Goal: Information Seeking & Learning: Learn about a topic

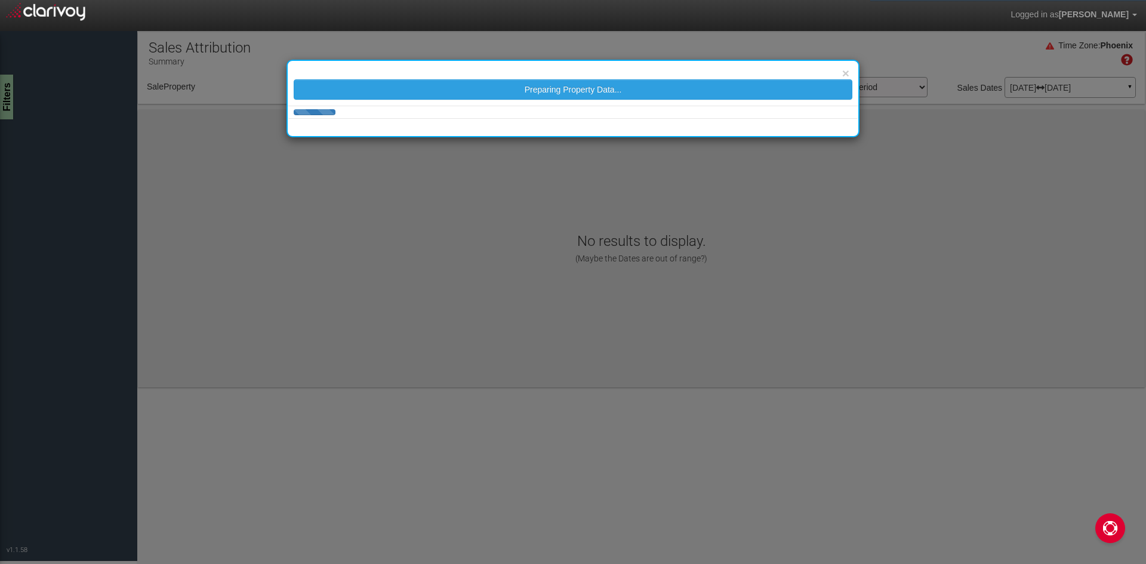
select select "object:985"
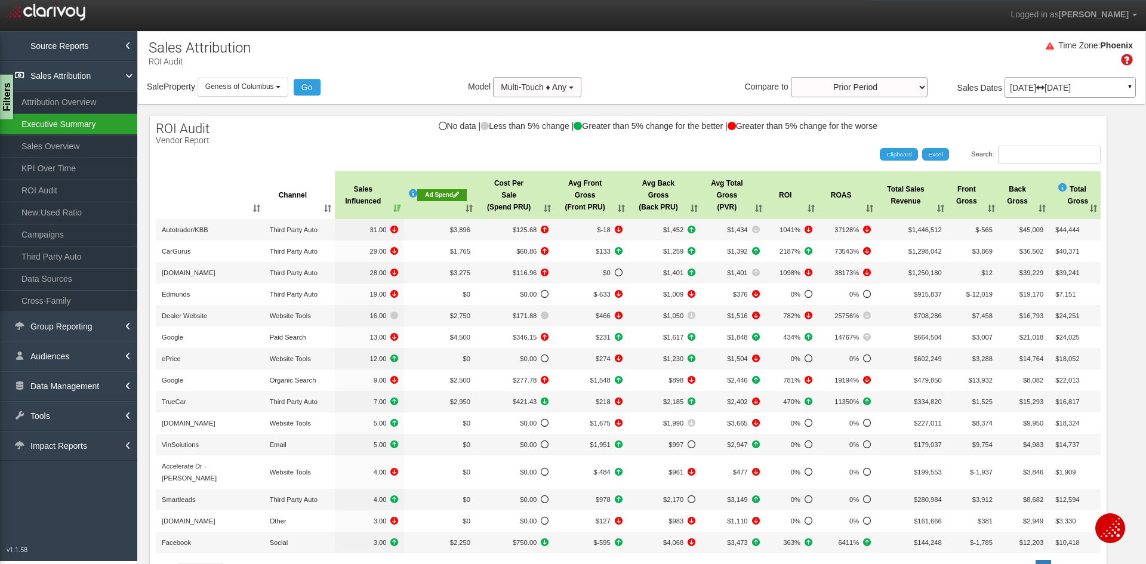
click at [75, 125] on link "Executive Summary" at bounding box center [68, 123] width 137 height 21
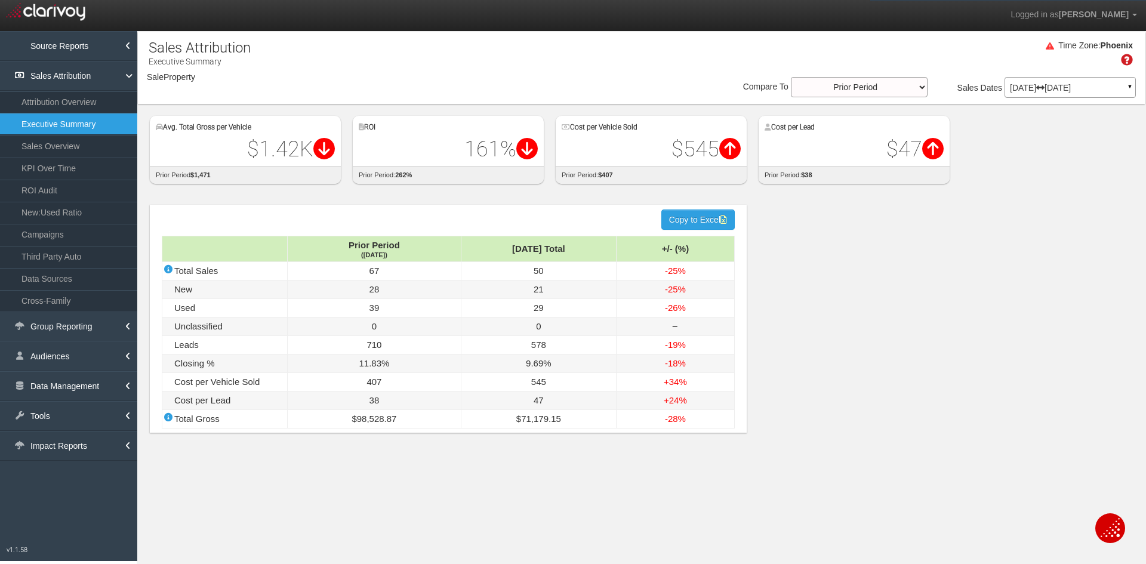
select select "object:3999"
select select "object:1404"
click at [536, 519] on section "Sales Attribution Executive Summary Filters Time Zone: Phoenix Sale Property Lo…" at bounding box center [642, 313] width 1010 height 564
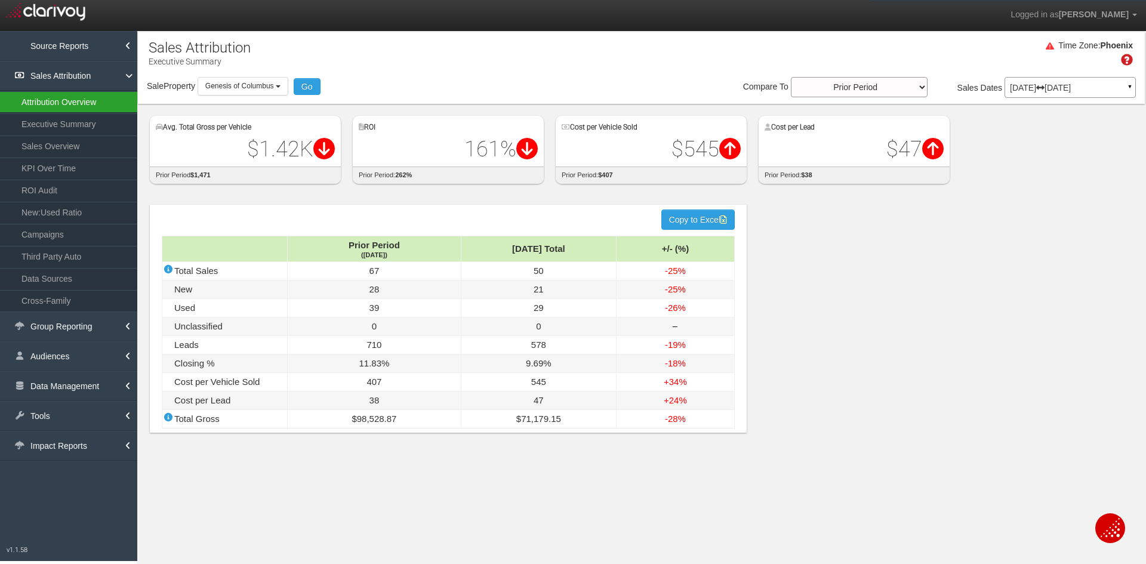
click at [61, 101] on link "Attribution Overview" at bounding box center [68, 101] width 137 height 21
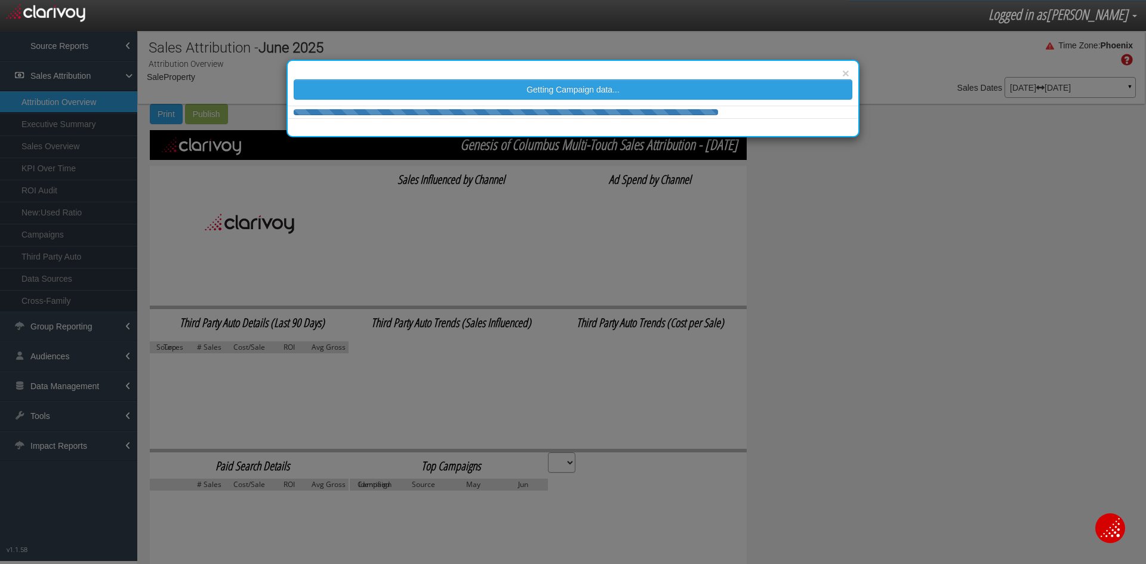
select select "object:3992"
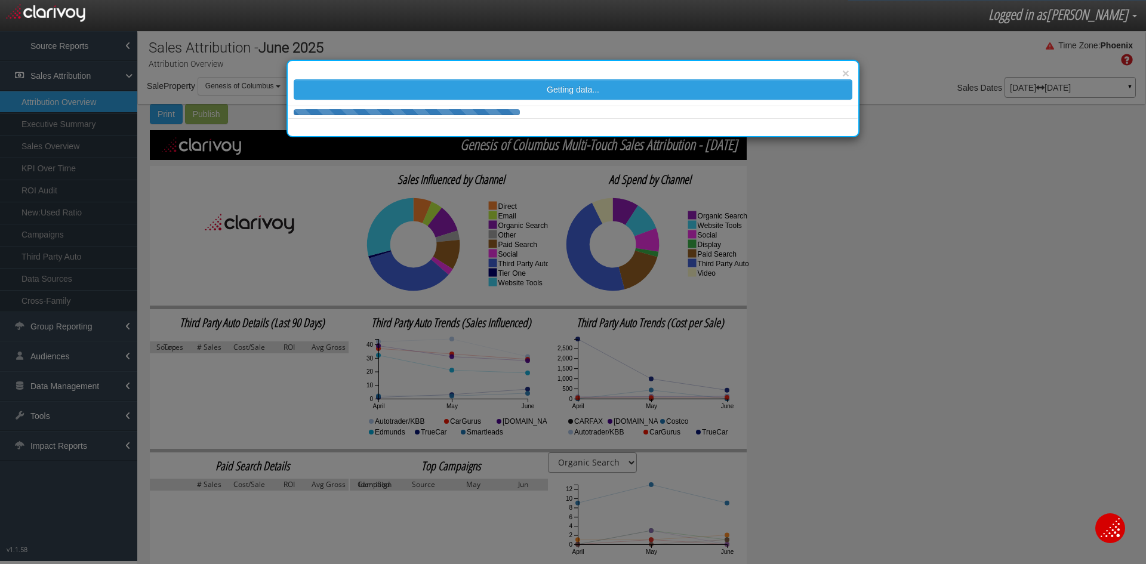
select select "number:4"
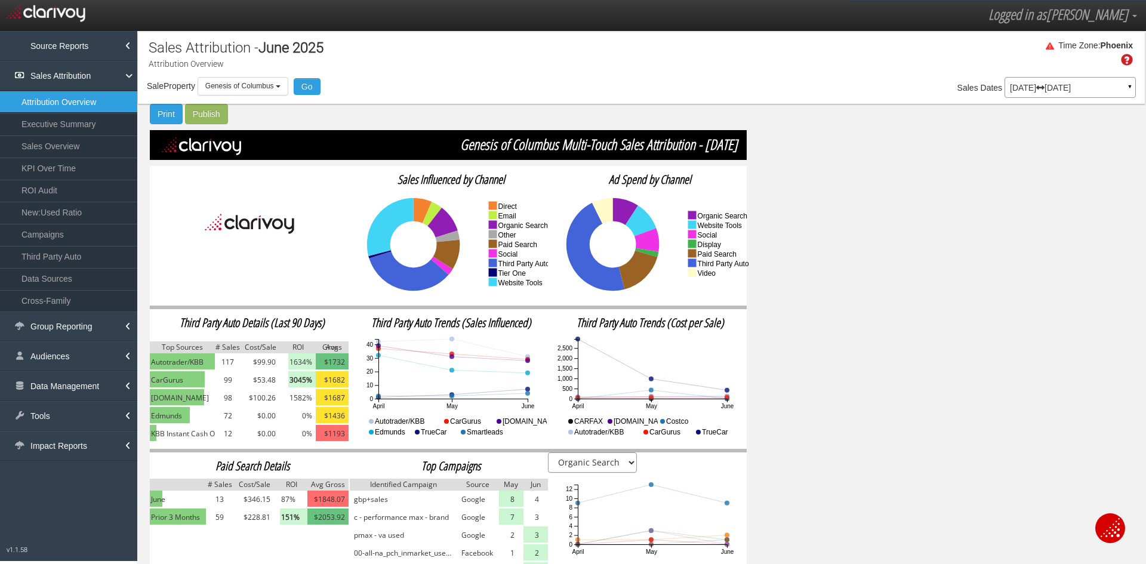
drag, startPoint x: 54, startPoint y: 130, endPoint x: 69, endPoint y: 90, distance: 42.1
click at [54, 130] on link "Executive Summary" at bounding box center [68, 123] width 137 height 21
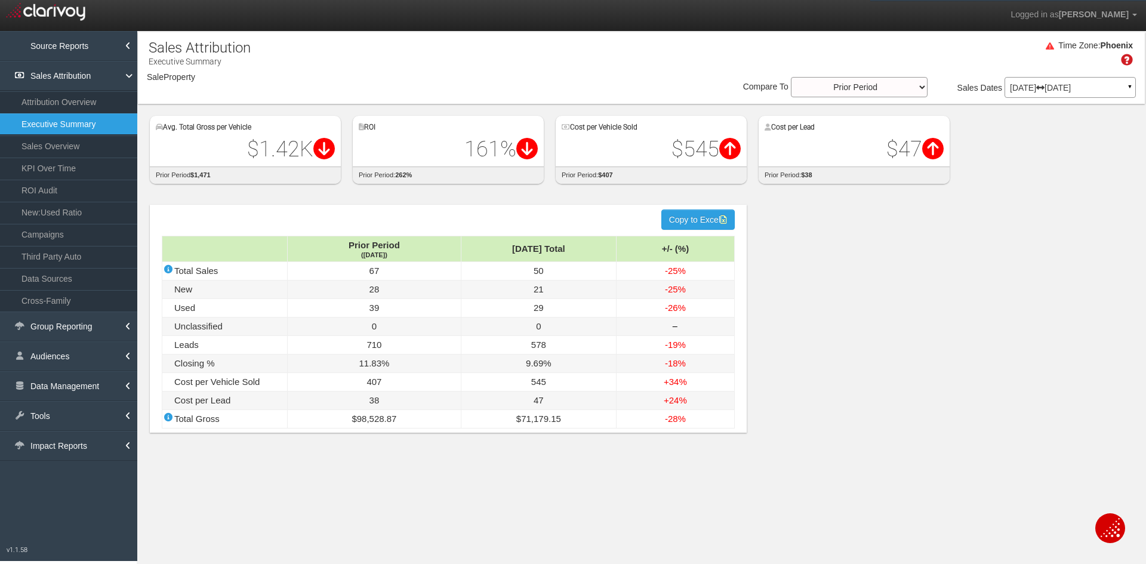
click at [65, 106] on link "Attribution Overview" at bounding box center [68, 101] width 137 height 21
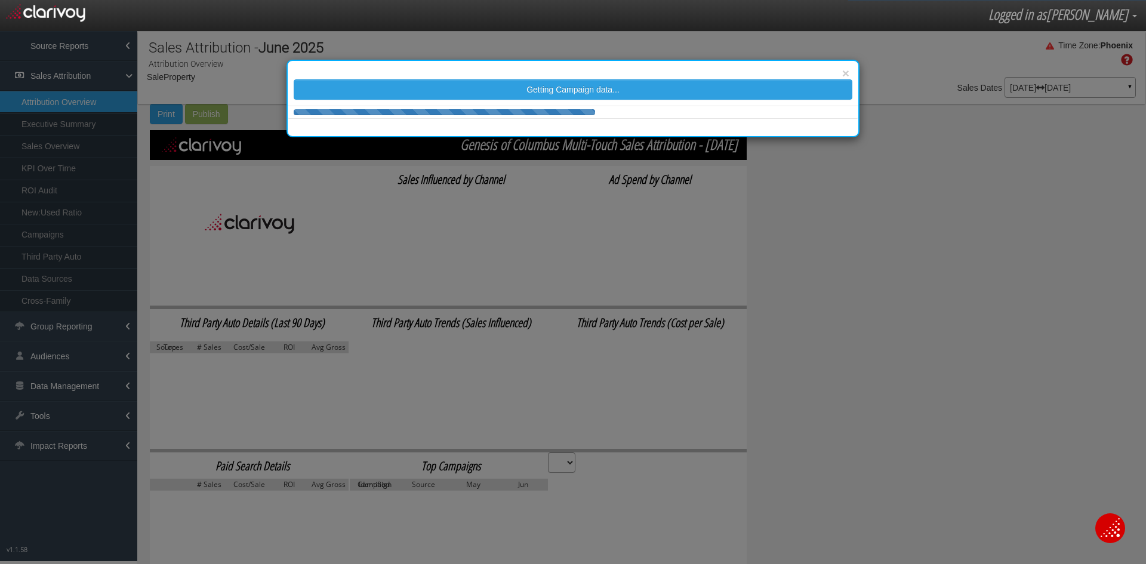
select select "object:6628"
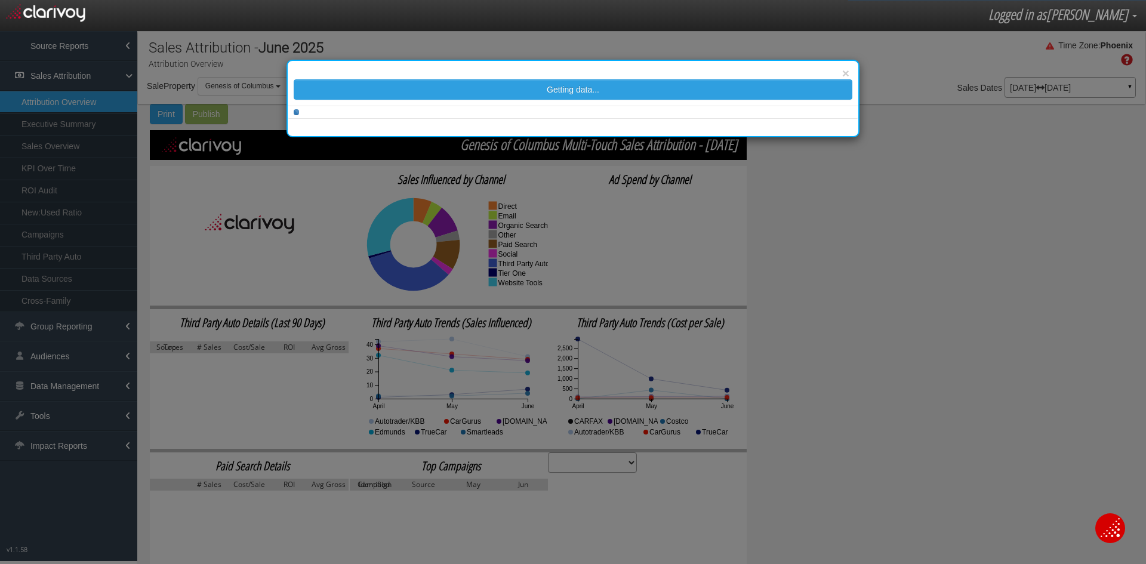
select select "number:4"
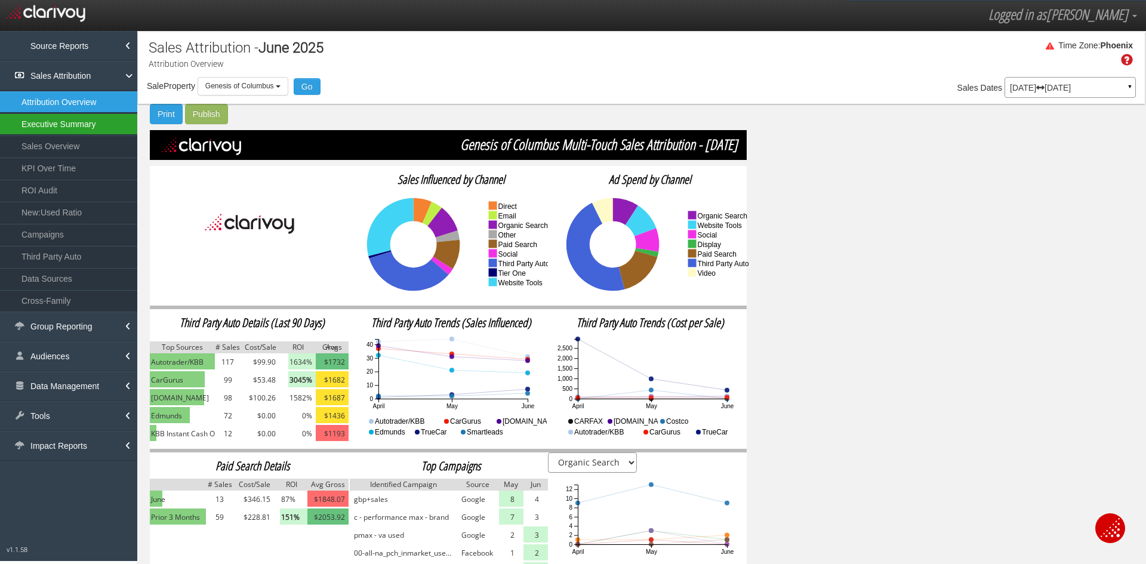
click at [32, 122] on link "Executive Summary" at bounding box center [68, 123] width 137 height 21
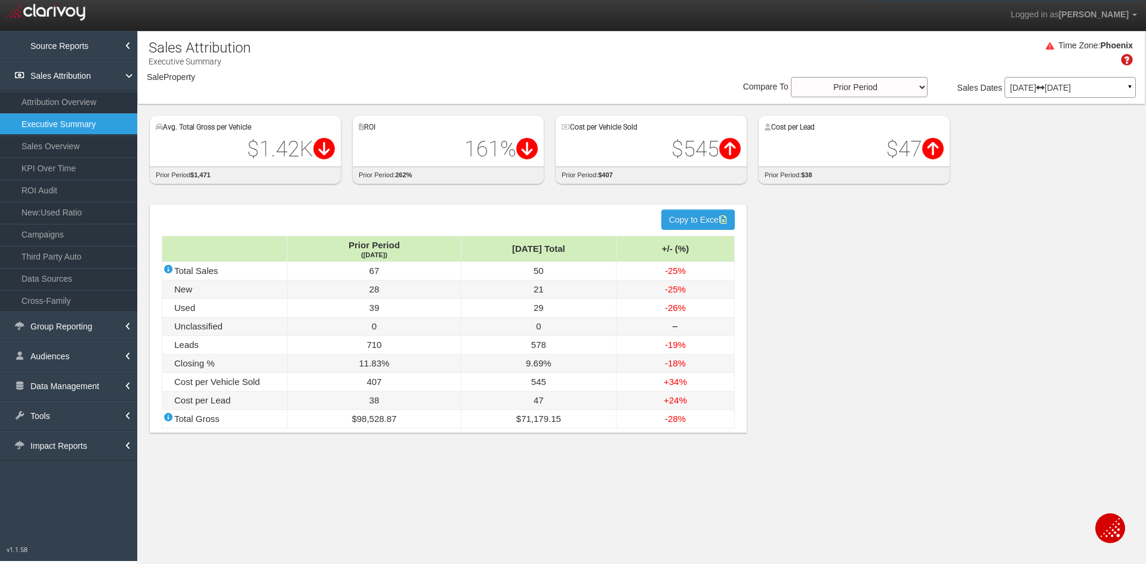
select select "object:9234"
click at [217, 87] on span "Genesis of Columbus" at bounding box center [239, 86] width 69 height 8
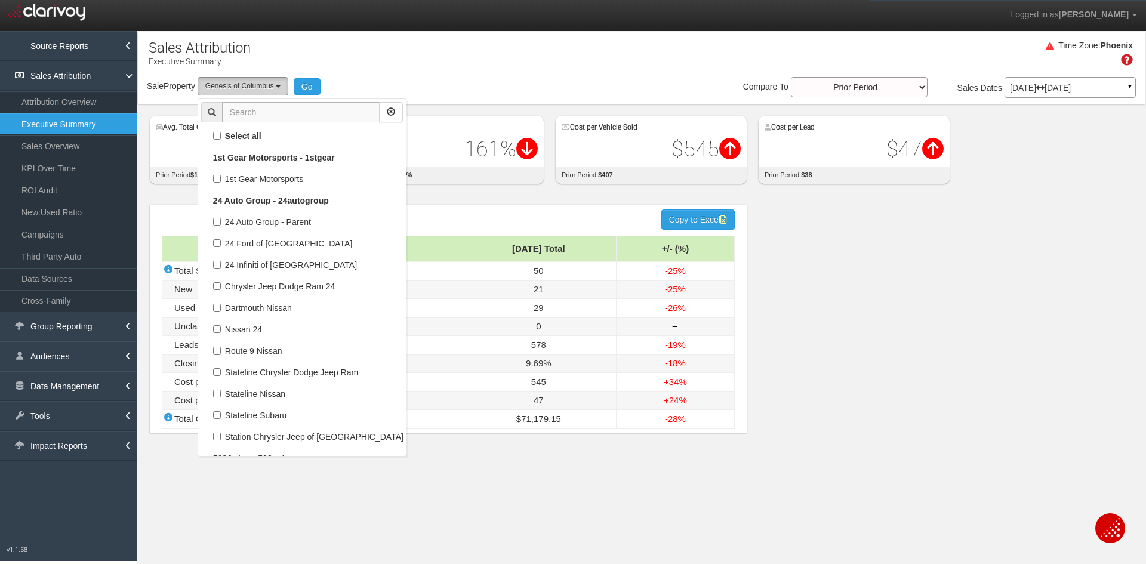
scroll to position [28928, 0]
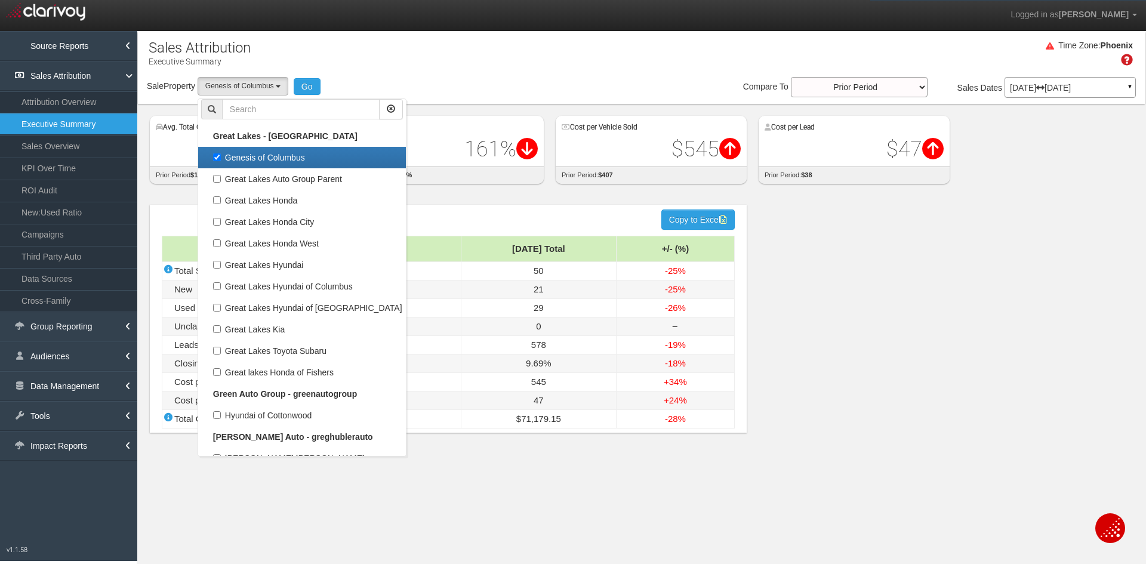
click at [439, 64] on div "Time Zone: Phoenix" at bounding box center [641, 57] width 1007 height 39
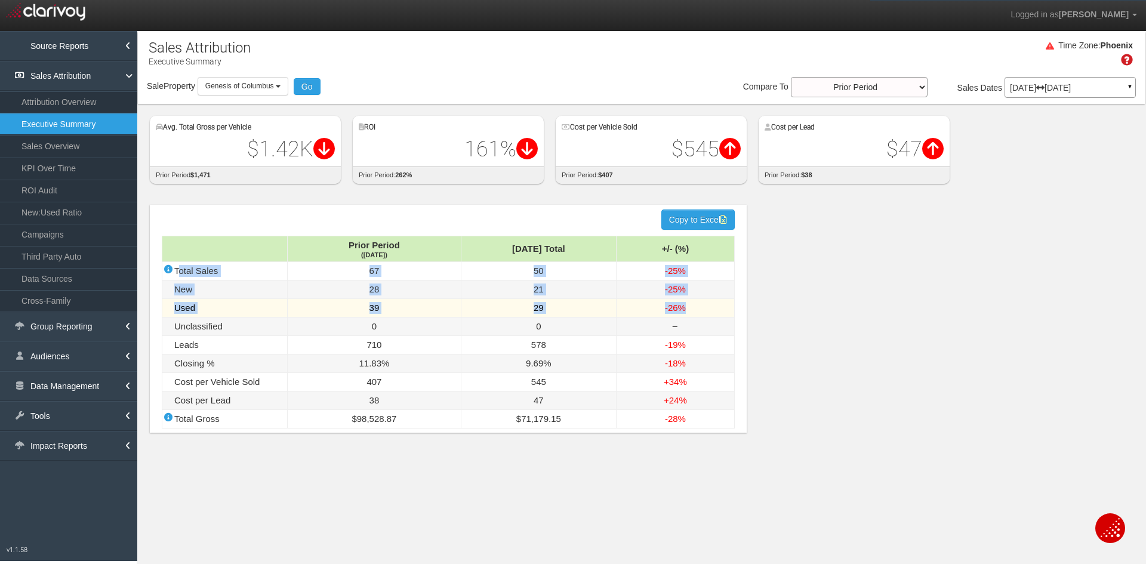
drag, startPoint x: 180, startPoint y: 272, endPoint x: 695, endPoint y: 300, distance: 515.4
click at [695, 300] on tbody "Prior Period (May '25) Jun '25 Total +/- (%) Total Sales 67 50 -25% New 28 21 -…" at bounding box center [448, 332] width 573 height 192
click at [527, 284] on td "21" at bounding box center [538, 290] width 155 height 19
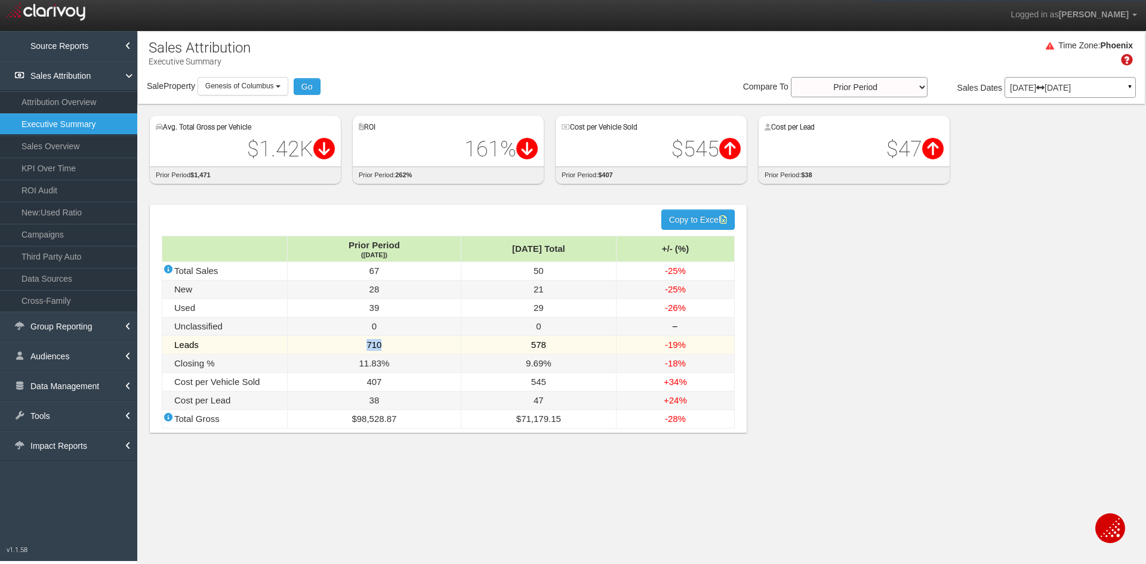
drag, startPoint x: 368, startPoint y: 348, endPoint x: 390, endPoint y: 347, distance: 22.1
click at [390, 347] on td "710" at bounding box center [375, 345] width 174 height 19
click at [380, 347] on td "710" at bounding box center [375, 345] width 174 height 19
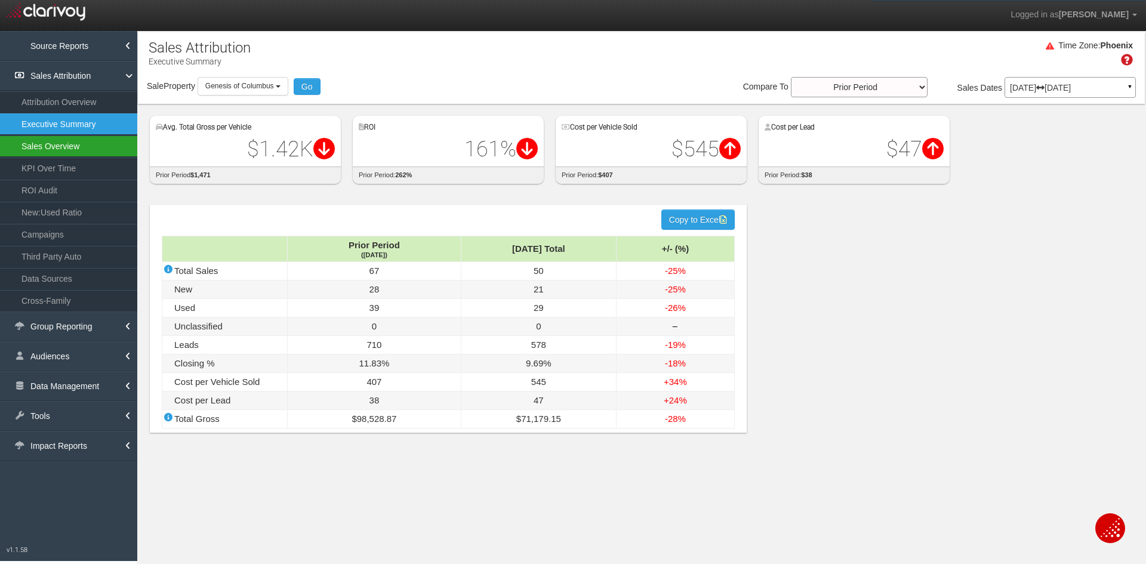
click at [42, 147] on link "Sales Overview" at bounding box center [68, 146] width 137 height 21
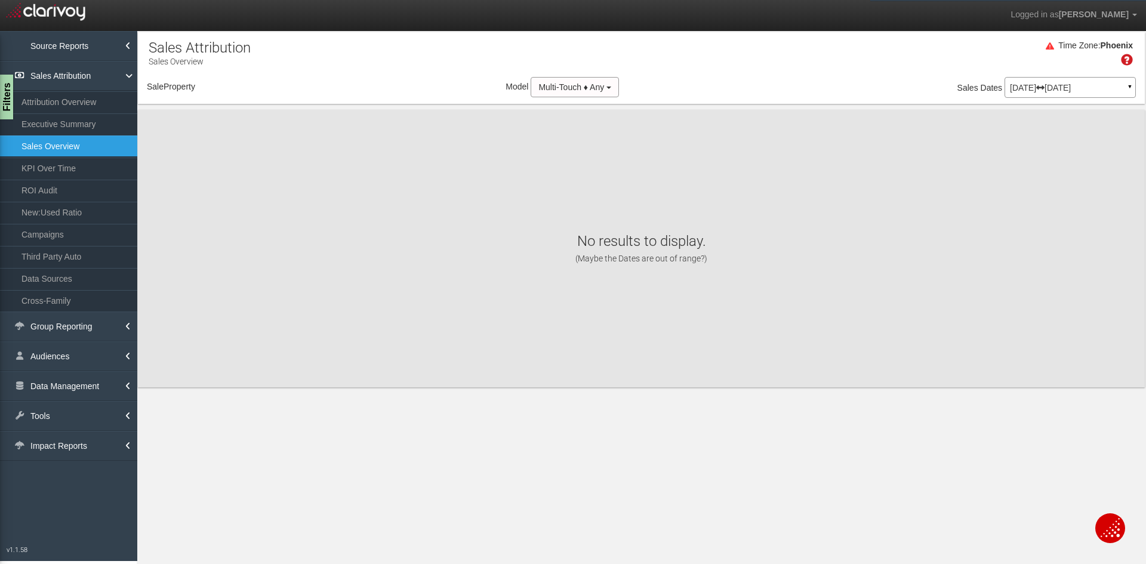
select select "object:11823"
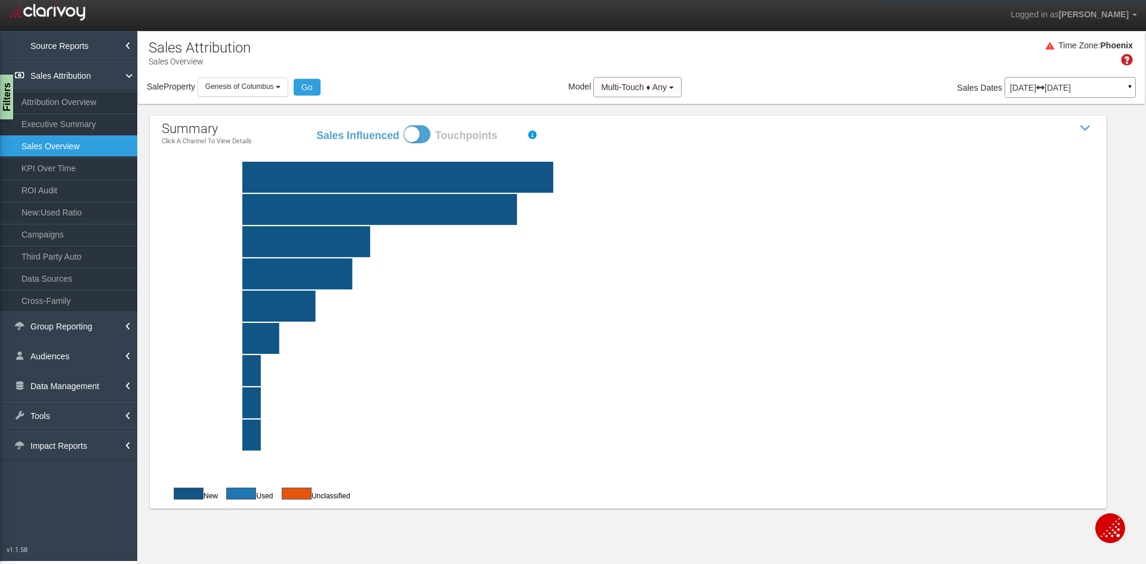
click at [1051, 88] on p "Jun 01, 2025 Jun 30, 2025" at bounding box center [1070, 88] width 121 height 8
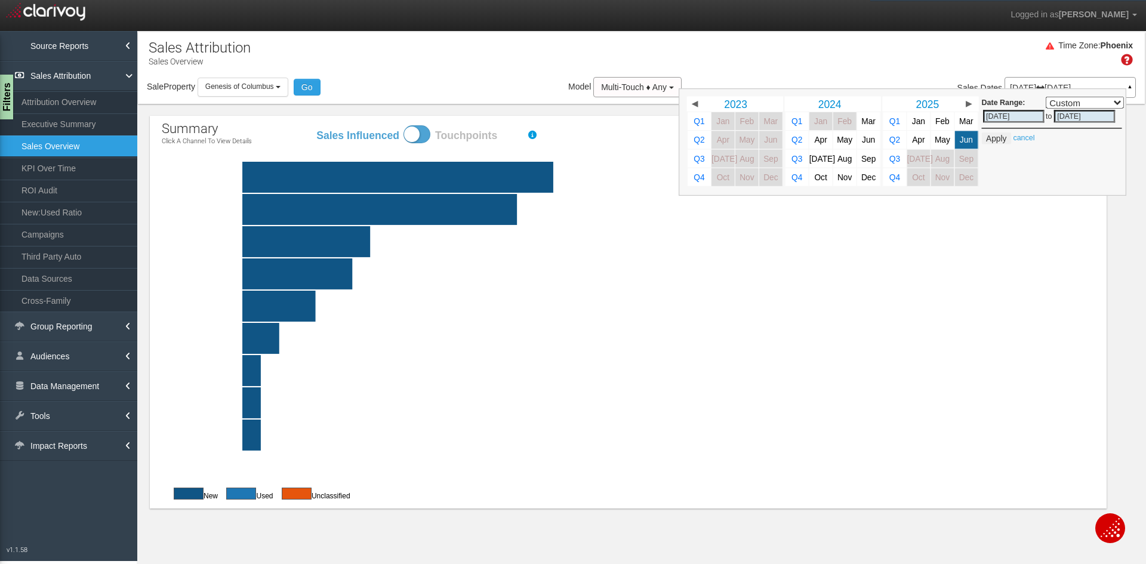
click at [873, 48] on div "Time Zone: Phoenix" at bounding box center [641, 57] width 1007 height 39
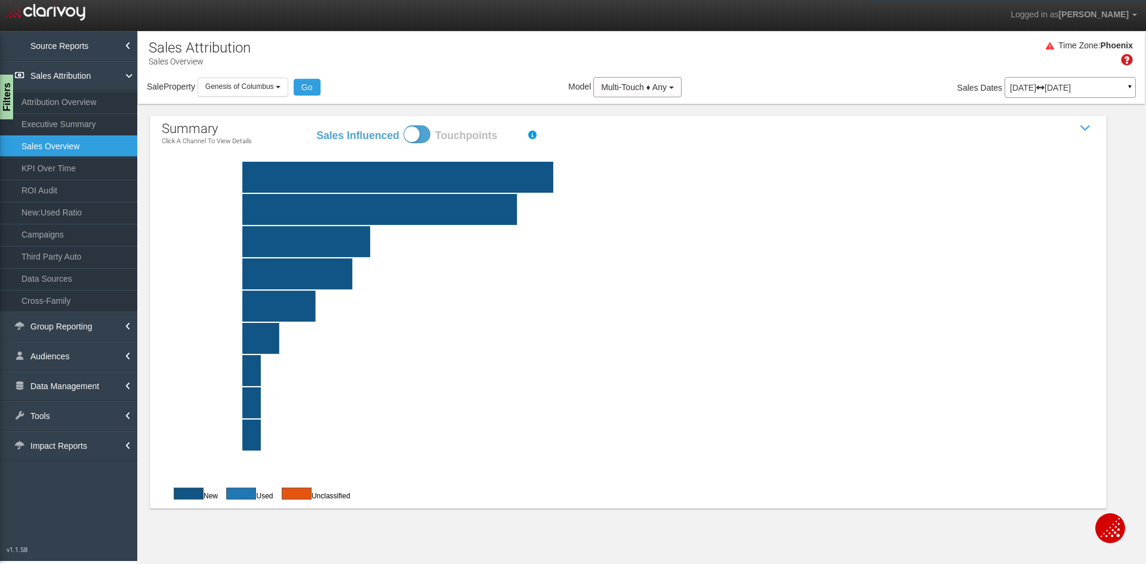
click text "42.00"
drag, startPoint x: 1036, startPoint y: 168, endPoint x: 1014, endPoint y: 171, distance: 22.2
click text "42.00"
click at [587, 177] on rect at bounding box center [656, 177] width 933 height 31
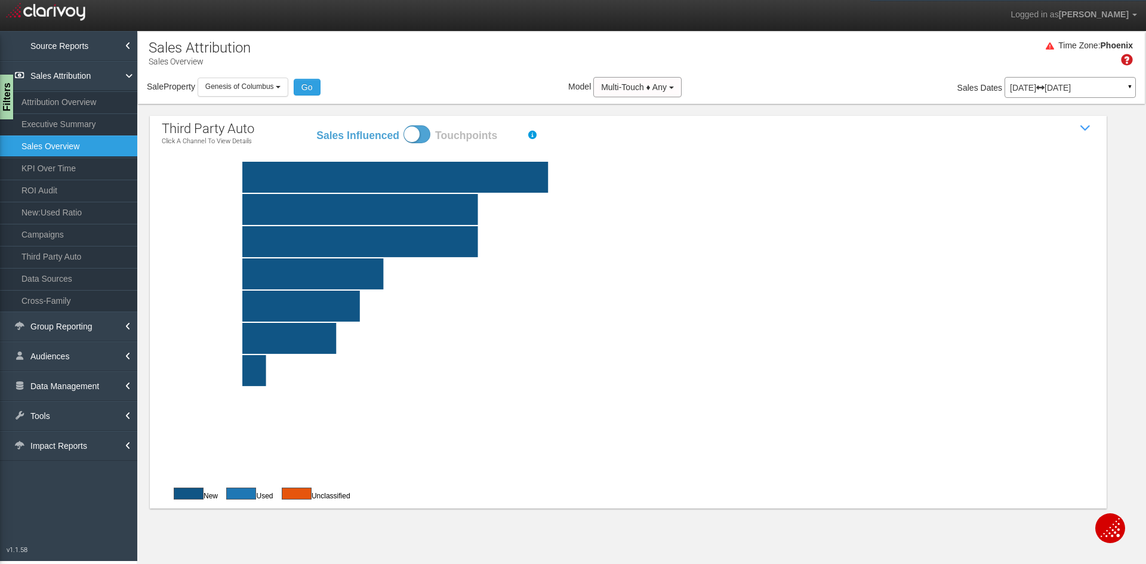
click at [360, 180] on rect at bounding box center [656, 177] width 933 height 31
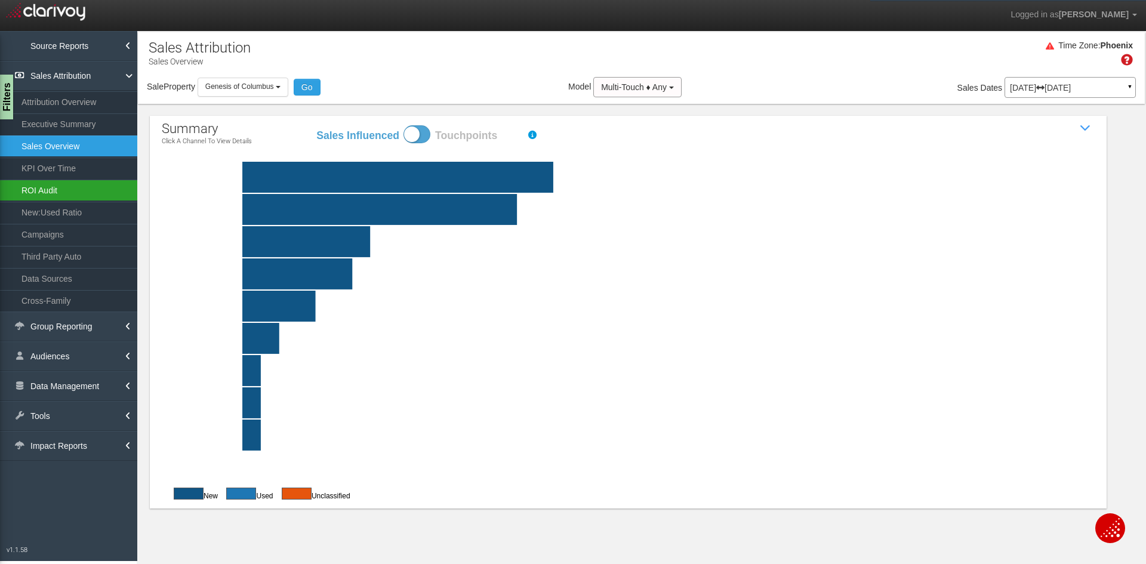
click at [48, 196] on link "ROI Audit" at bounding box center [68, 190] width 137 height 21
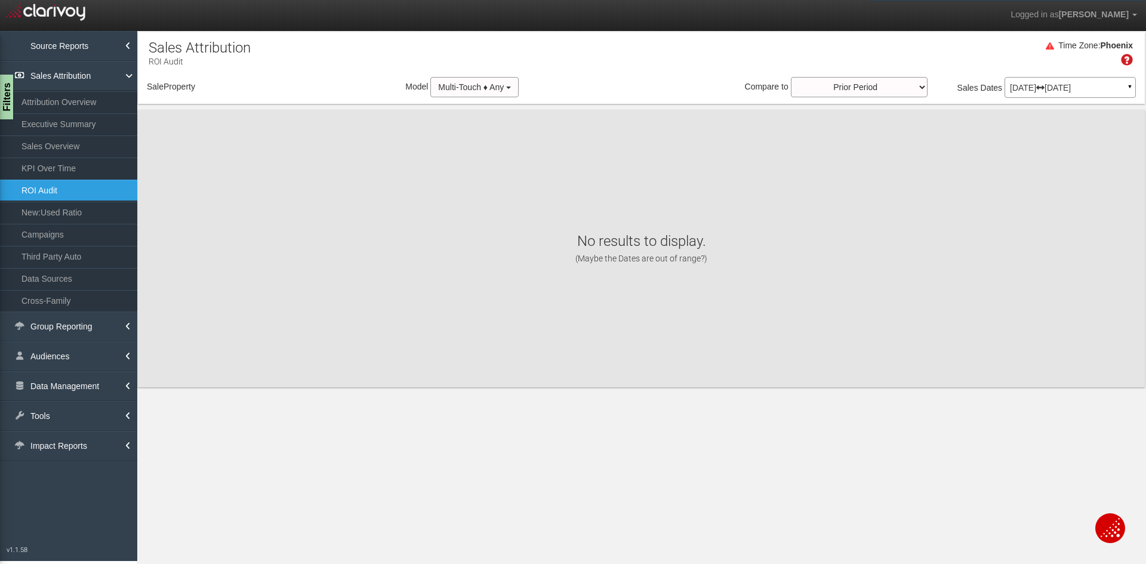
select select "object:14413"
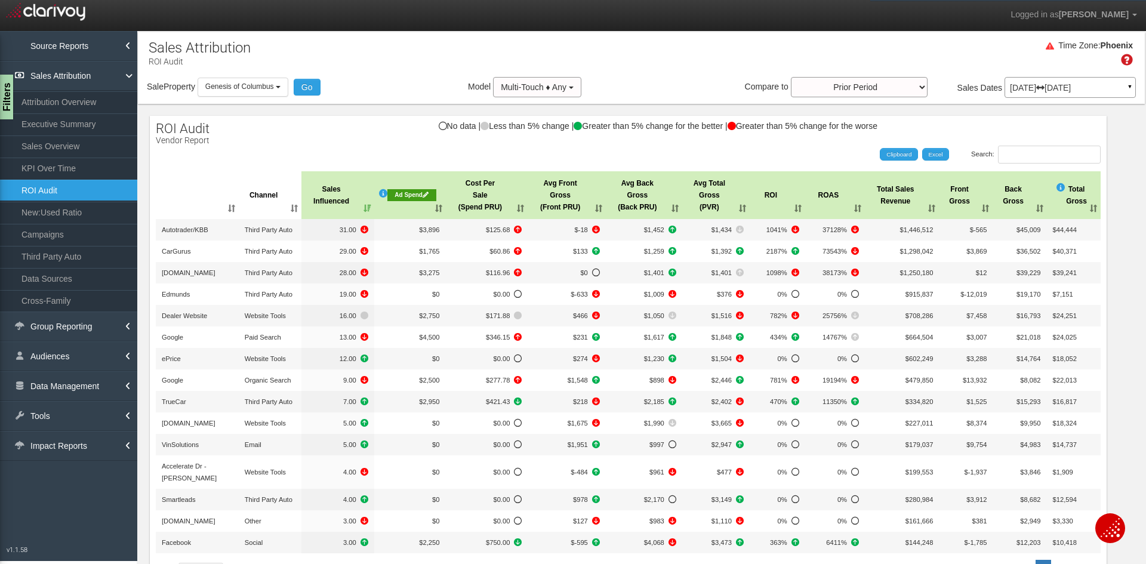
click at [424, 208] on th "Ad Spend" at bounding box center [410, 195] width 72 height 48
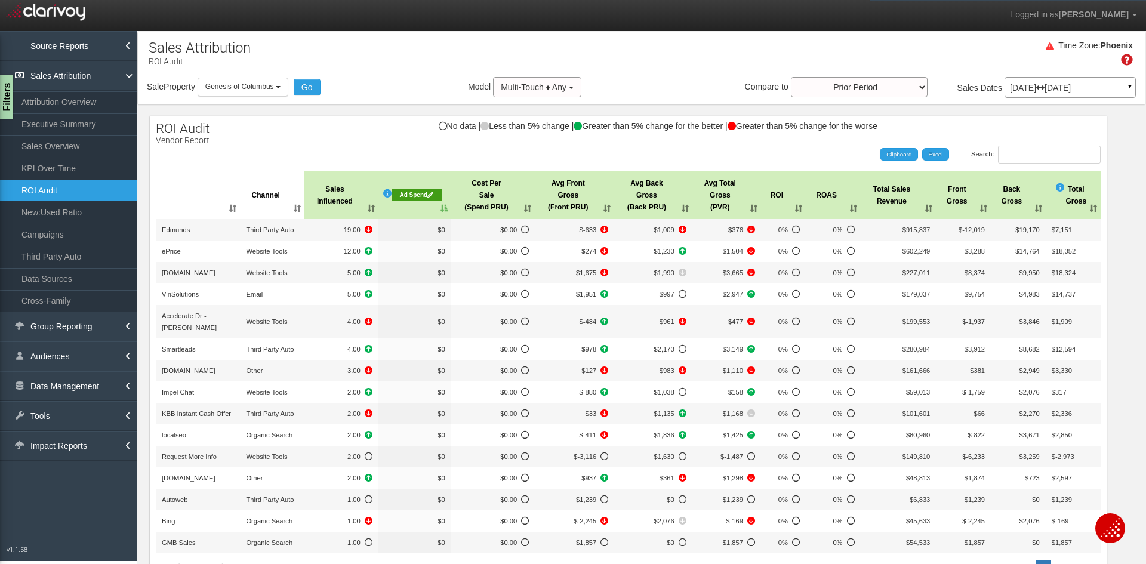
click at [417, 210] on th "Ad Spend" at bounding box center [414, 195] width 73 height 48
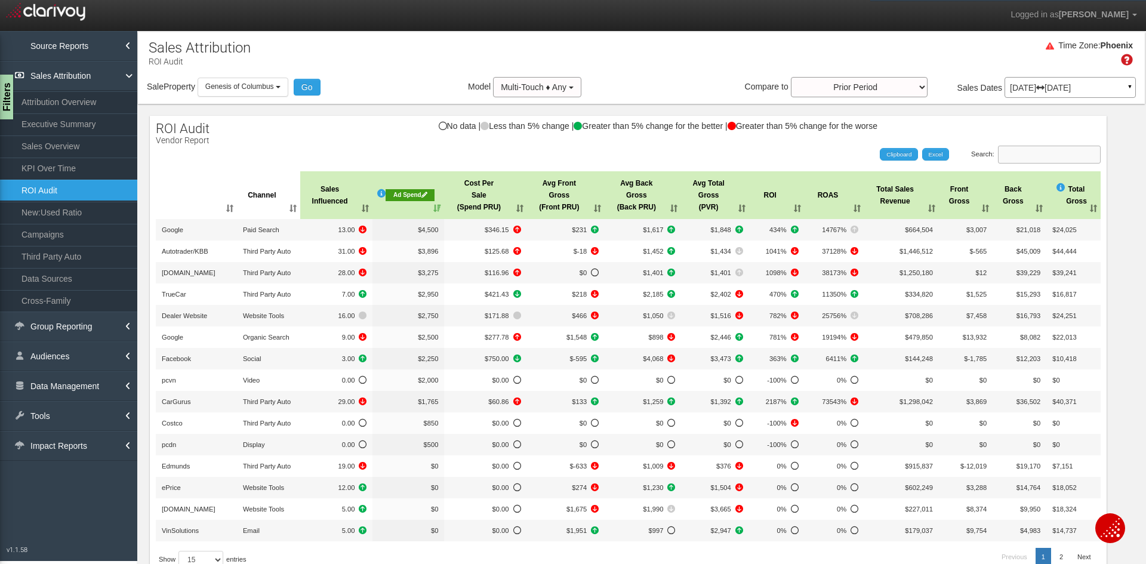
click at [1011, 153] on input "Search:" at bounding box center [1049, 155] width 103 height 18
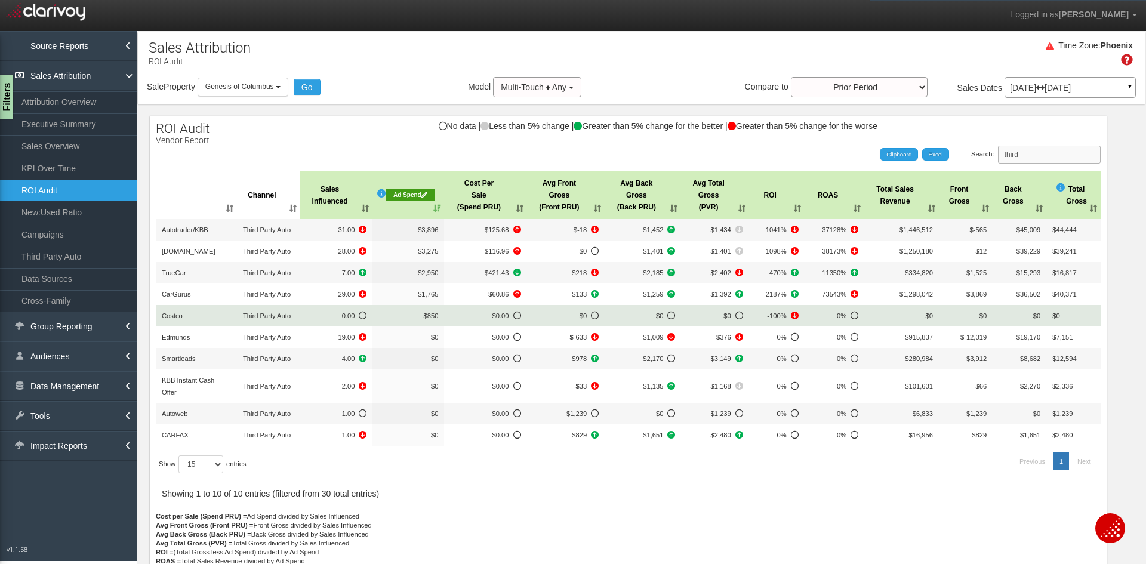
type input "third"
click at [179, 317] on span "Costco" at bounding box center [172, 315] width 21 height 7
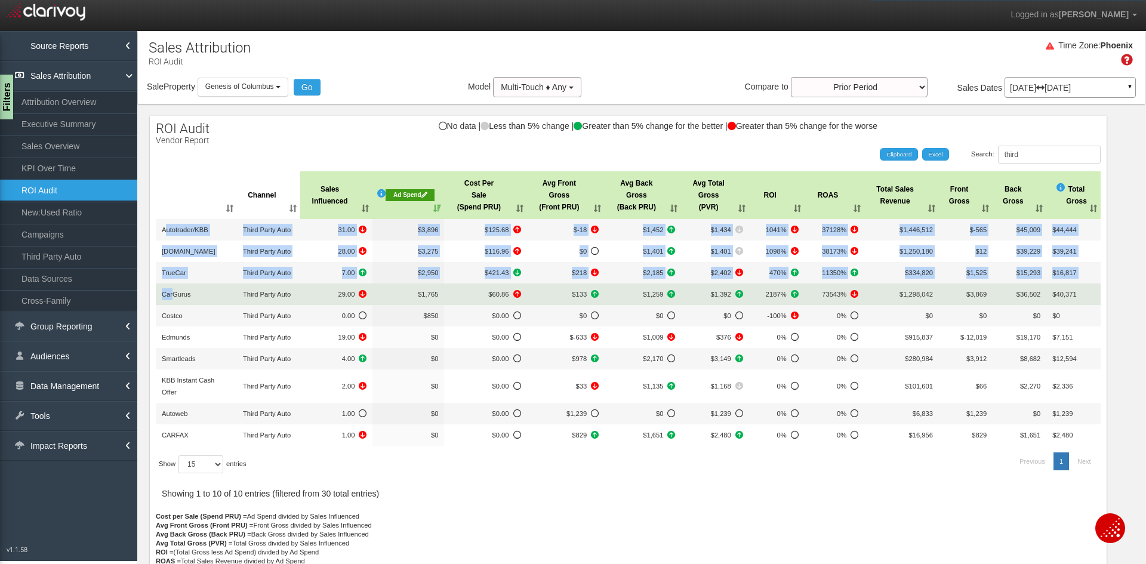
drag, startPoint x: 172, startPoint y: 281, endPoint x: 174, endPoint y: 290, distance: 8.7
click at [174, 290] on tbody "Autotrader/KBB Third Party Auto 31.00 $3,896 $125.68 $-18 $1,452 $1,434 1041% 3…" at bounding box center [628, 332] width 945 height 227
click at [174, 290] on td "CarGurus" at bounding box center [196, 294] width 81 height 21
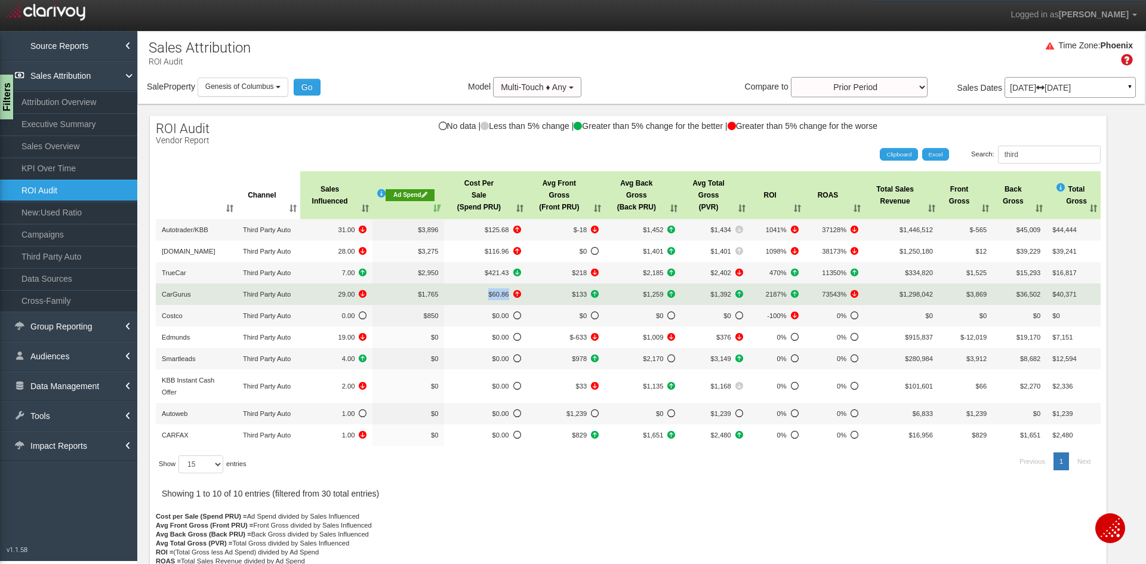
drag, startPoint x: 467, startPoint y: 289, endPoint x: 504, endPoint y: 289, distance: 36.4
click at [504, 289] on span "$60.86" at bounding box center [485, 294] width 70 height 12
drag, startPoint x: 416, startPoint y: 297, endPoint x: 436, endPoint y: 296, distance: 20.3
click at [436, 296] on td "$1,765" at bounding box center [409, 294] width 72 height 21
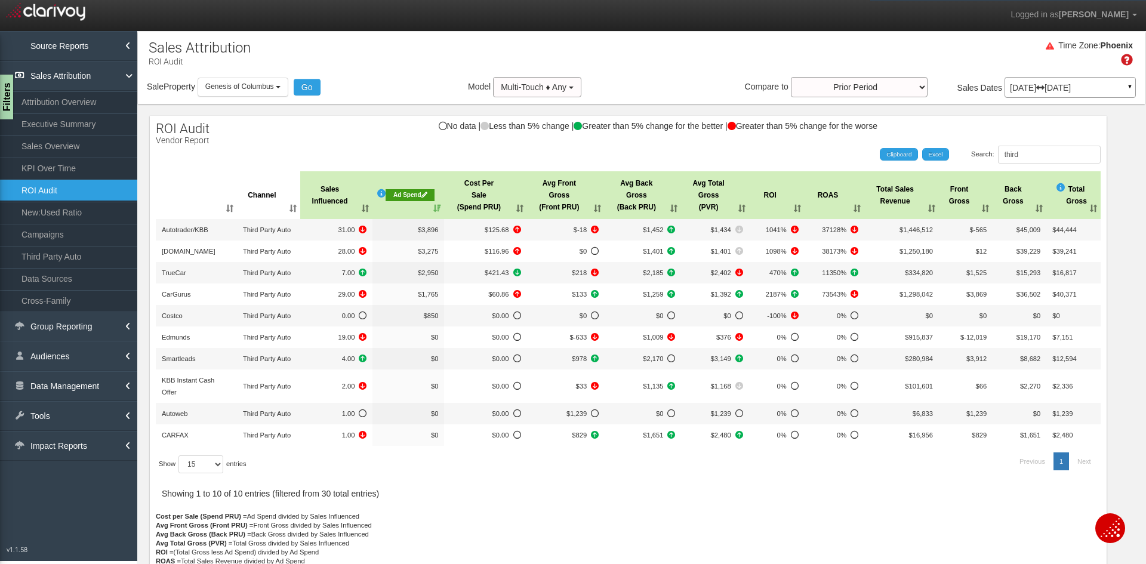
click at [414, 78] on div "Sale Property Loading 1st Gear Motorsports 24 Auto Group - Parent 24 Ford of Ea…" at bounding box center [641, 89] width 1007 height 25
drag, startPoint x: 1043, startPoint y: 151, endPoint x: 987, endPoint y: 153, distance: 55.5
click at [998, 153] on input "third" at bounding box center [1049, 155] width 103 height 18
click at [398, 198] on div "Ad Spend" at bounding box center [410, 195] width 49 height 12
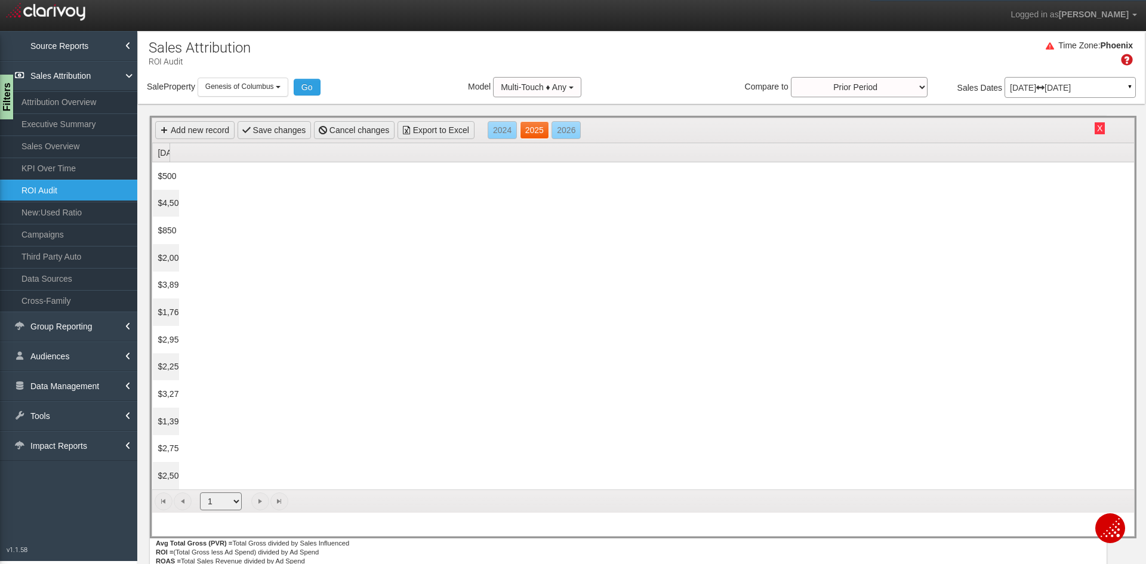
click at [533, 127] on link "2025" at bounding box center [534, 130] width 29 height 18
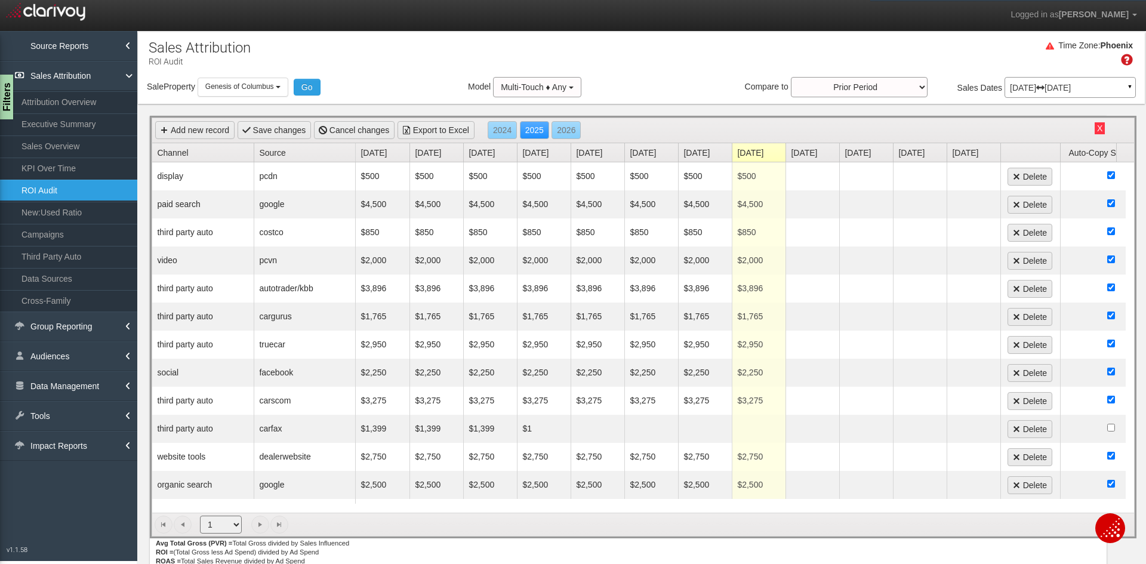
click at [1095, 127] on button "X" at bounding box center [1100, 128] width 10 height 12
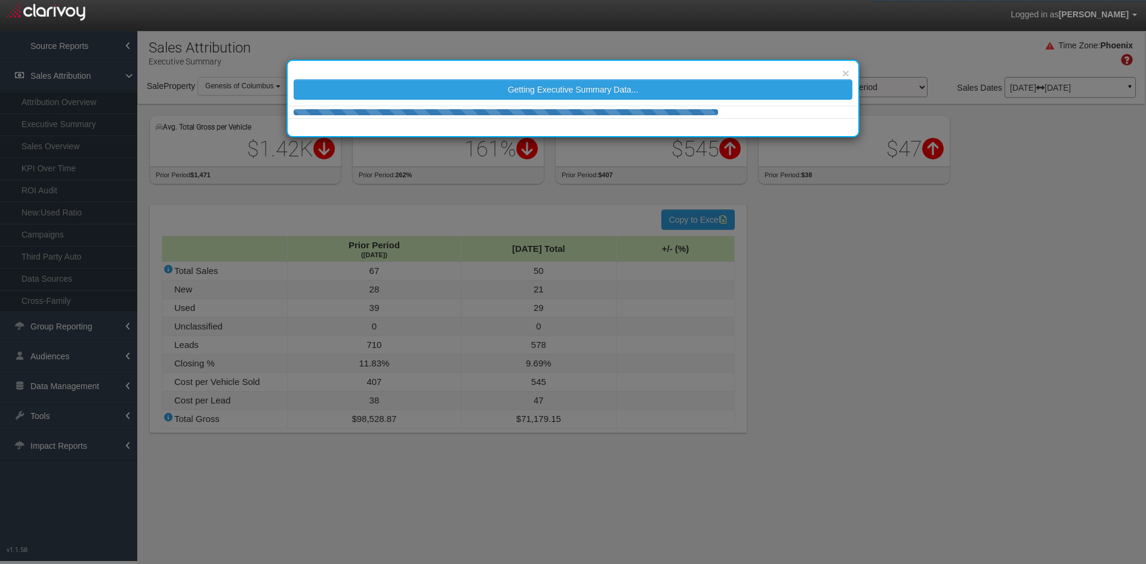
select select "object:995"
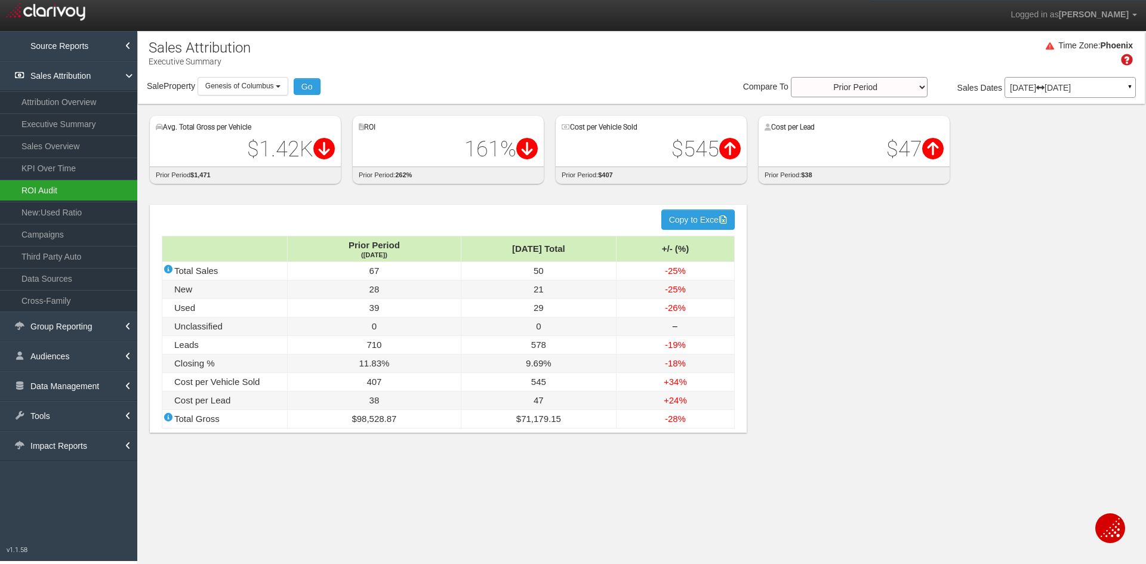
click at [56, 185] on link "ROI Audit" at bounding box center [68, 190] width 137 height 21
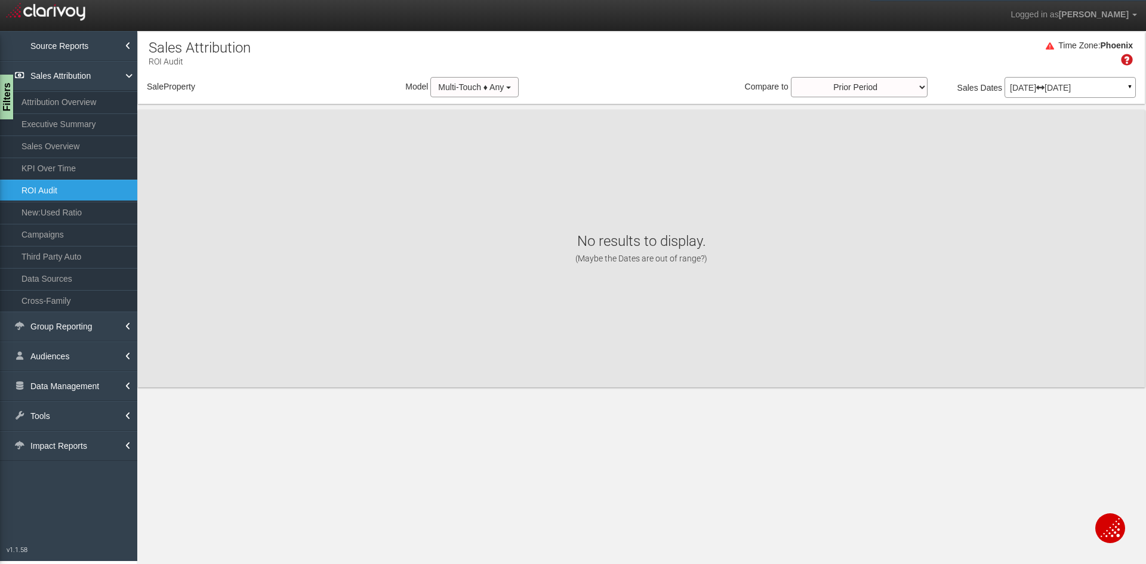
select select "object:3999"
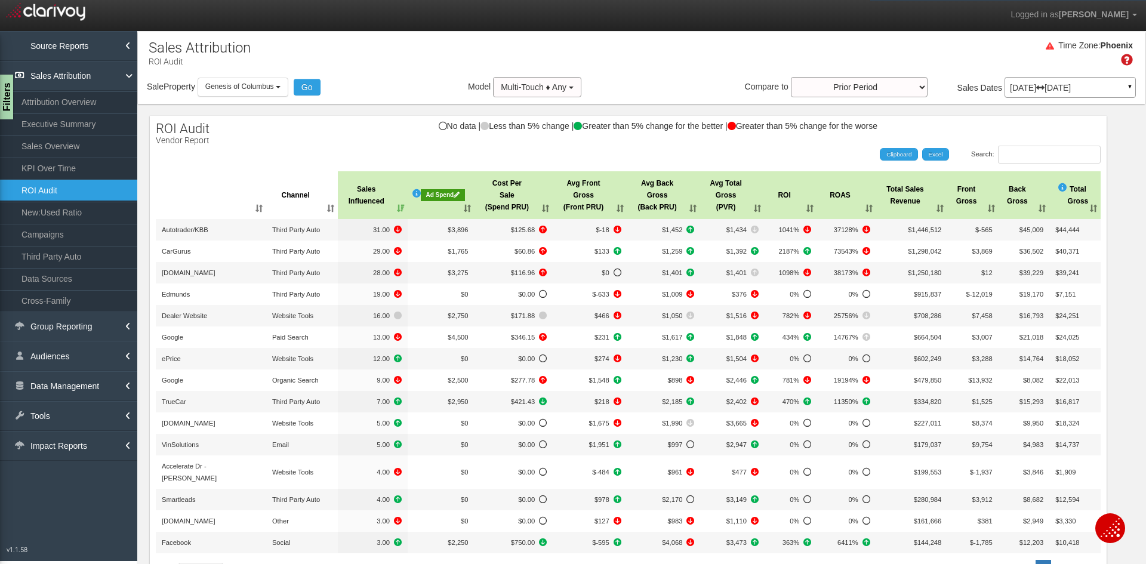
click at [445, 209] on th "Ad Spend" at bounding box center [441, 195] width 67 height 48
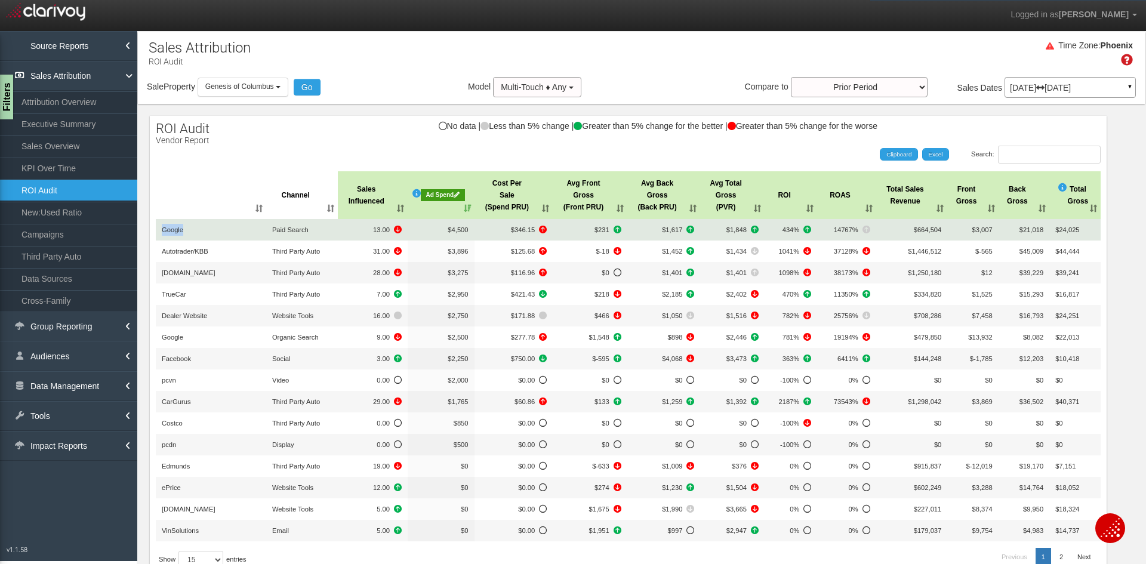
drag, startPoint x: 161, startPoint y: 230, endPoint x: 192, endPoint y: 230, distance: 31.0
click at [192, 230] on td "Google" at bounding box center [211, 229] width 110 height 21
click at [273, 233] on td "Paid Search" at bounding box center [302, 229] width 72 height 21
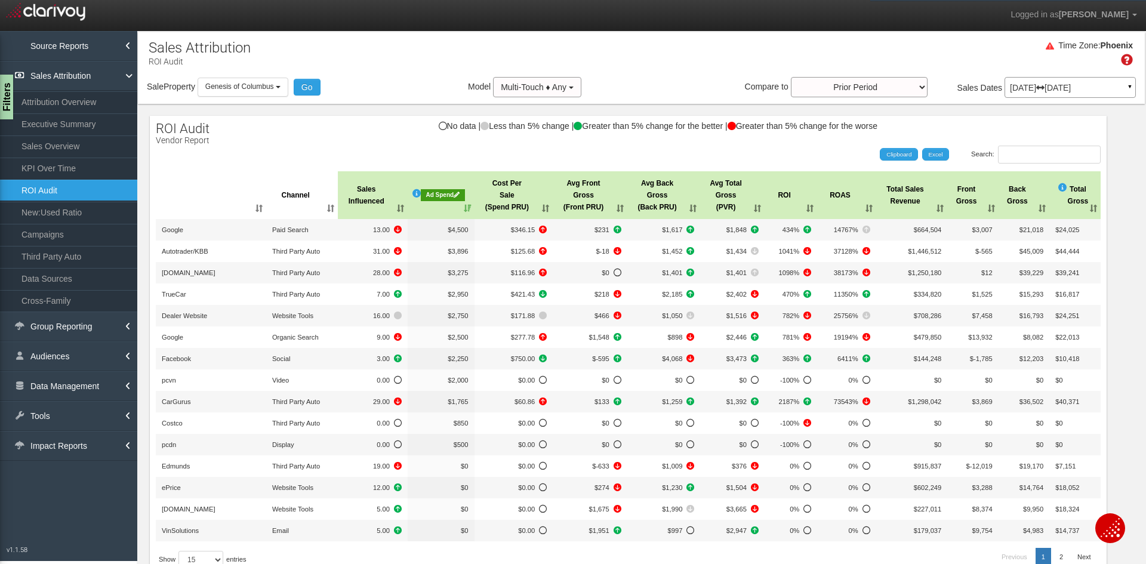
click at [1063, 93] on div "Jun 01, 2025 Jun 30, 2025 ▼" at bounding box center [1070, 87] width 131 height 21
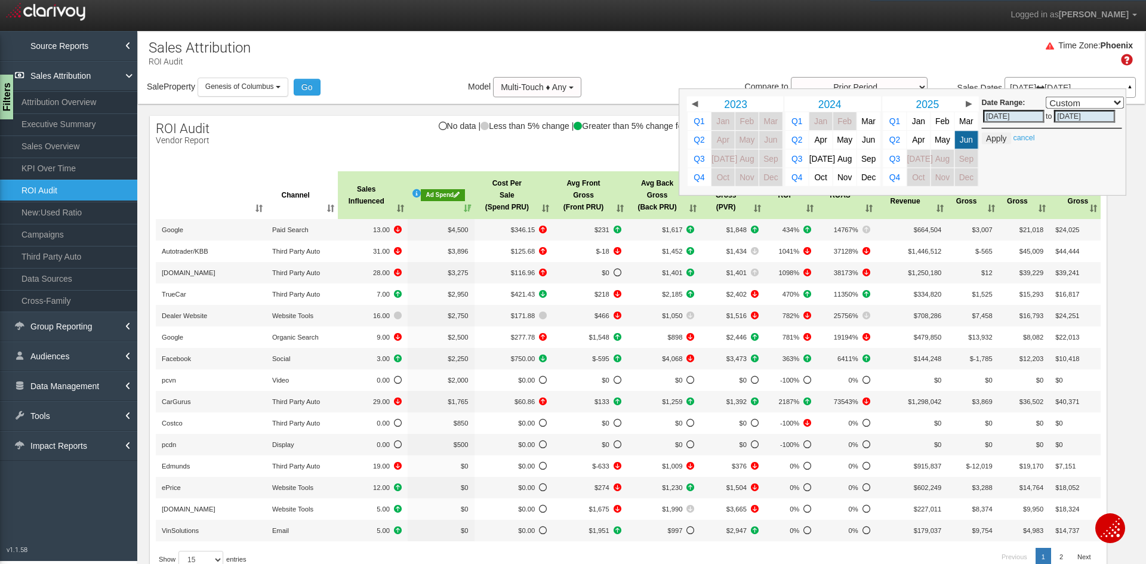
click at [953, 58] on div "Time Zone: Phoenix" at bounding box center [641, 57] width 1007 height 39
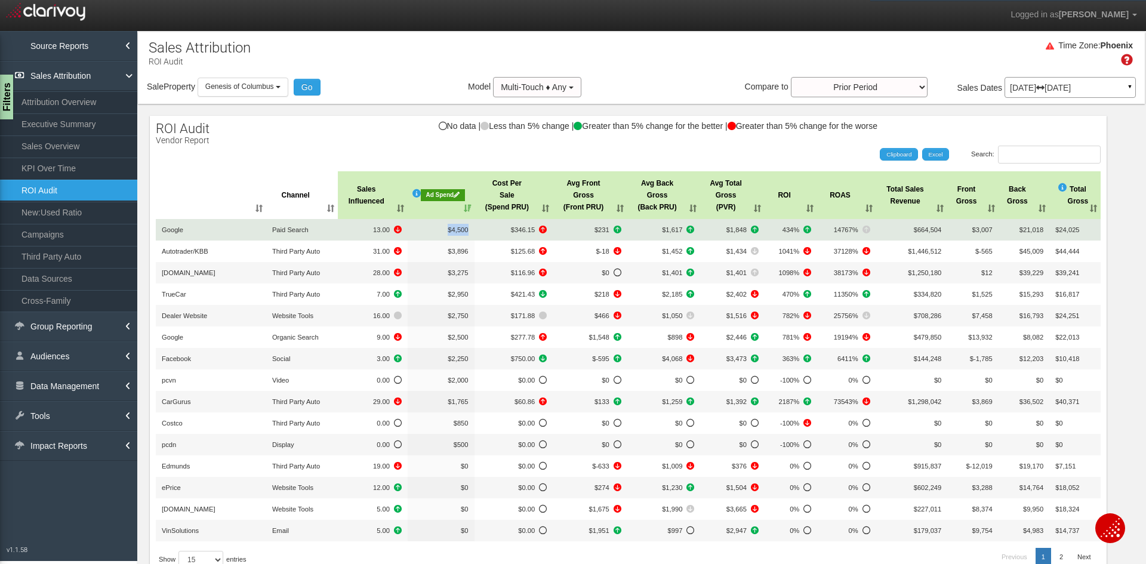
drag, startPoint x: 441, startPoint y: 235, endPoint x: 465, endPoint y: 230, distance: 24.2
click at [465, 230] on td "$4,500" at bounding box center [441, 229] width 67 height 21
click at [451, 232] on span "$4,500" at bounding box center [458, 229] width 20 height 7
drag, startPoint x: 505, startPoint y: 229, endPoint x: 522, endPoint y: 230, distance: 17.3
click at [522, 230] on span "$346.15" at bounding box center [514, 230] width 67 height 12
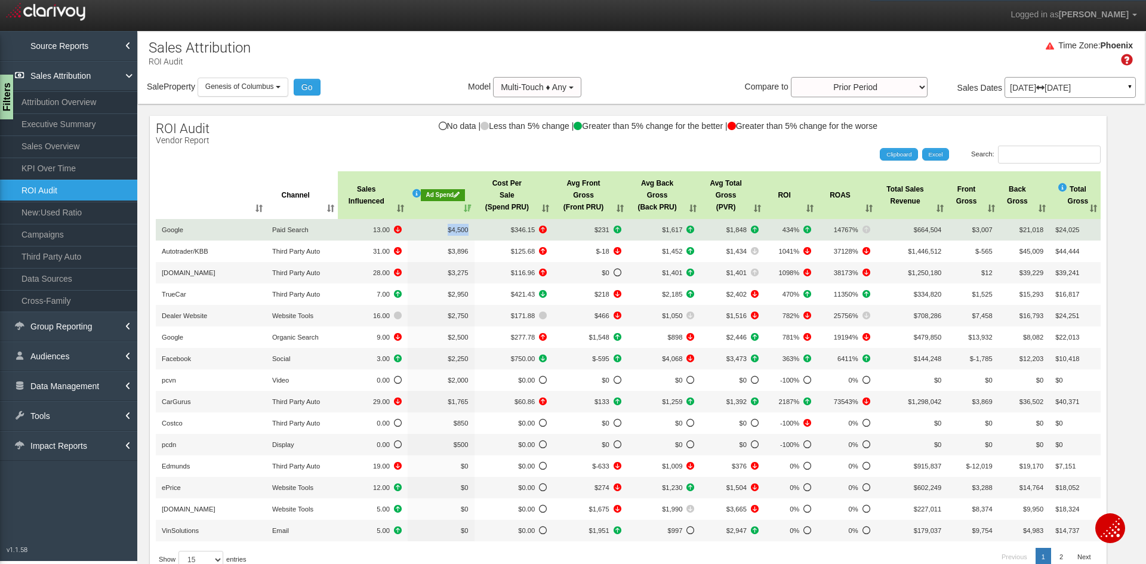
drag, startPoint x: 437, startPoint y: 232, endPoint x: 467, endPoint y: 234, distance: 30.5
click at [467, 234] on td "$4,500" at bounding box center [441, 229] width 67 height 21
drag, startPoint x: 506, startPoint y: 230, endPoint x: 522, endPoint y: 230, distance: 16.7
click at [522, 230] on span "$346.15" at bounding box center [514, 230] width 67 height 12
click at [781, 230] on span "434%" at bounding box center [791, 230] width 41 height 12
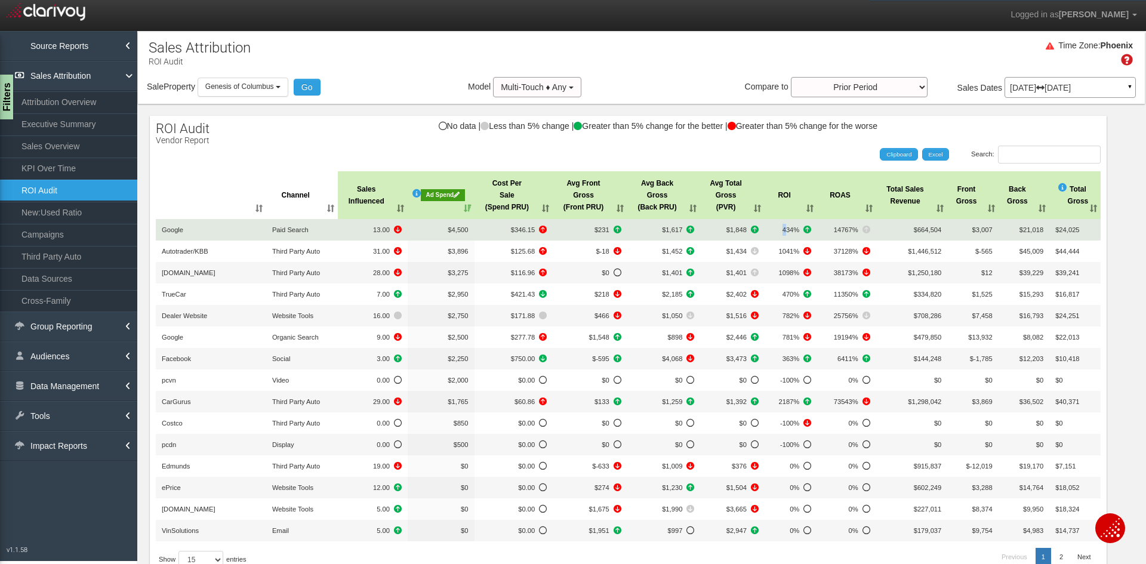
click at [777, 234] on span "434%" at bounding box center [791, 230] width 41 height 12
drag, startPoint x: 905, startPoint y: 231, endPoint x: 928, endPoint y: 231, distance: 22.7
click at [928, 231] on td "$664,504" at bounding box center [912, 229] width 72 height 21
drag, startPoint x: 375, startPoint y: 227, endPoint x: 383, endPoint y: 224, distance: 9.1
click at [383, 224] on span "13.00" at bounding box center [373, 230] width 58 height 12
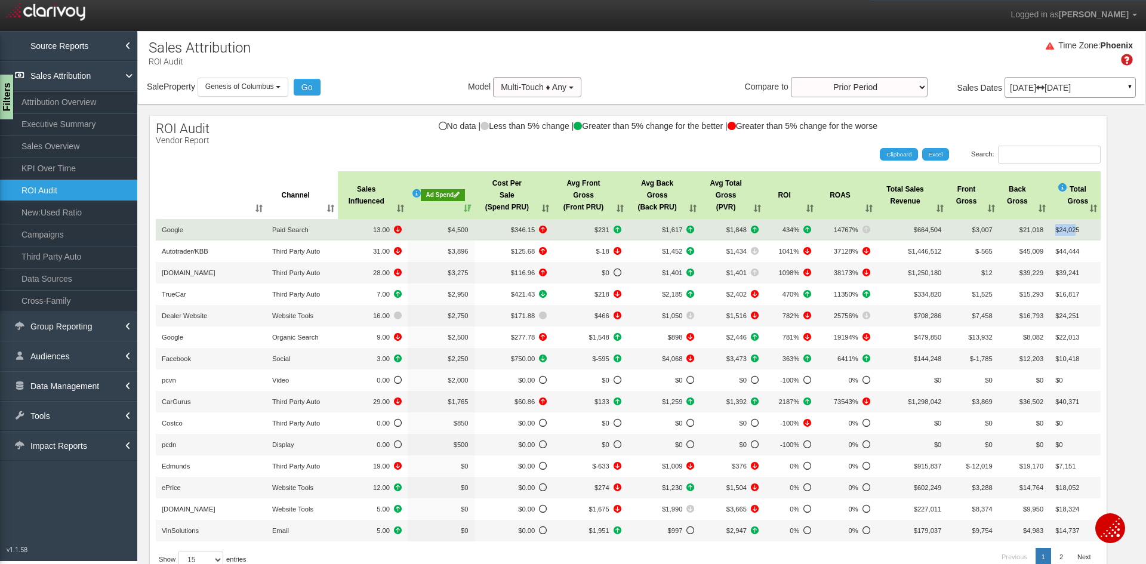
drag, startPoint x: 1045, startPoint y: 232, endPoint x: 1066, endPoint y: 232, distance: 21.5
click at [1066, 232] on td "$24,025" at bounding box center [1075, 229] width 51 height 21
drag, startPoint x: 730, startPoint y: 232, endPoint x: 739, endPoint y: 232, distance: 9.6
click at [739, 232] on span "$1,848" at bounding box center [732, 230] width 53 height 12
click at [735, 227] on span "$1,848" at bounding box center [732, 230] width 53 height 12
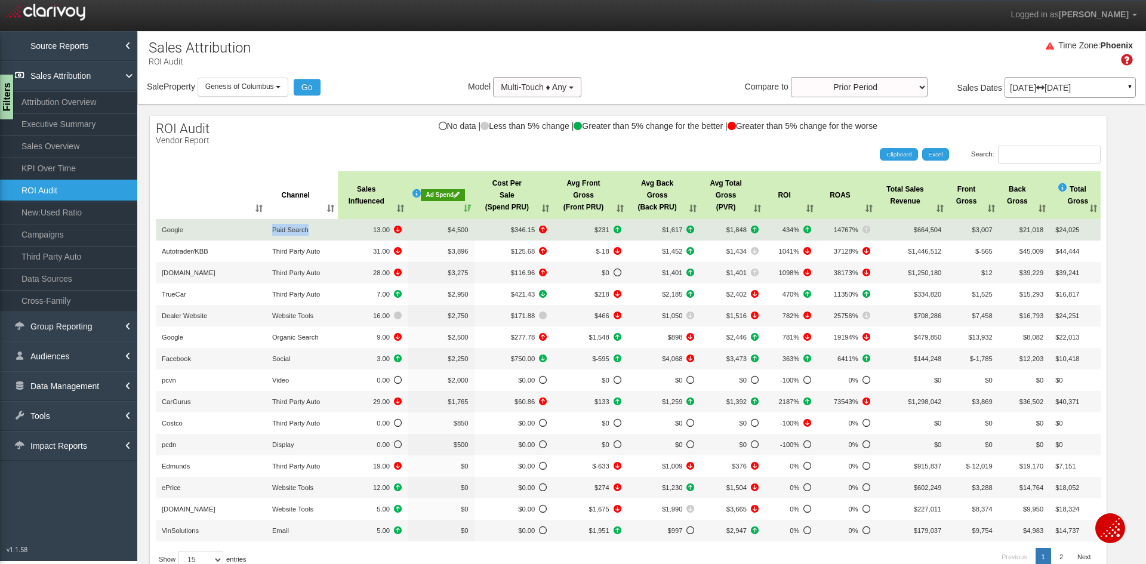
drag, startPoint x: 272, startPoint y: 227, endPoint x: 310, endPoint y: 226, distance: 38.8
click at [310, 226] on td "Paid Search" at bounding box center [302, 229] width 72 height 21
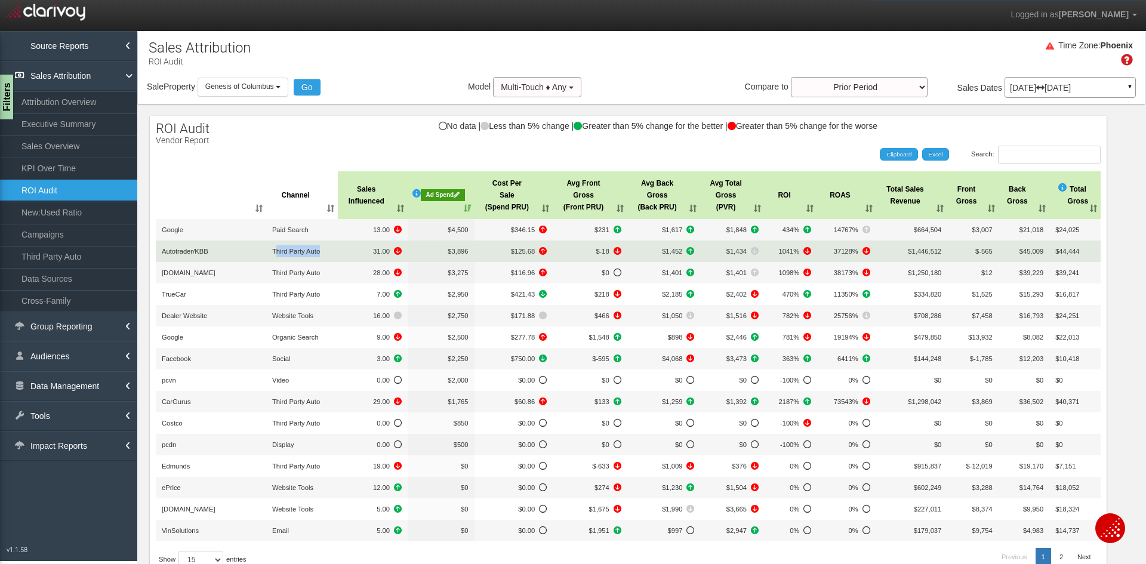
drag, startPoint x: 273, startPoint y: 252, endPoint x: 318, endPoint y: 252, distance: 44.8
click at [318, 252] on span "Third Party Auto" at bounding box center [296, 251] width 48 height 7
drag, startPoint x: 173, startPoint y: 251, endPoint x: 196, endPoint y: 251, distance: 23.9
click at [196, 251] on span "Autotrader/KBB" at bounding box center [185, 251] width 47 height 7
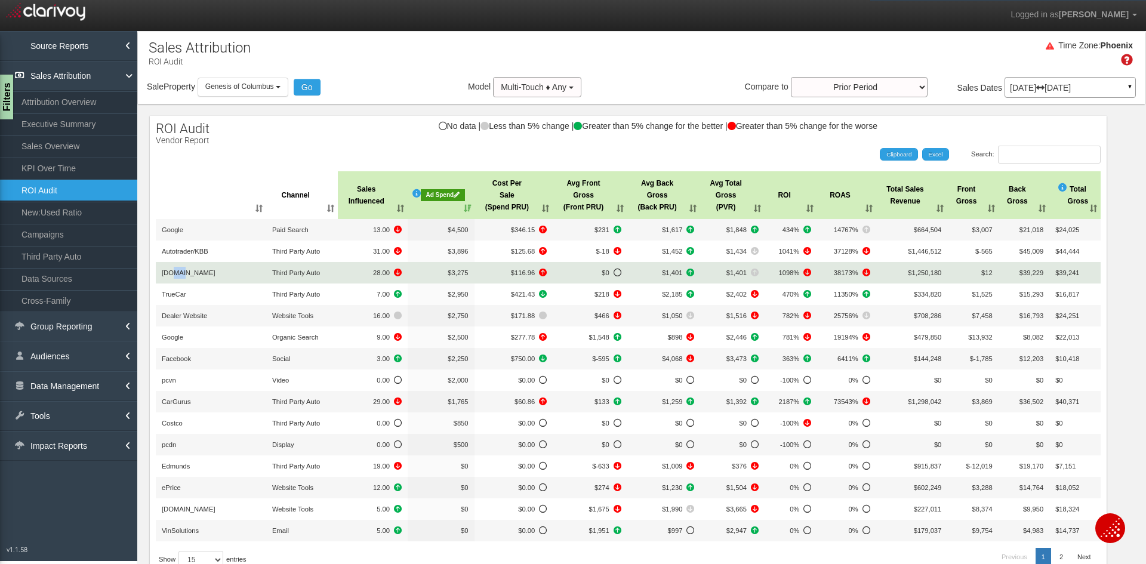
drag, startPoint x: 172, startPoint y: 273, endPoint x: 182, endPoint y: 273, distance: 10.2
click at [181, 273] on span "[DOMAIN_NAME]" at bounding box center [189, 272] width 54 height 7
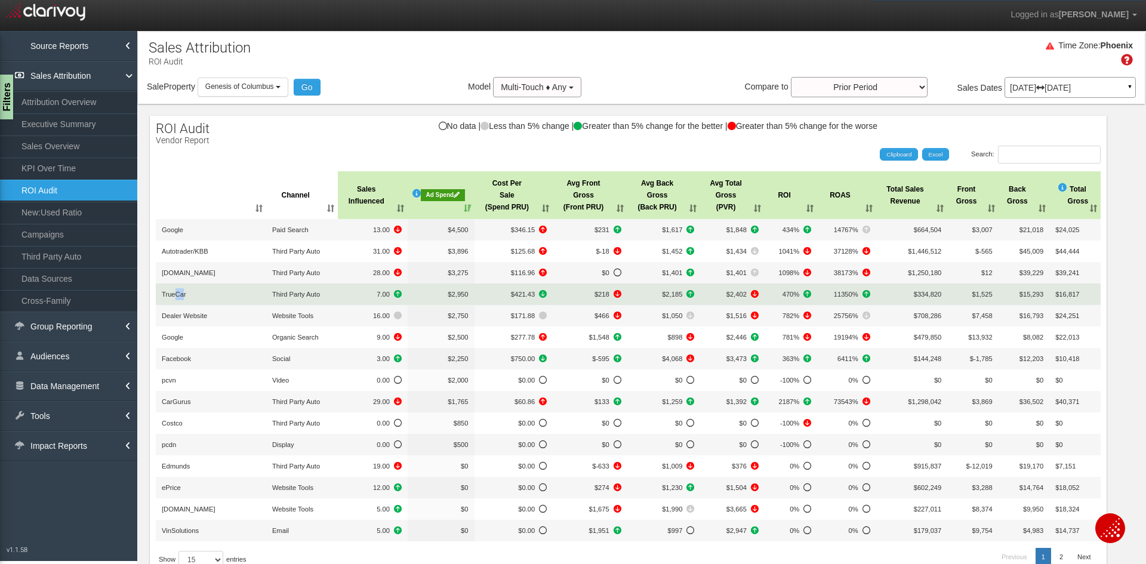
drag, startPoint x: 173, startPoint y: 290, endPoint x: 184, endPoint y: 290, distance: 10.7
click at [184, 290] on td "TrueCar" at bounding box center [211, 294] width 110 height 21
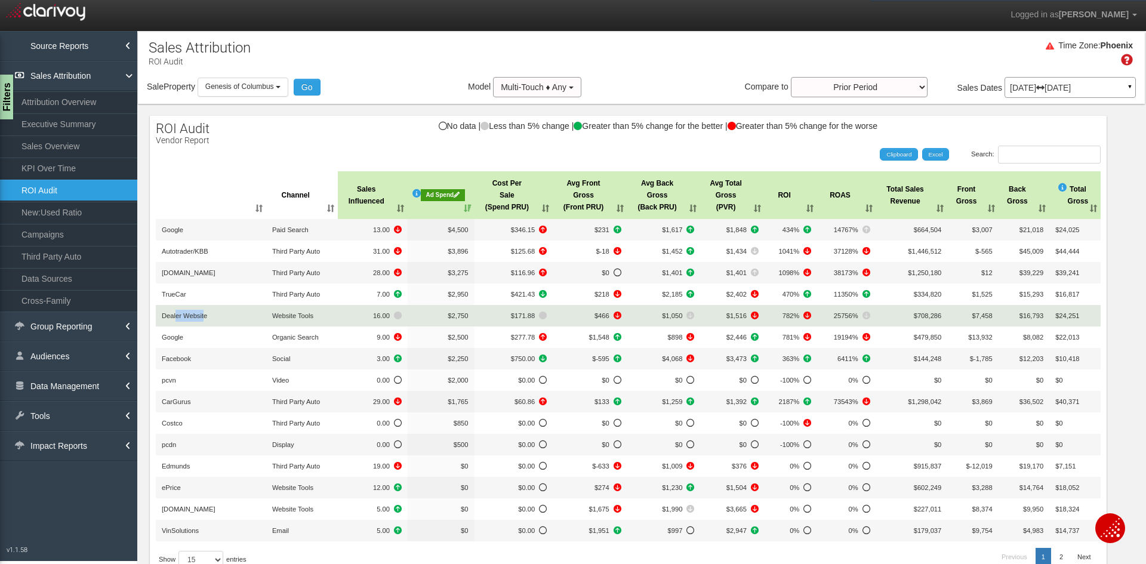
drag, startPoint x: 175, startPoint y: 315, endPoint x: 204, endPoint y: 313, distance: 29.3
click at [204, 313] on span "Dealer Website" at bounding box center [184, 315] width 45 height 7
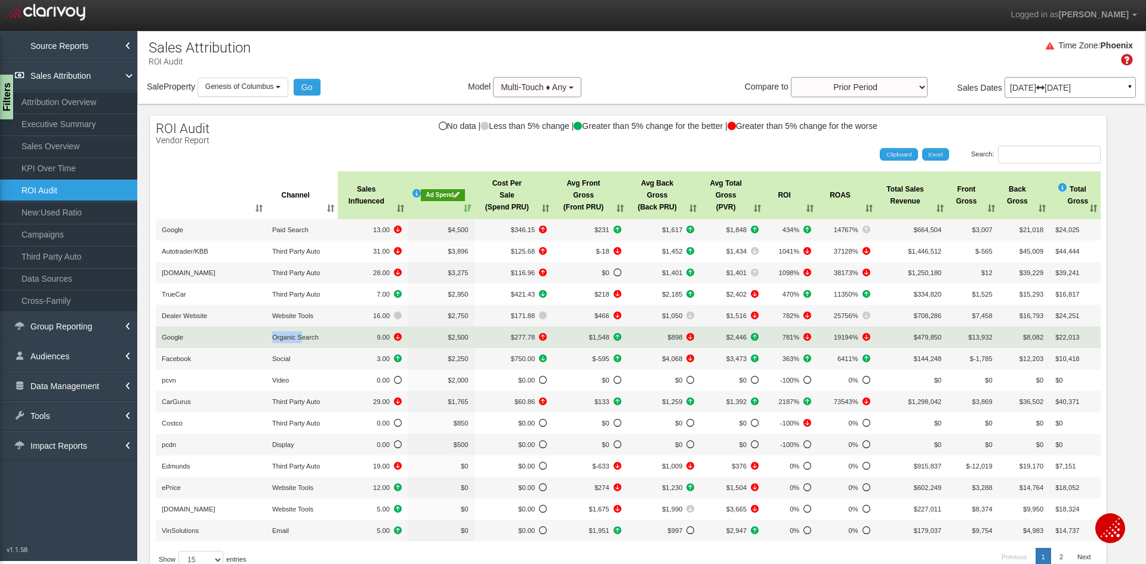
drag, startPoint x: 269, startPoint y: 334, endPoint x: 301, endPoint y: 338, distance: 33.1
click at [301, 338] on td "Organic Search" at bounding box center [302, 337] width 72 height 21
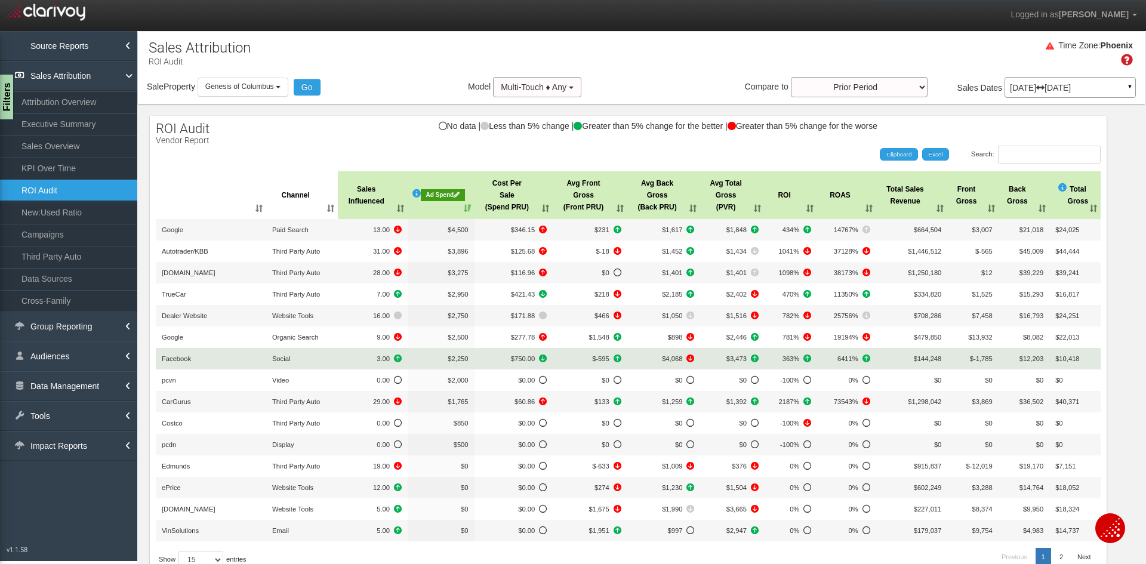
click at [285, 358] on span "Social" at bounding box center [281, 358] width 18 height 7
drag, startPoint x: 182, startPoint y: 358, endPoint x: 176, endPoint y: 359, distance: 6.1
click at [176, 359] on span "Facebook" at bounding box center [176, 358] width 29 height 7
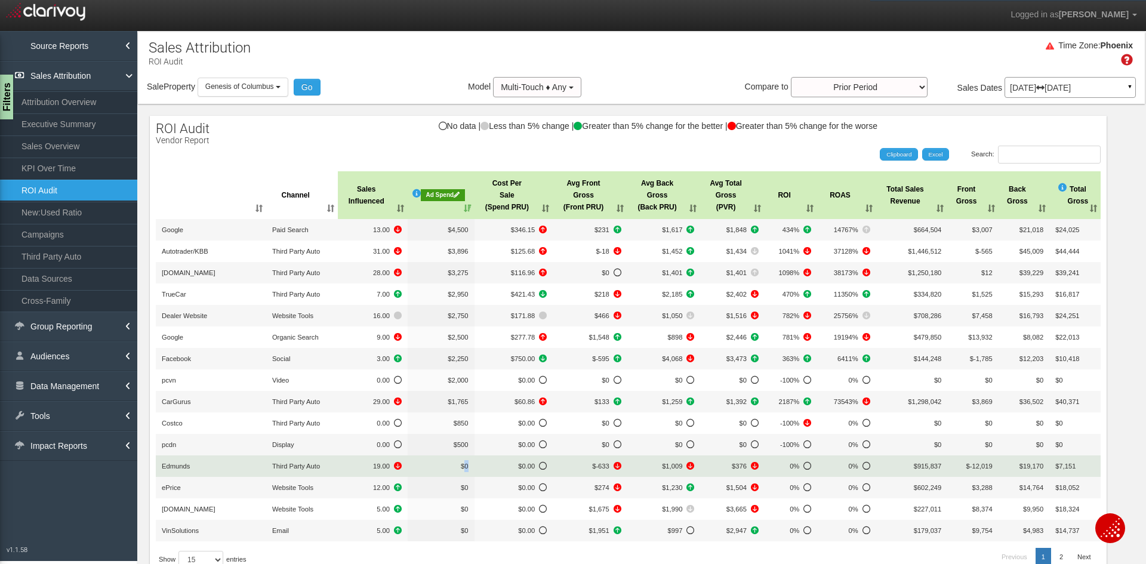
drag, startPoint x: 460, startPoint y: 466, endPoint x: 467, endPoint y: 466, distance: 7.2
click at [467, 466] on td "$0" at bounding box center [441, 466] width 67 height 21
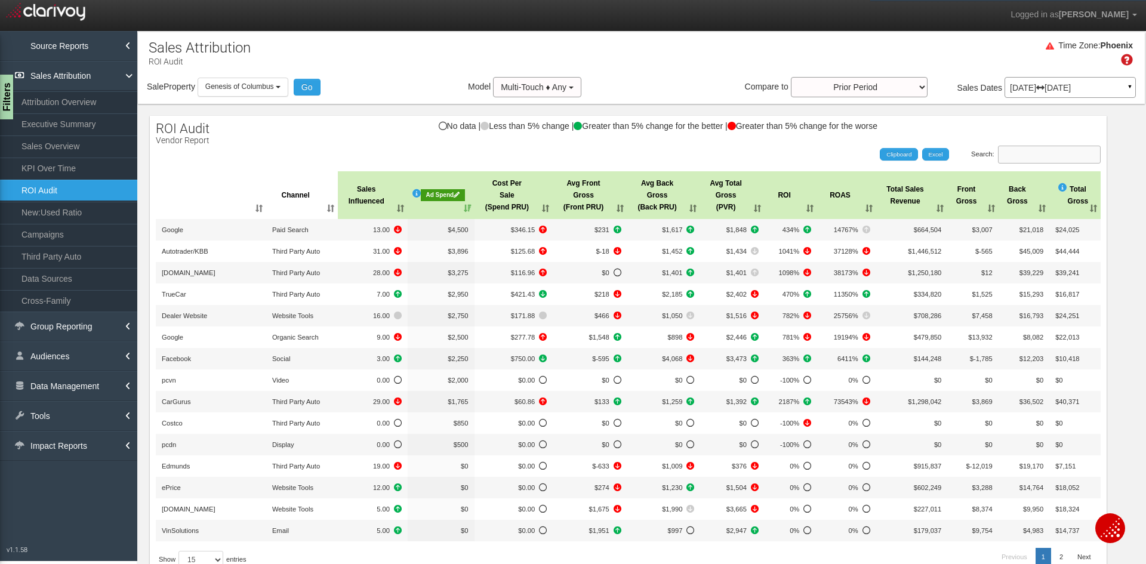
click at [1038, 149] on input "Search:" at bounding box center [1049, 155] width 103 height 18
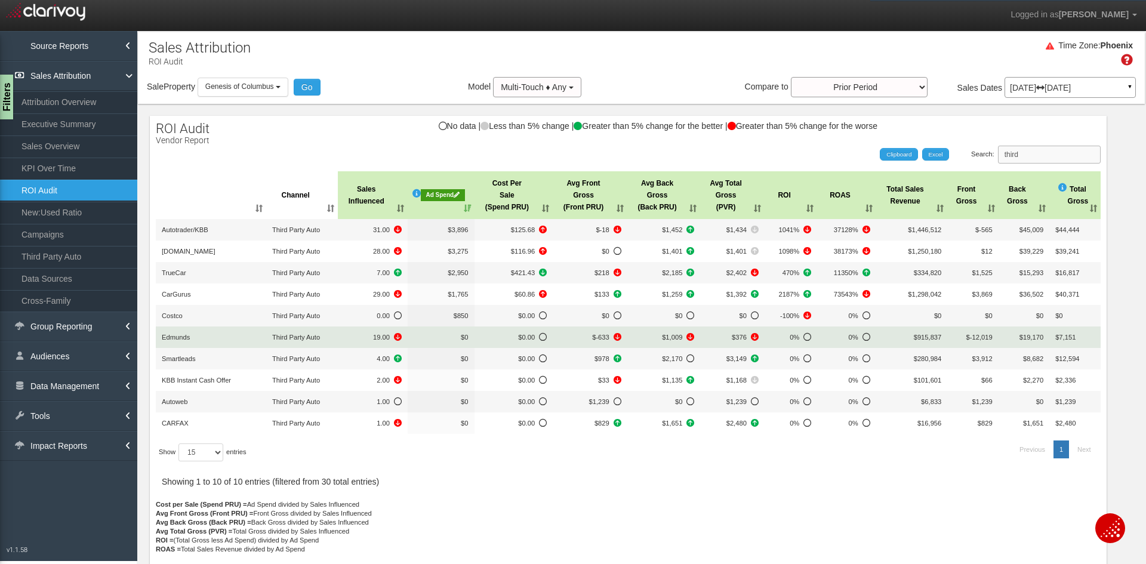
type input "third"
drag, startPoint x: 368, startPoint y: 337, endPoint x: 378, endPoint y: 337, distance: 10.1
click at [378, 337] on span "19.00" at bounding box center [373, 337] width 58 height 12
click at [408, 337] on td "$0" at bounding box center [441, 337] width 67 height 21
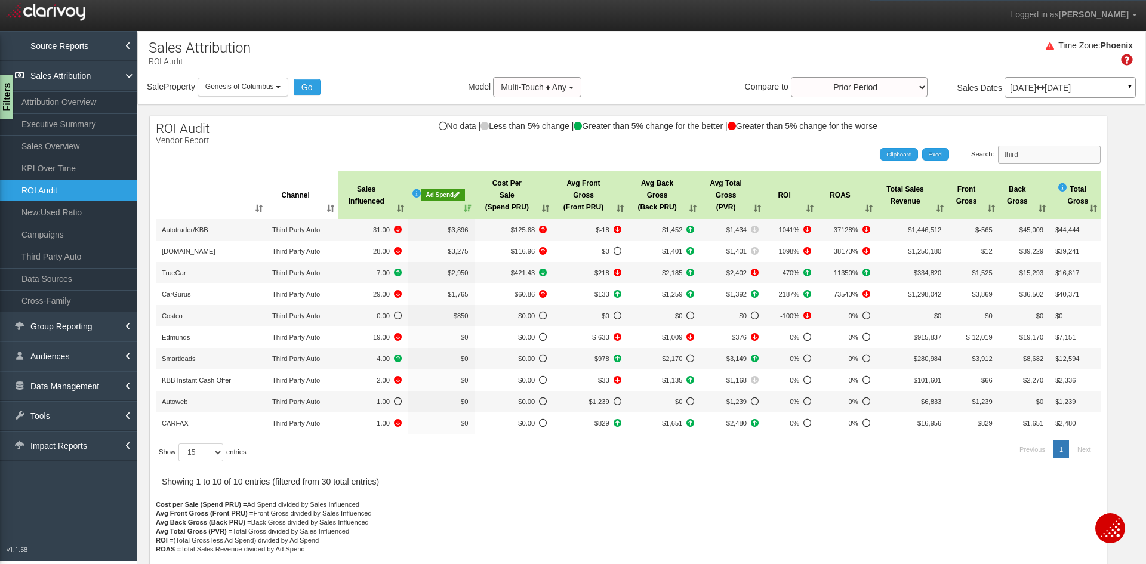
drag, startPoint x: 1026, startPoint y: 152, endPoint x: 977, endPoint y: 151, distance: 48.4
click at [977, 151] on label "Search: third" at bounding box center [1036, 155] width 130 height 18
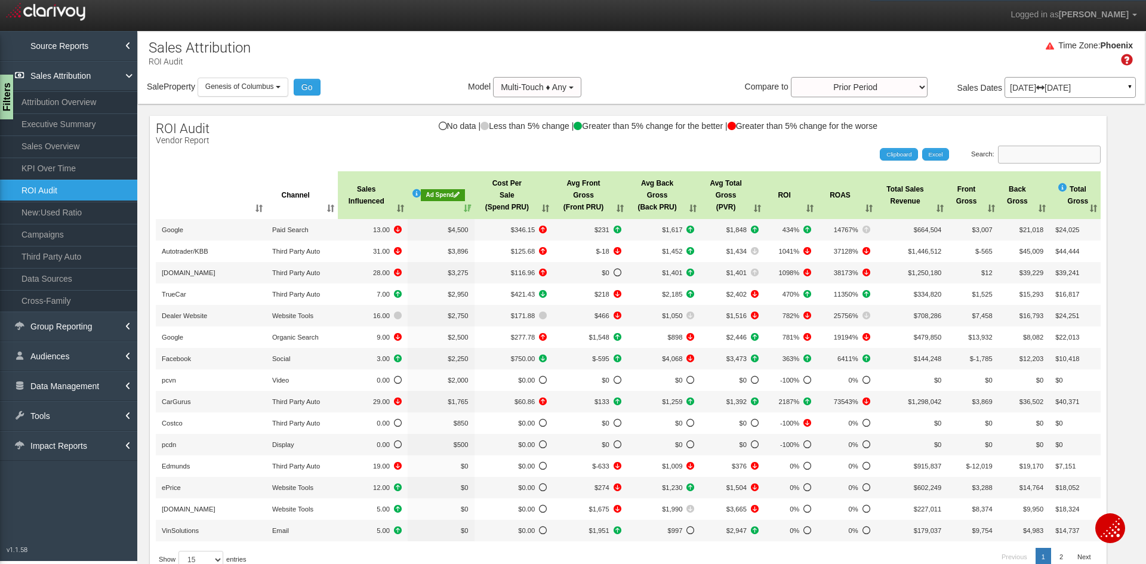
click at [1051, 158] on input "Search:" at bounding box center [1049, 155] width 103 height 18
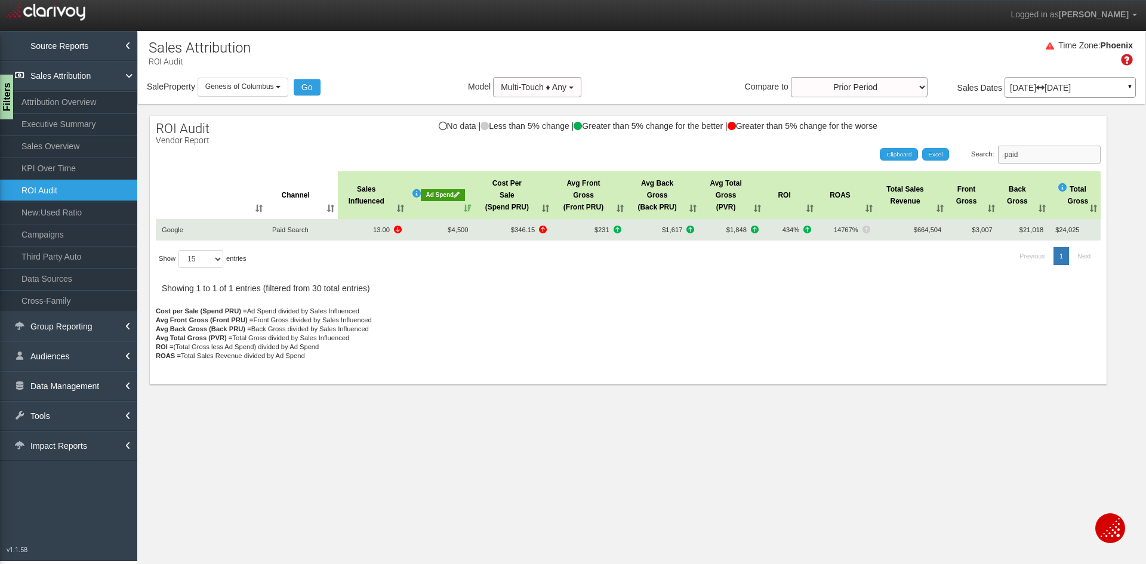
type input "paid"
drag, startPoint x: 368, startPoint y: 228, endPoint x: 385, endPoint y: 231, distance: 17.0
click at [385, 231] on span "13.00" at bounding box center [373, 230] width 58 height 12
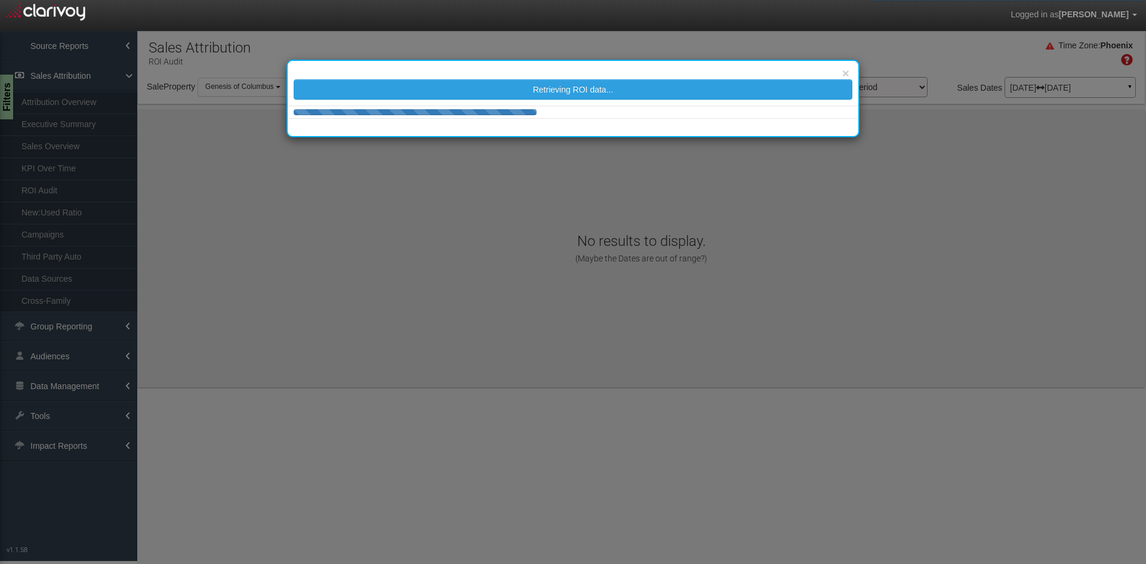
select select "object:1394"
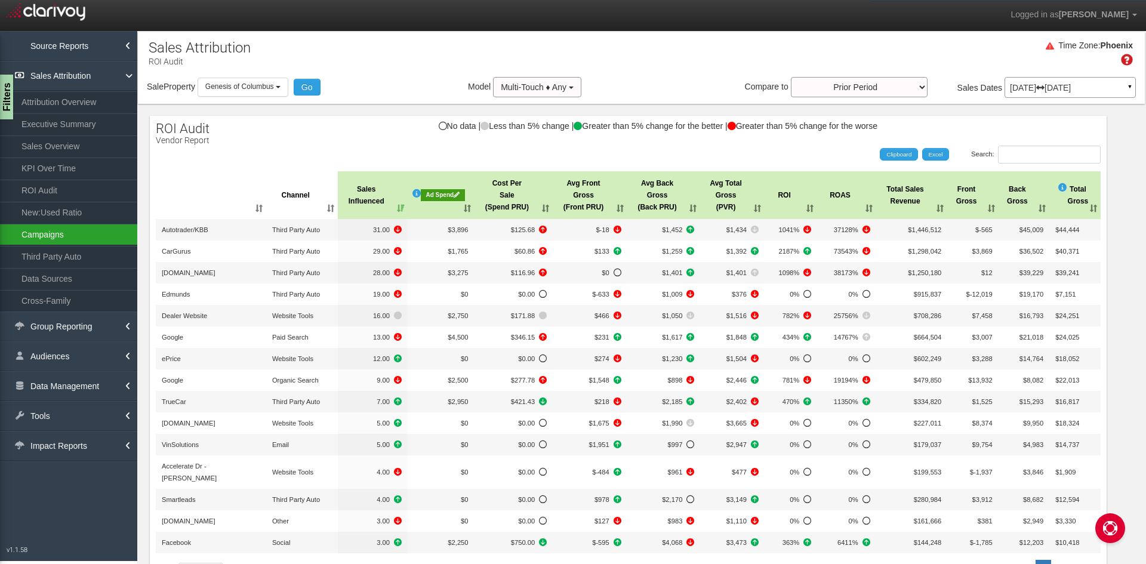
click at [53, 234] on link "Campaigns" at bounding box center [68, 234] width 137 height 21
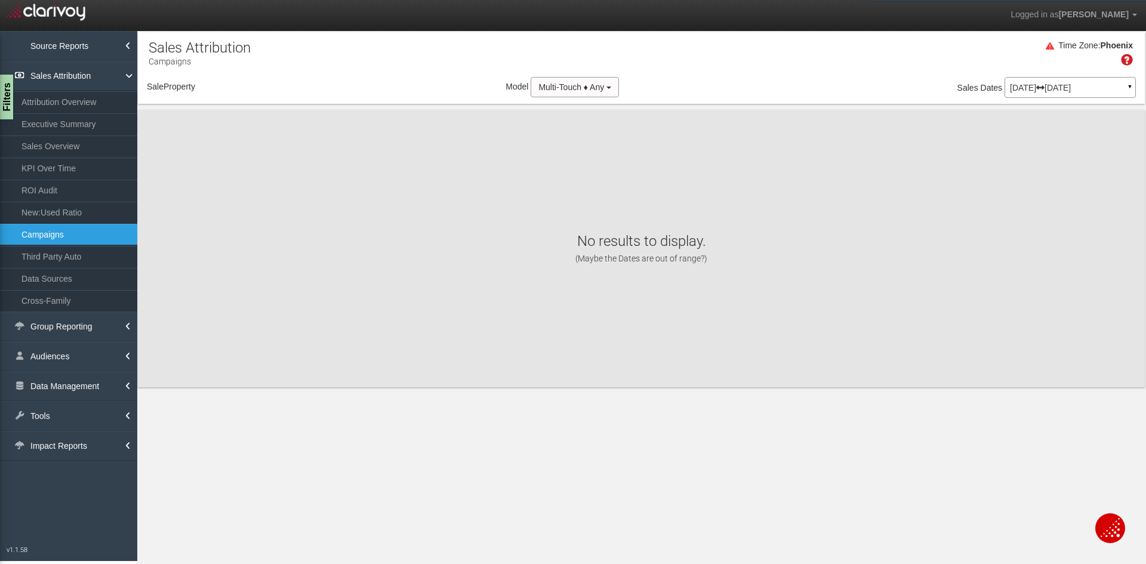
select select "object:3987"
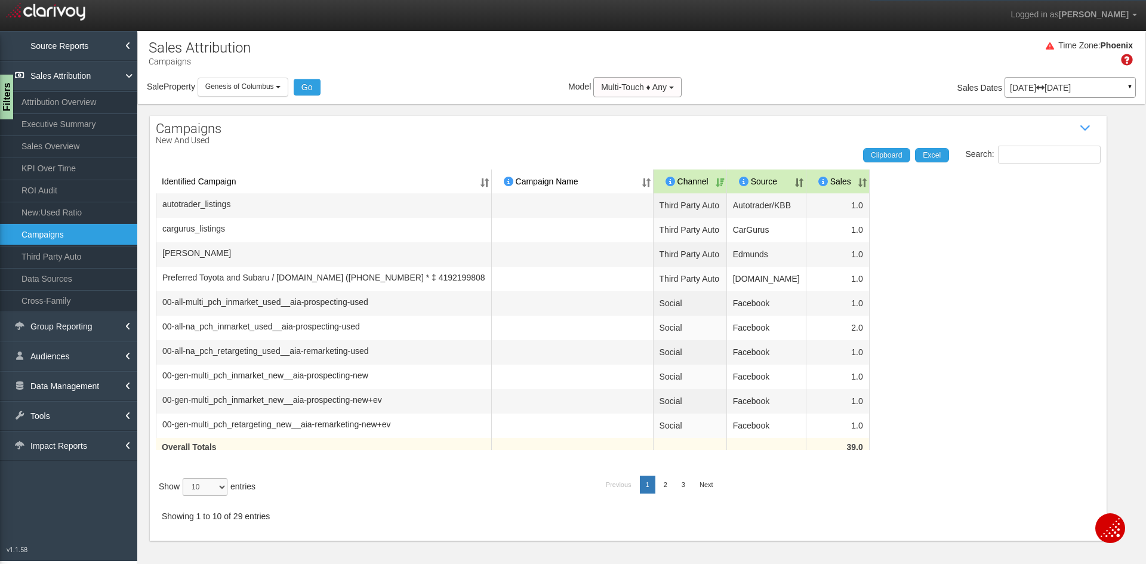
click at [209, 496] on select "10 25 50 100" at bounding box center [205, 487] width 45 height 18
select select "25"
click at [185, 496] on select "10 25 50 100" at bounding box center [205, 487] width 45 height 18
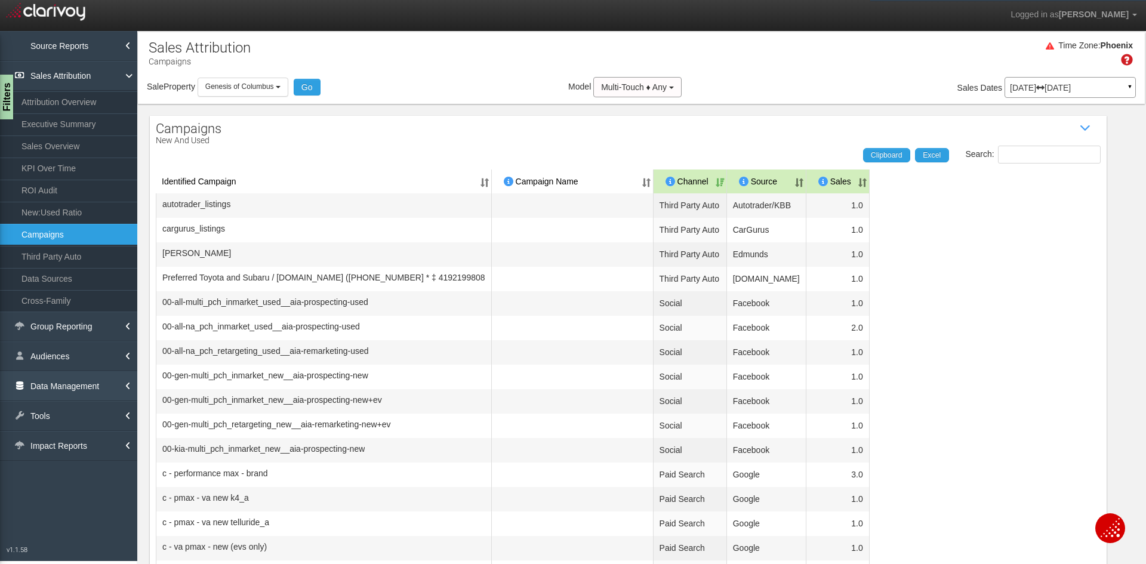
click at [60, 390] on link "Data Management" at bounding box center [68, 386] width 137 height 30
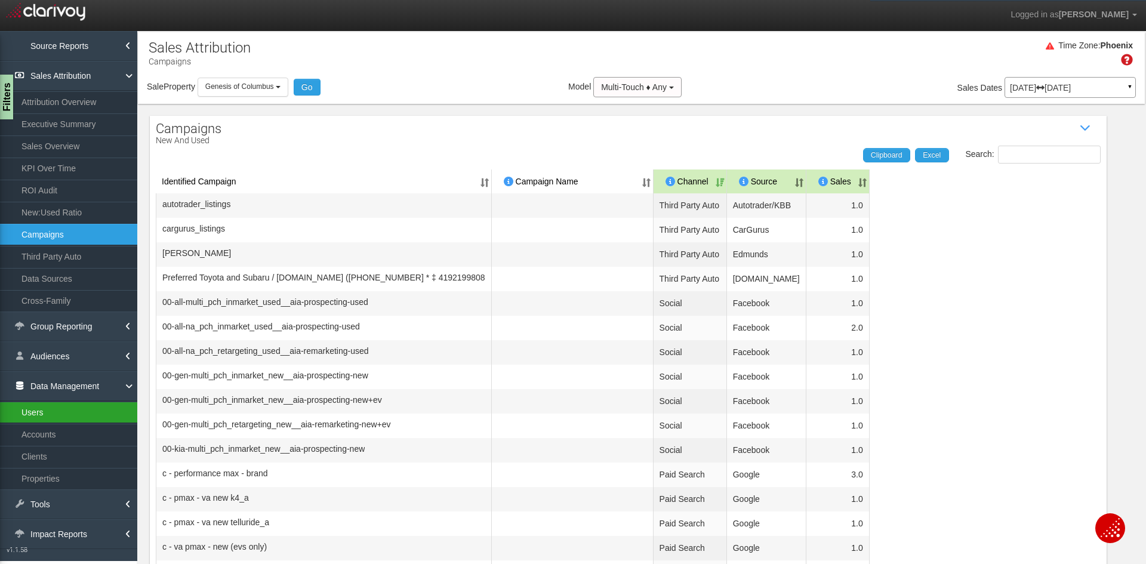
click at [60, 416] on link "Users" at bounding box center [68, 412] width 137 height 21
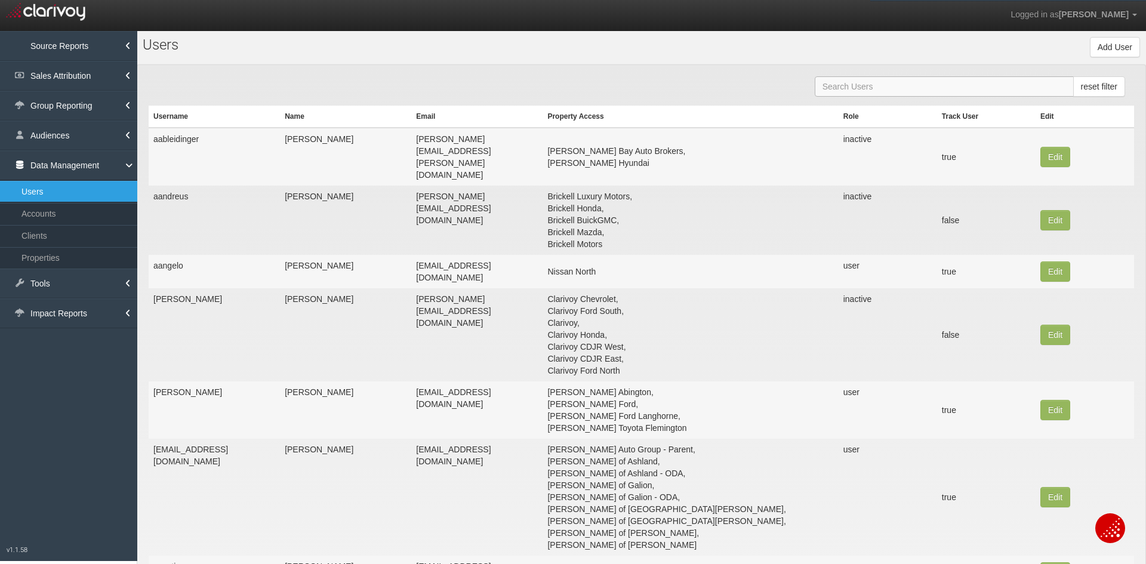
click at [924, 82] on input "text" at bounding box center [944, 86] width 259 height 20
paste input "bsanson@egreatlakes.com"
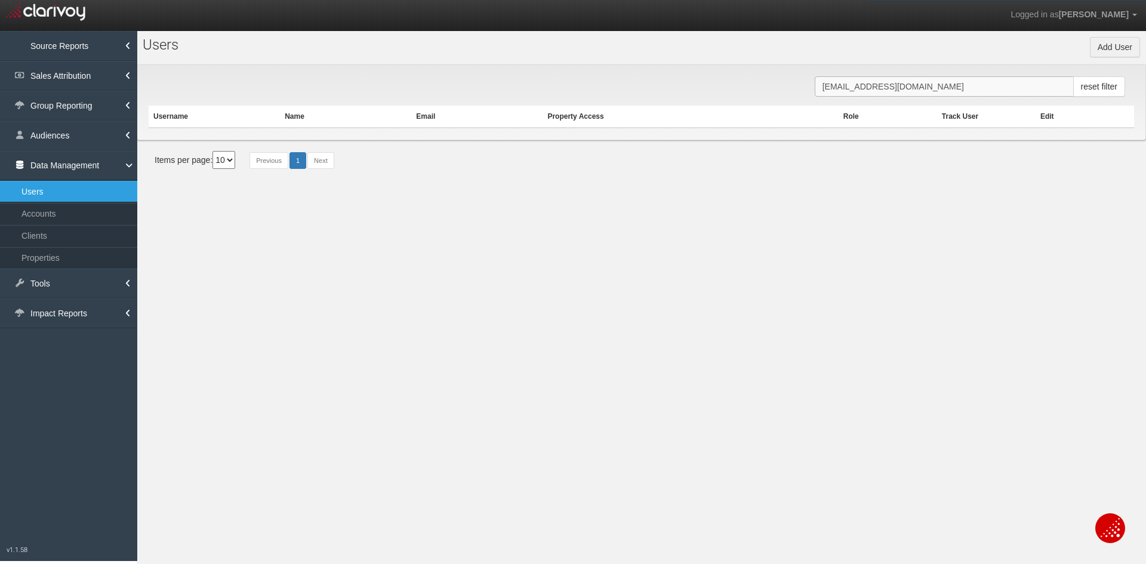
type input "bsanson@egreatlakes.com"
click at [1125, 42] on button "Add User" at bounding box center [1115, 47] width 50 height 20
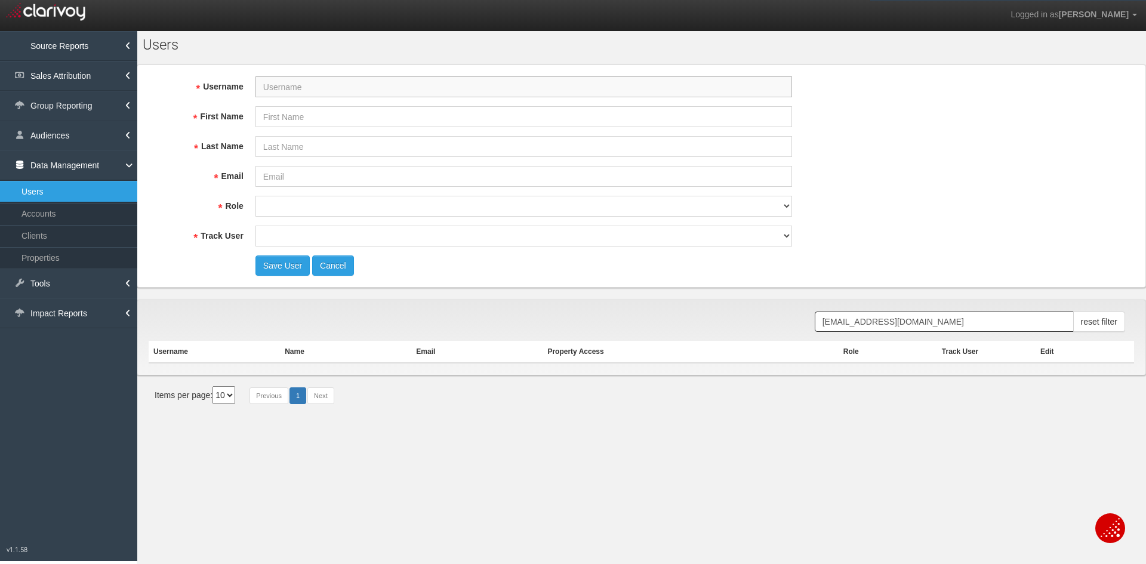
click at [293, 91] on input "Username" at bounding box center [524, 86] width 537 height 21
paste input "bsanson@egreatlakes.com"
type input "bsanson@egreatlakes.com"
click at [278, 182] on input "Email" at bounding box center [524, 176] width 537 height 21
paste input "bsanson@egreatlakes.com"
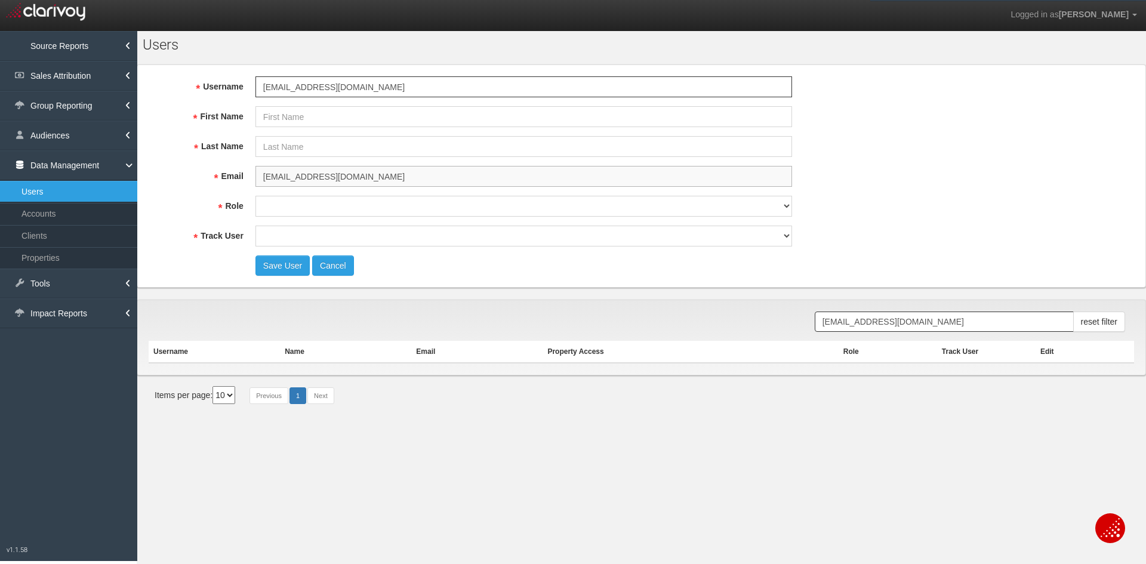
type input "bsanson@egreatlakes.com"
click at [290, 116] on input "First Name" at bounding box center [524, 116] width 537 height 21
type input "Brian"
type input "Sanson"
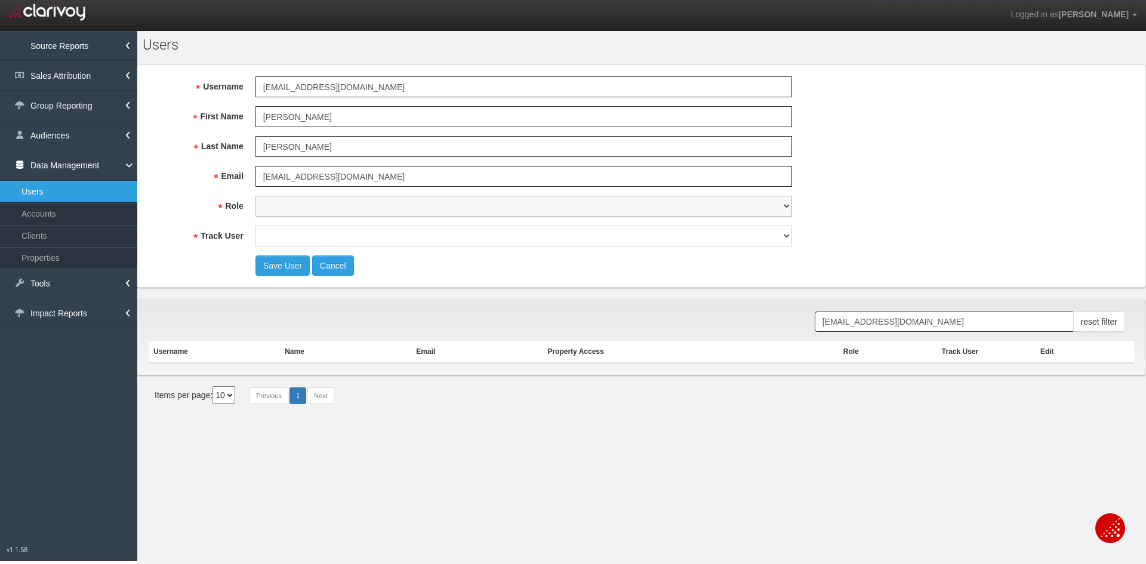
click at [706, 207] on select "super user thirdpartyuser demo inactive upload user+upload" at bounding box center [524, 206] width 537 height 21
select select "user"
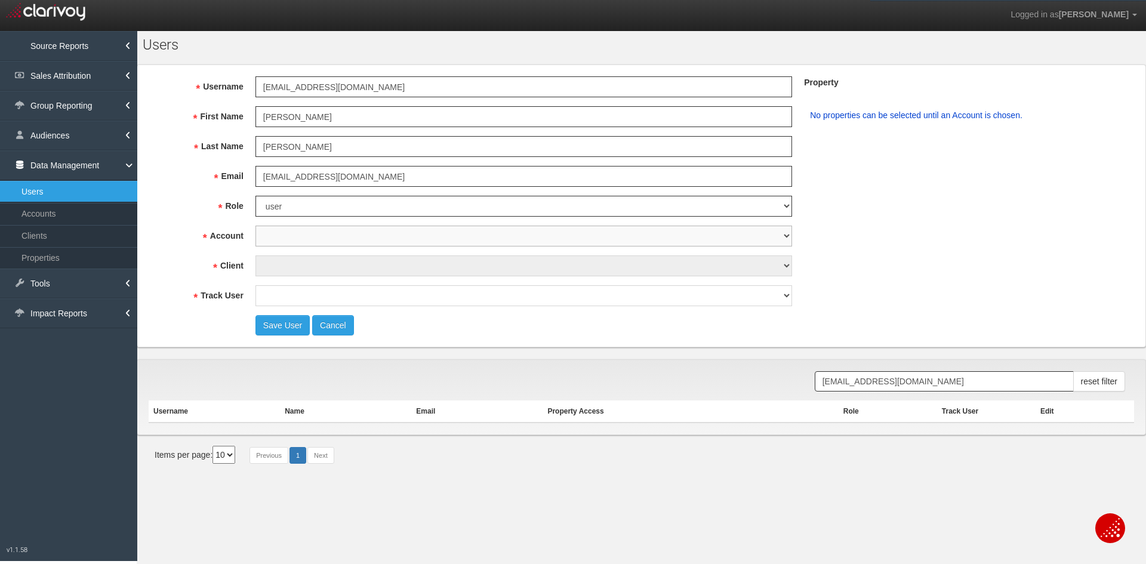
click at [330, 233] on select "1st Gear Motorsports 212 Motors 24 Auto Group 405 Motors 44 Auto Mart 503Autos …" at bounding box center [524, 236] width 537 height 21
select select "object:6385"
click at [256, 226] on select "1st Gear Motorsports 212 Motors 24 Auto Group 405 Motors 44 Auto Mart 503Autos …" at bounding box center [524, 236] width 537 height 21
select select "object:7679"
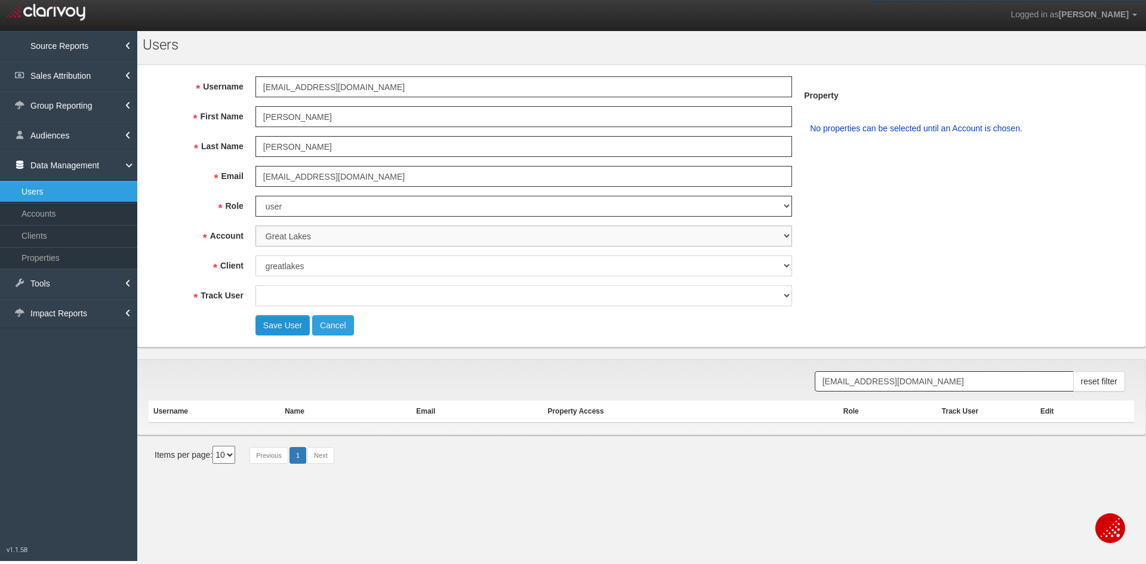
select select "object:7680"
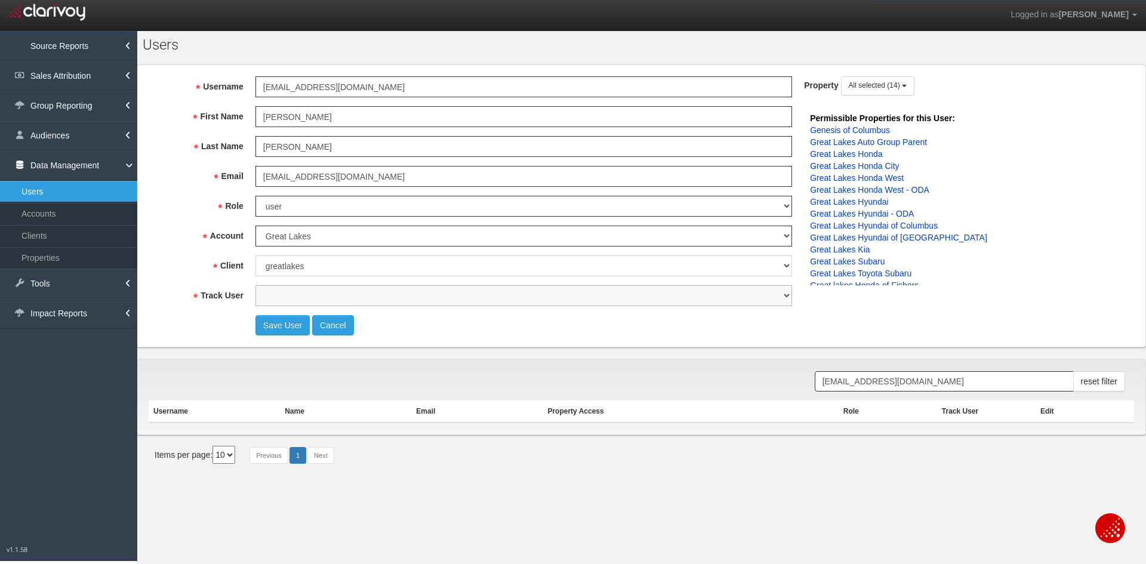
click at [297, 300] on select "true false" at bounding box center [524, 295] width 537 height 21
select select "true"
click at [256, 285] on select "true false" at bounding box center [524, 295] width 537 height 21
click at [890, 85] on span "All selected (14)" at bounding box center [874, 85] width 51 height 8
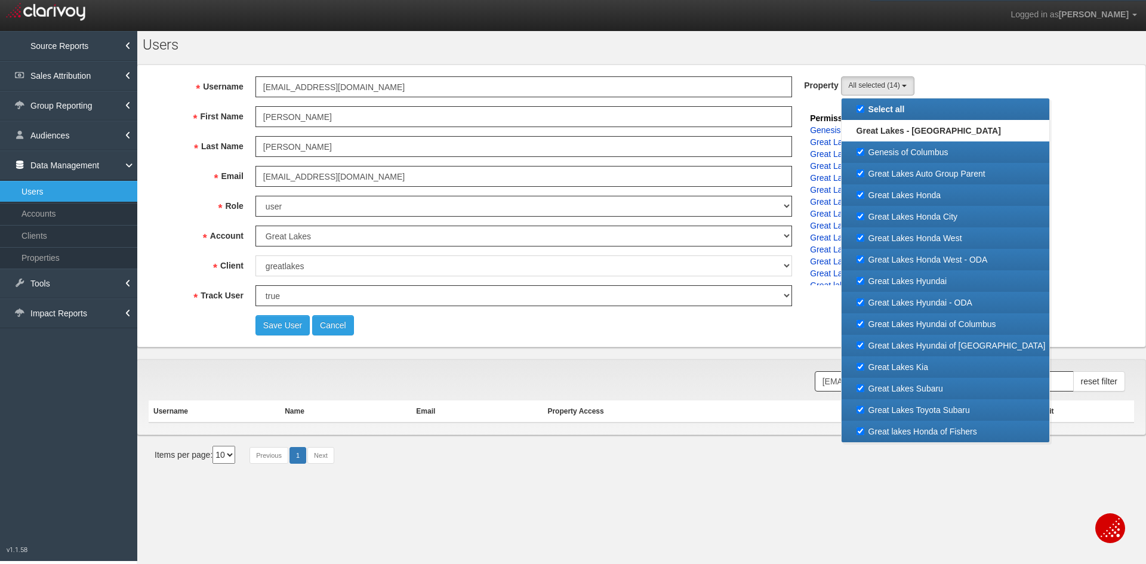
click at [883, 103] on label "Select all" at bounding box center [946, 109] width 202 height 16
click at [864, 105] on input "Select all" at bounding box center [861, 109] width 8 height 8
checkbox input "false"
select select
checkbox input "false"
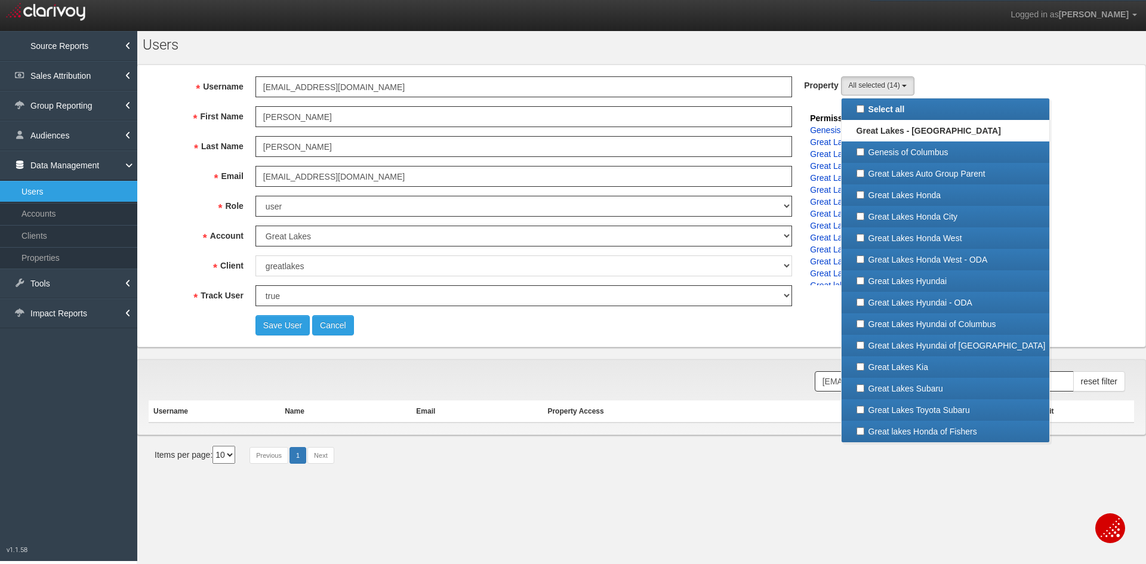
checkbox input "false"
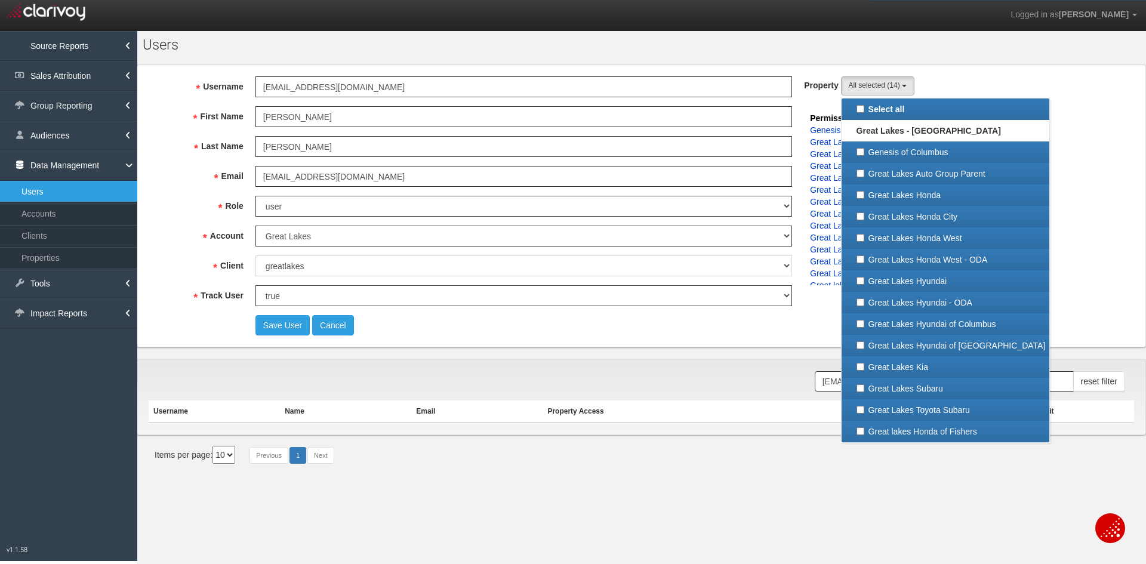
checkbox input "false"
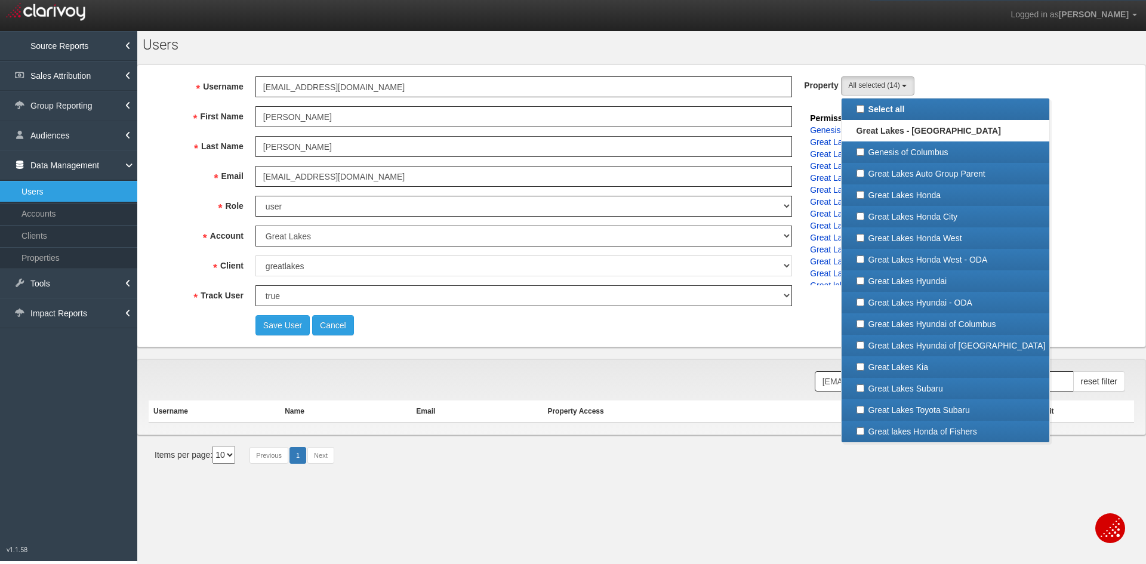
checkbox input "false"
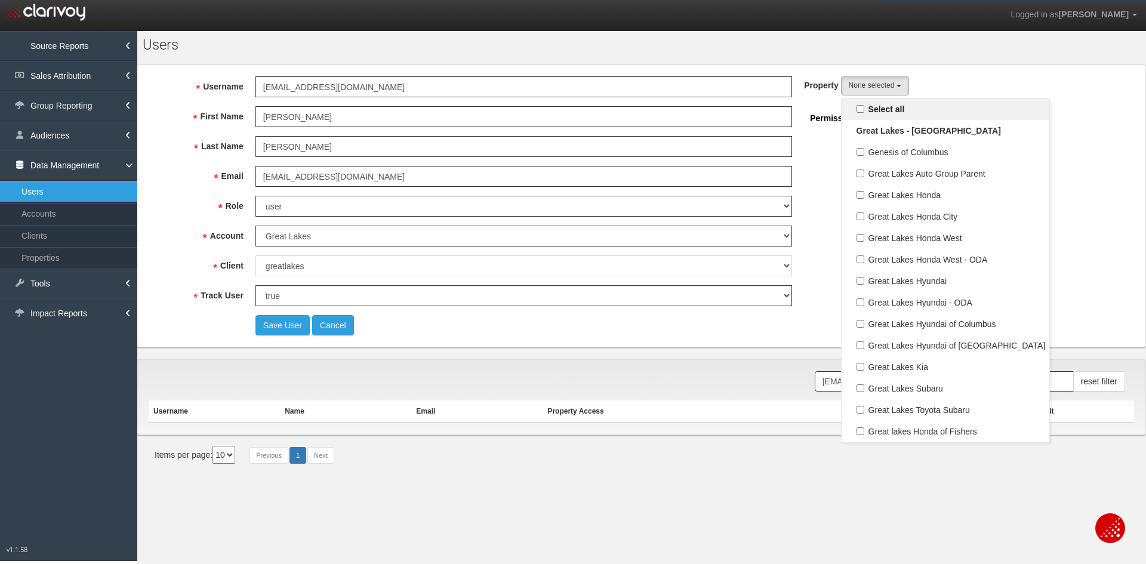
scroll to position [11, 0]
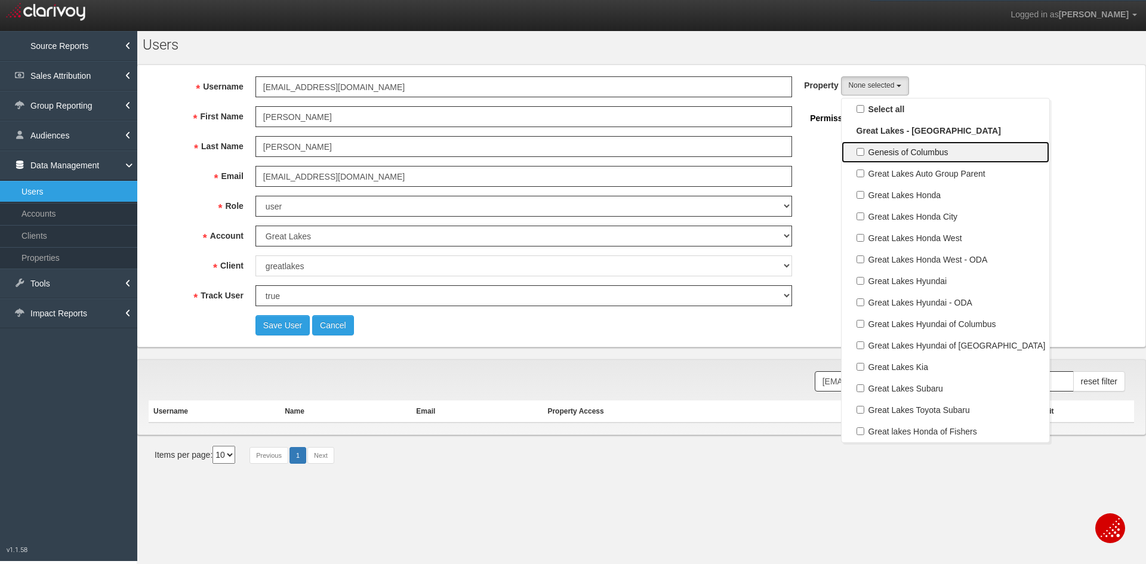
click at [901, 150] on label "Genesis of Columbus" at bounding box center [946, 152] width 202 height 16
click at [864, 150] on input "Genesis of Columbus" at bounding box center [861, 152] width 8 height 8
checkbox input "true"
select select "object:7680"
click at [1088, 91] on fieldset "Username bsanson@egreatlakes.com First Name Brian Last Name Sanson Email bsanso…" at bounding box center [642, 205] width 986 height 259
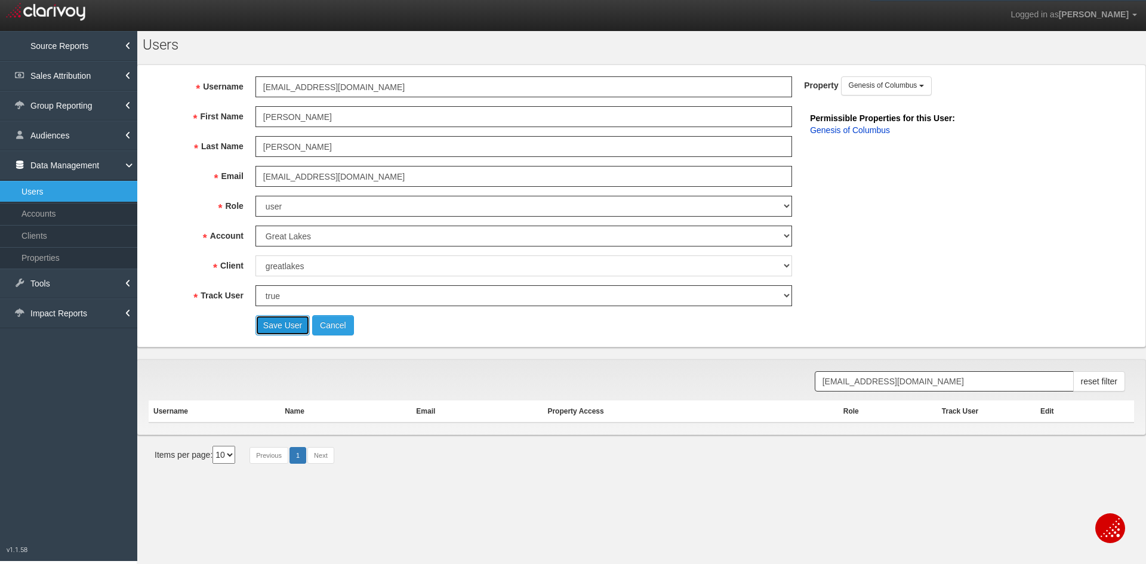
click at [291, 327] on button "Save User" at bounding box center [283, 325] width 54 height 20
select select "? undefined:undefined ?"
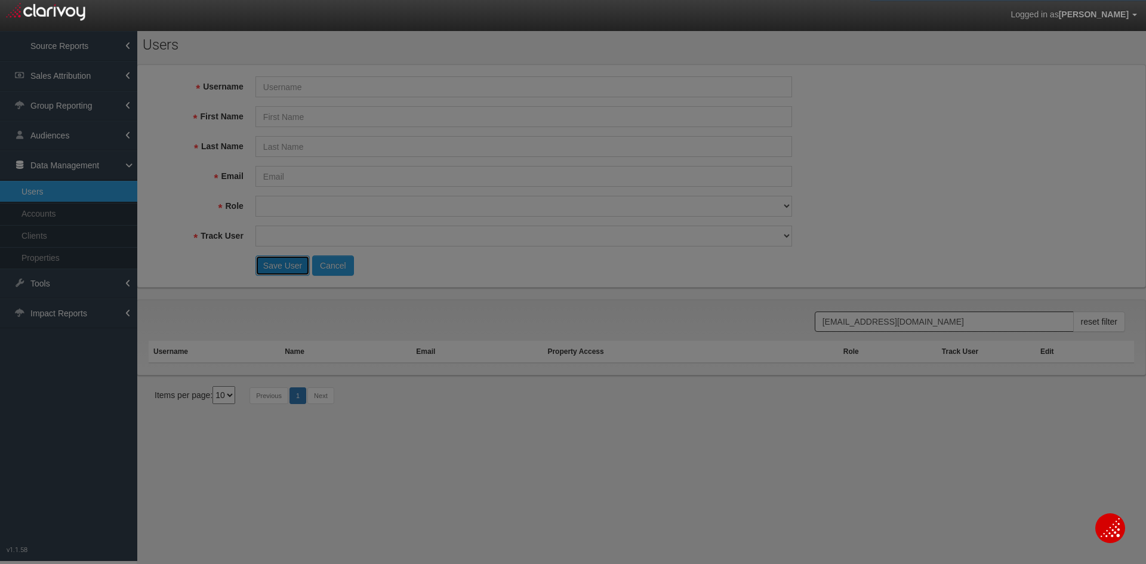
scroll to position [0, 0]
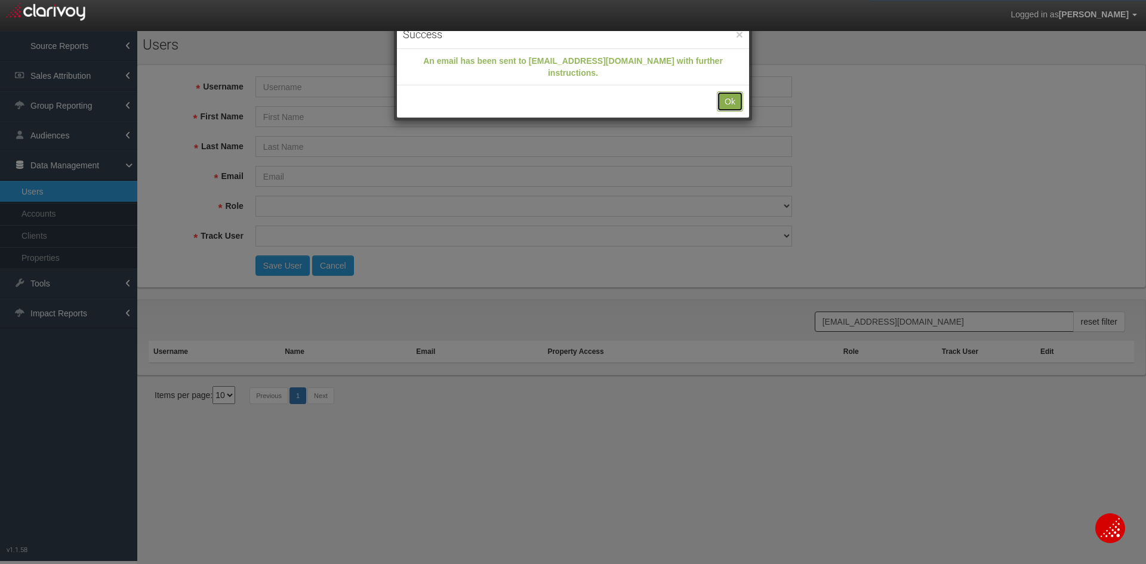
click at [725, 91] on button "Ok" at bounding box center [730, 101] width 26 height 20
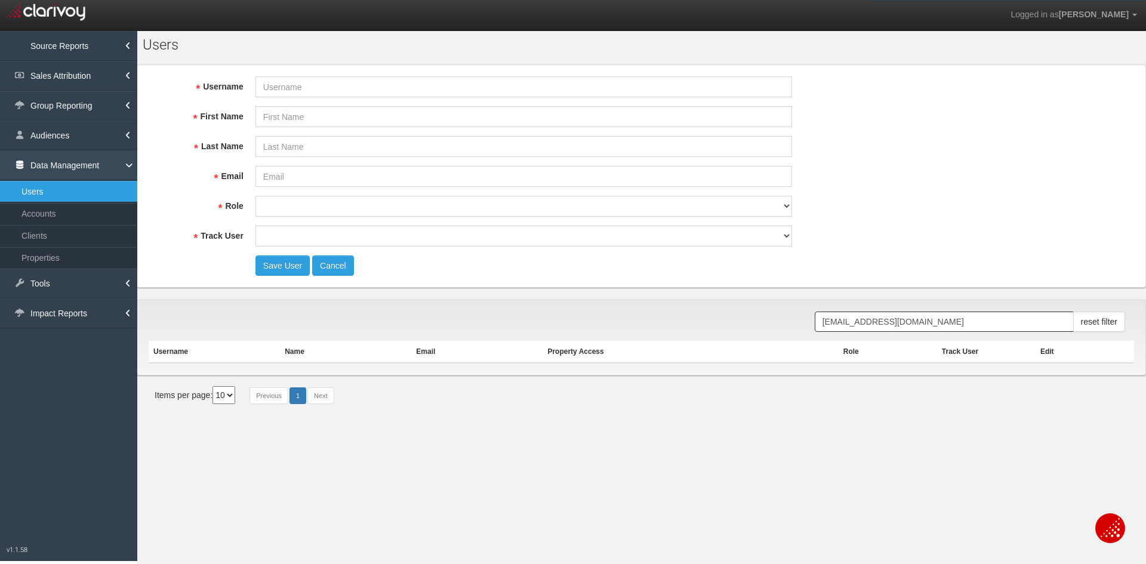
click at [50, 159] on link "Data Management" at bounding box center [68, 165] width 137 height 30
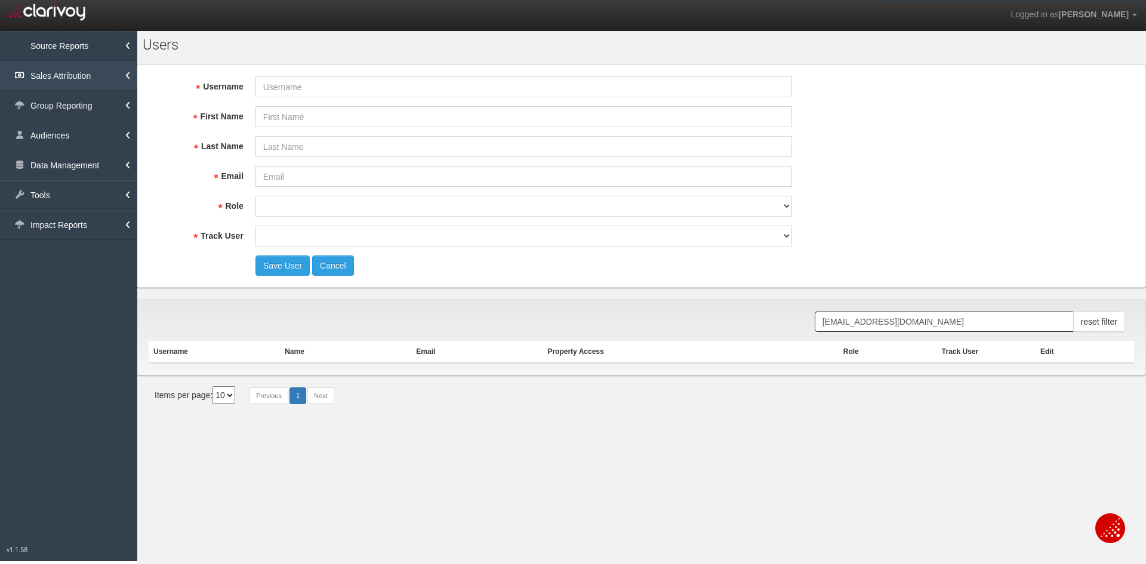
click at [61, 72] on link "Sales Attribution" at bounding box center [68, 76] width 137 height 30
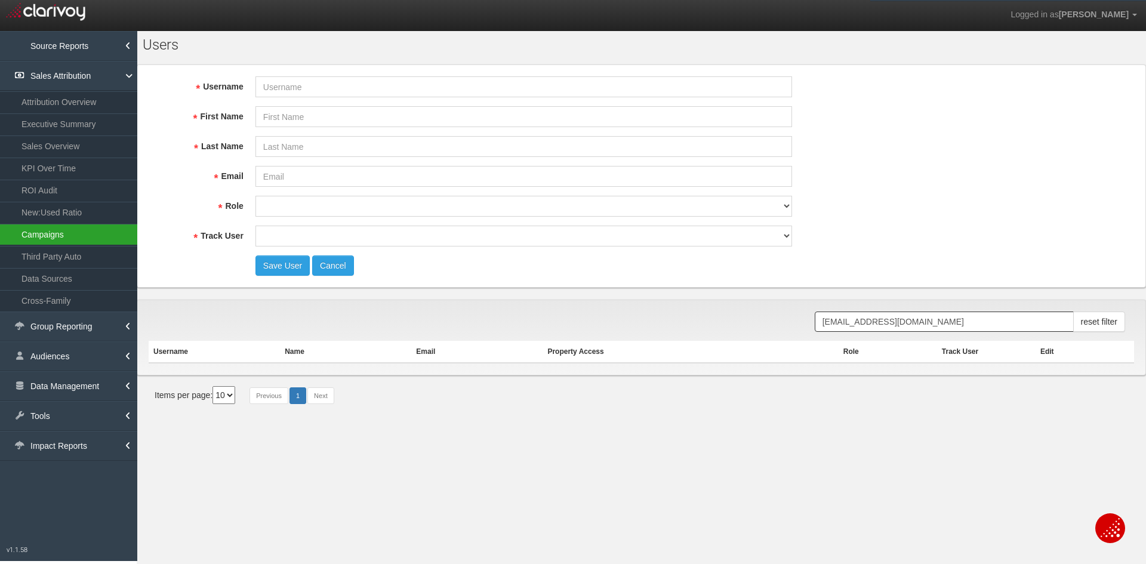
click at [48, 231] on link "Campaigns" at bounding box center [68, 234] width 137 height 21
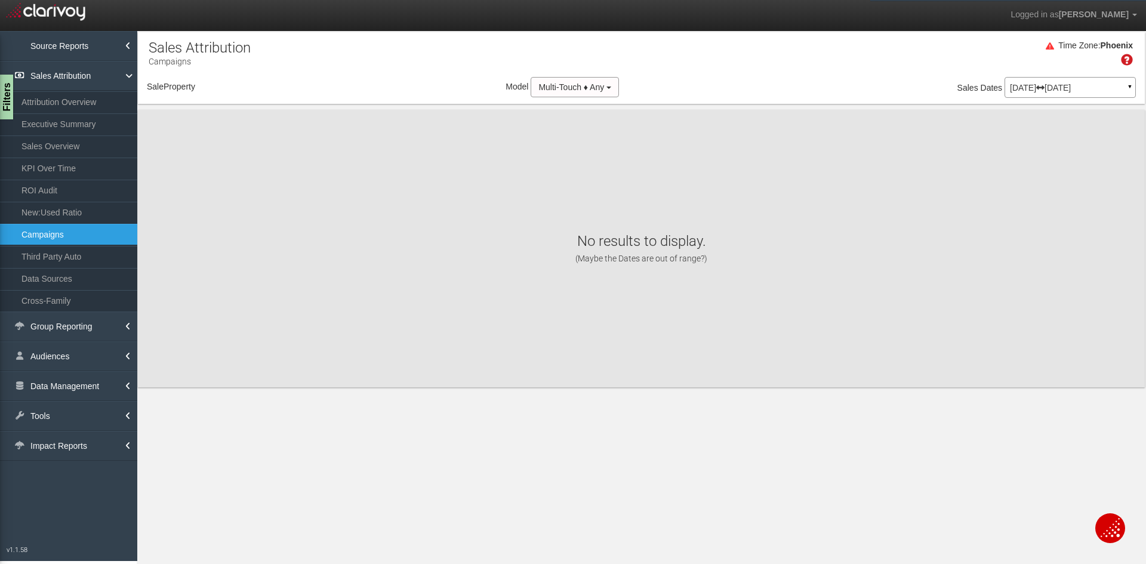
select select "object:10727"
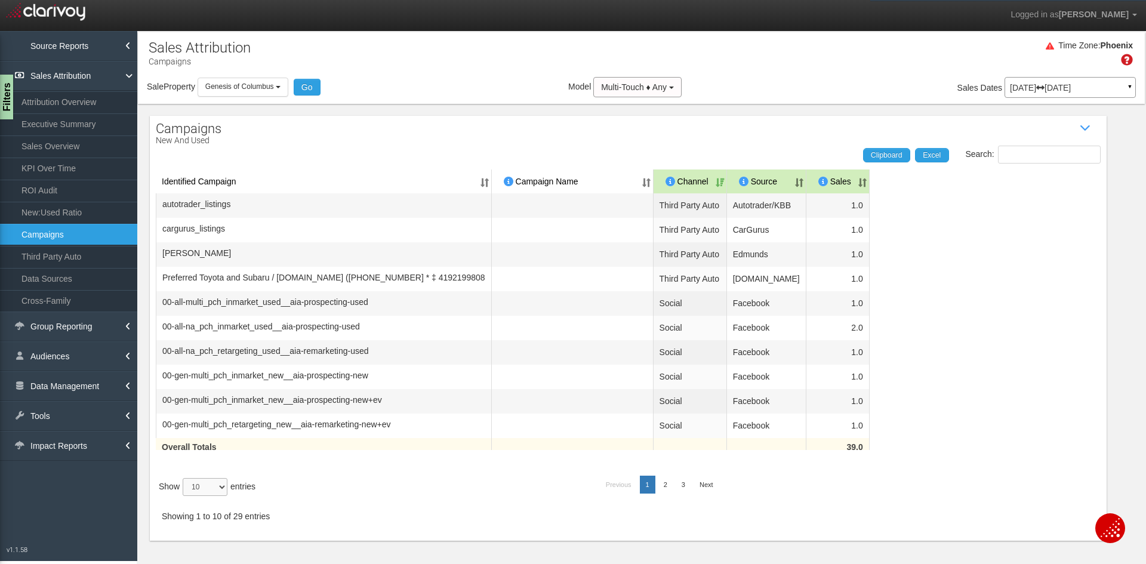
click at [196, 496] on select "10 25 50 100" at bounding box center [205, 487] width 45 height 18
select select "100"
click at [185, 496] on select "10 25 50 100" at bounding box center [205, 487] width 45 height 18
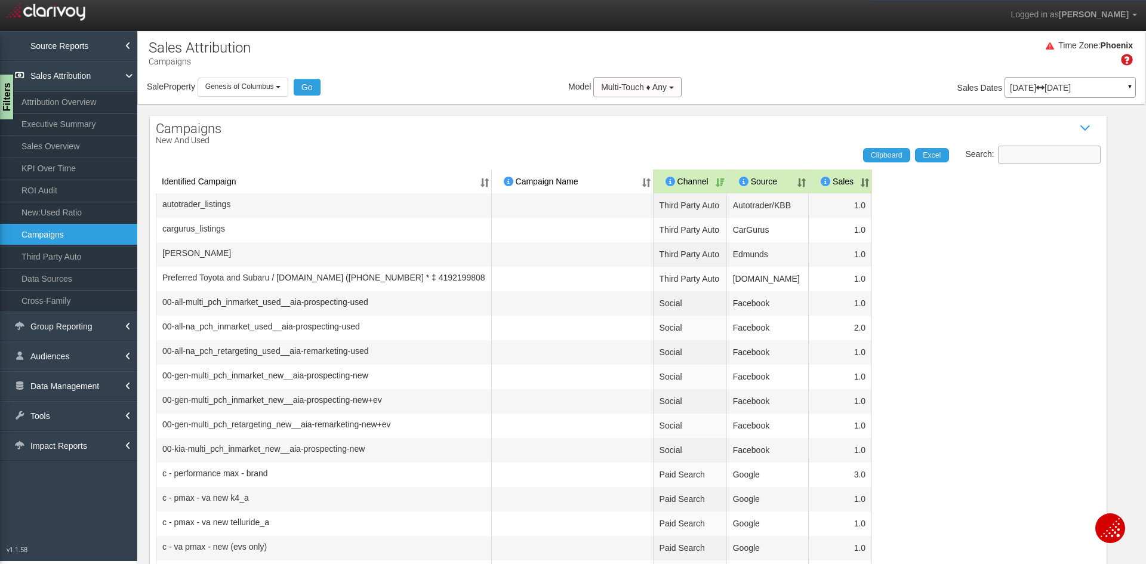
click at [1042, 149] on input "Search:" at bounding box center [1049, 155] width 103 height 18
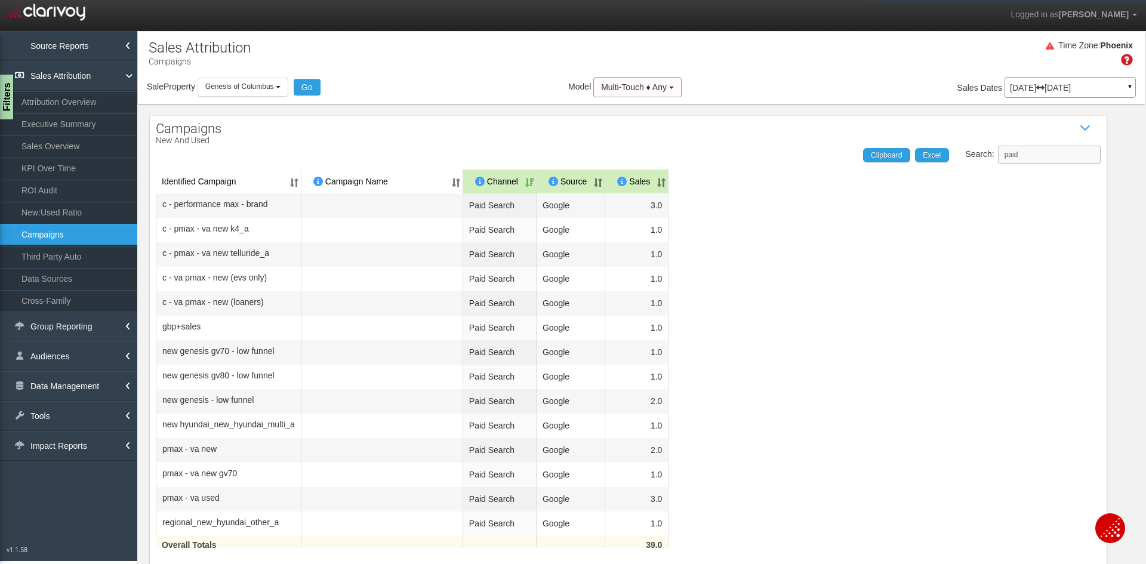
type input "paid"
click at [657, 182] on th "Sales" at bounding box center [636, 182] width 63 height 24
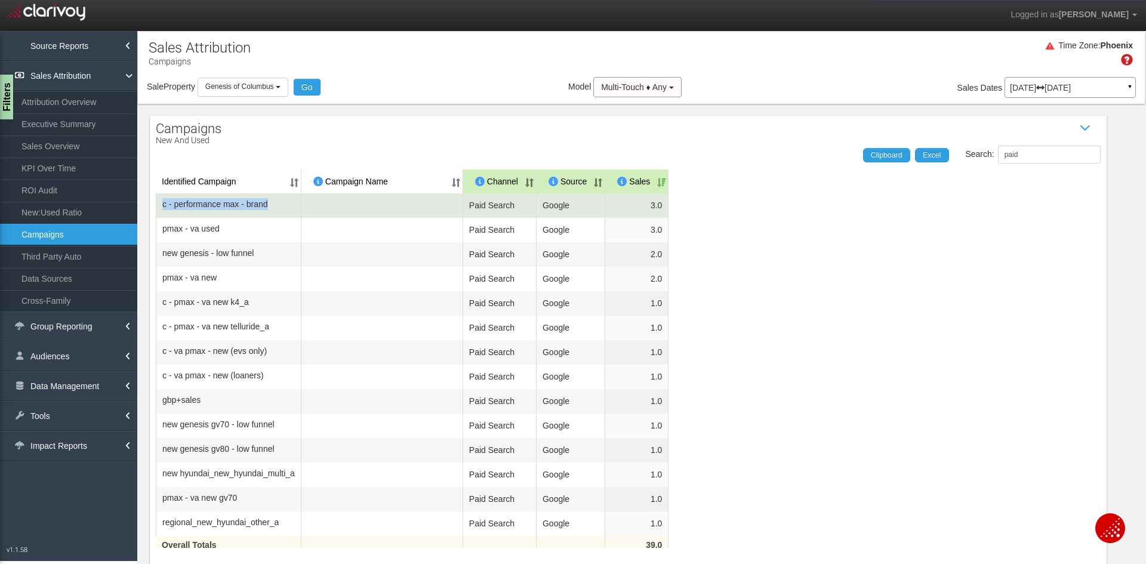
drag, startPoint x: 159, startPoint y: 208, endPoint x: 282, endPoint y: 205, distance: 123.0
click at [282, 205] on td "c - performance max - brand" at bounding box center [229, 205] width 146 height 24
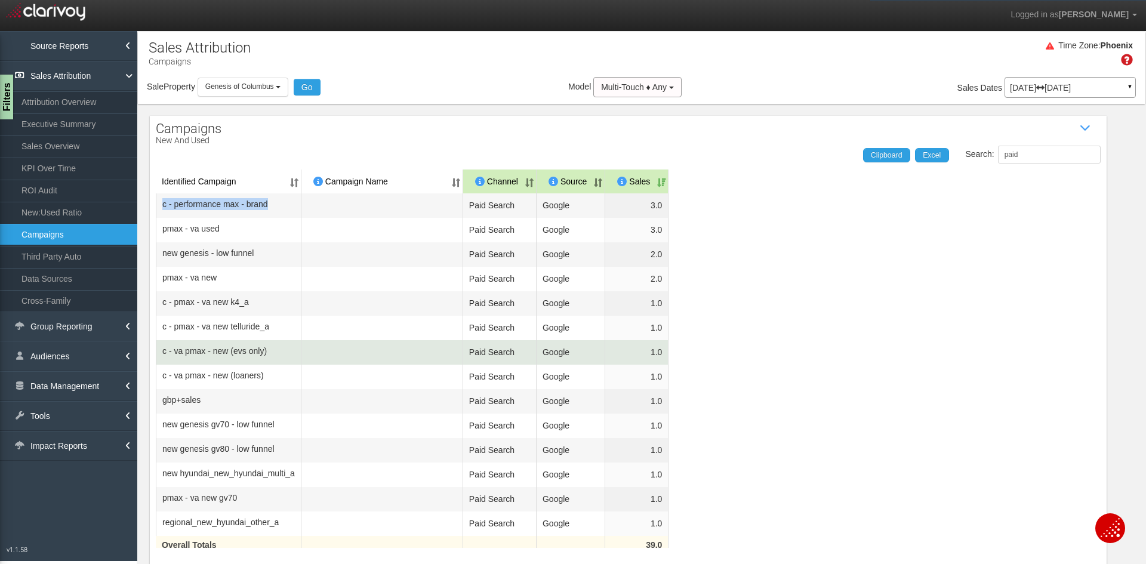
scroll to position [69, 0]
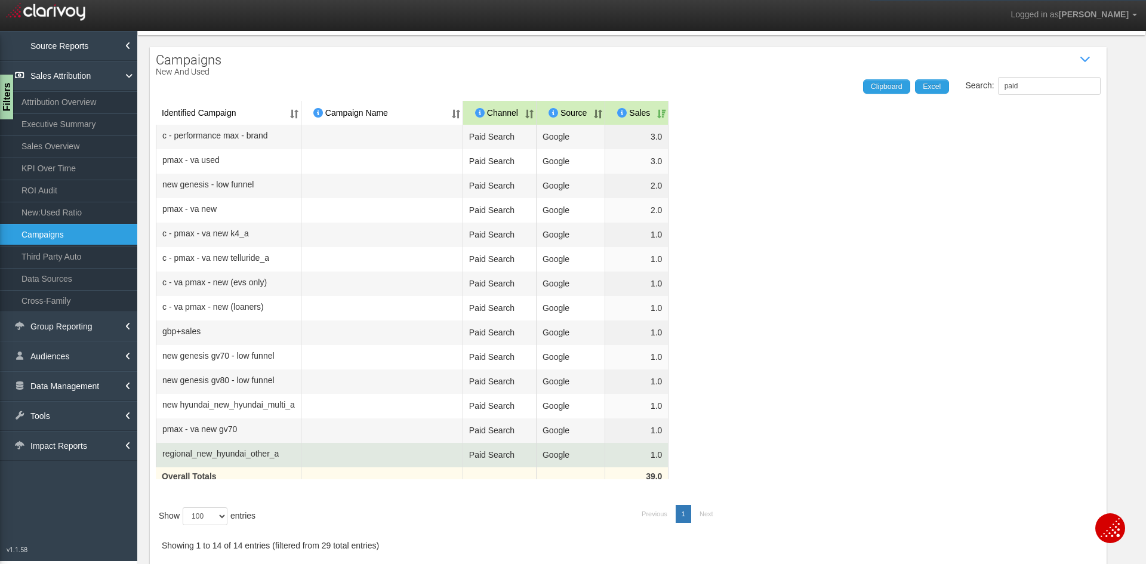
click at [669, 454] on td "1.0" at bounding box center [636, 455] width 63 height 24
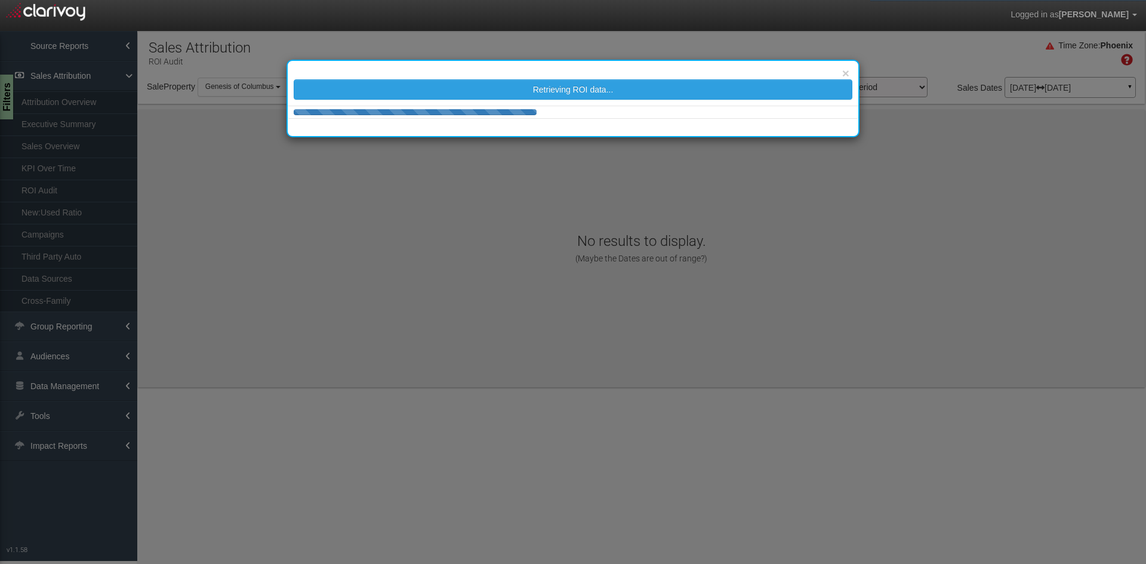
select select "object:1394"
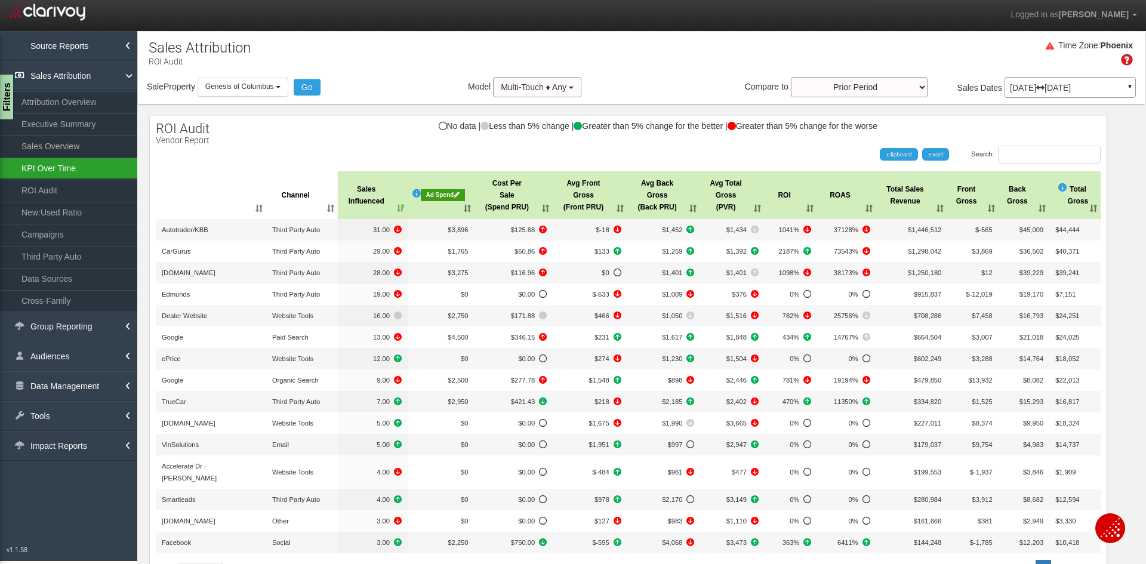
click at [59, 173] on link "KPI Over Time" at bounding box center [68, 168] width 137 height 21
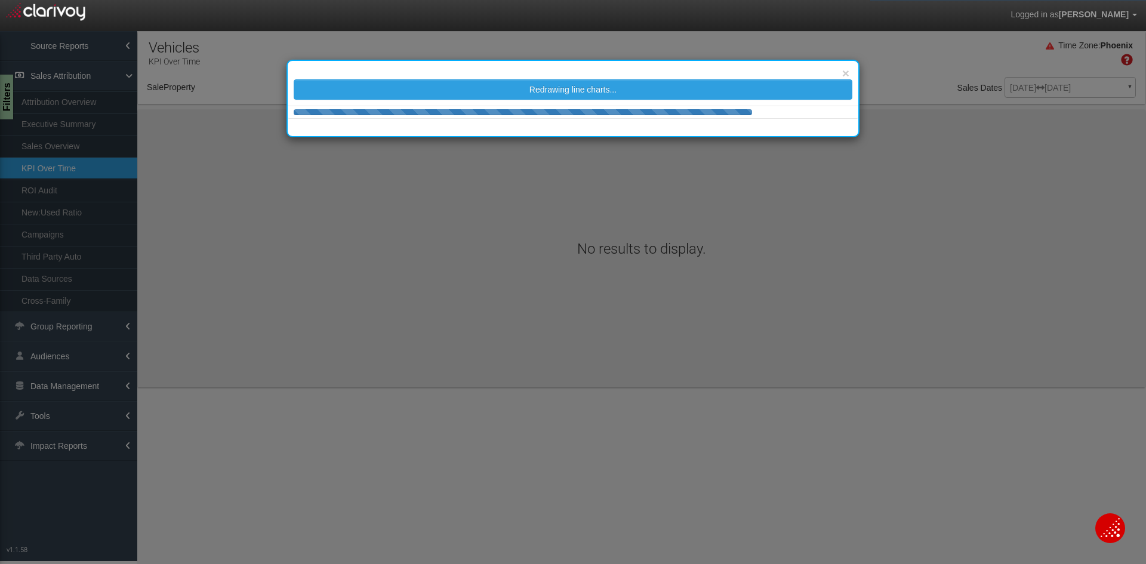
select select "object:3988"
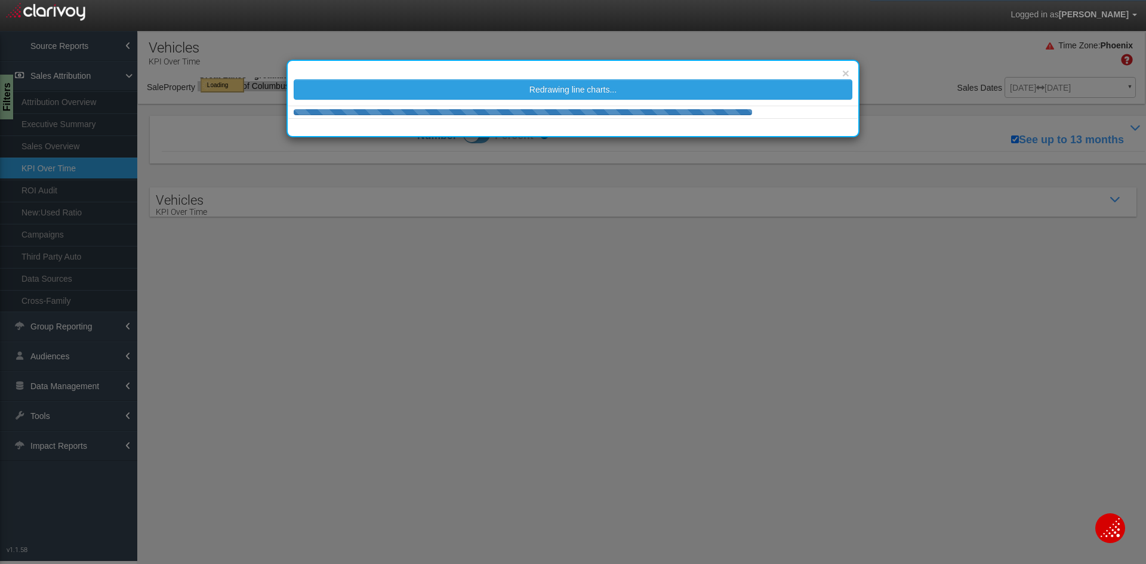
select select "object:3988"
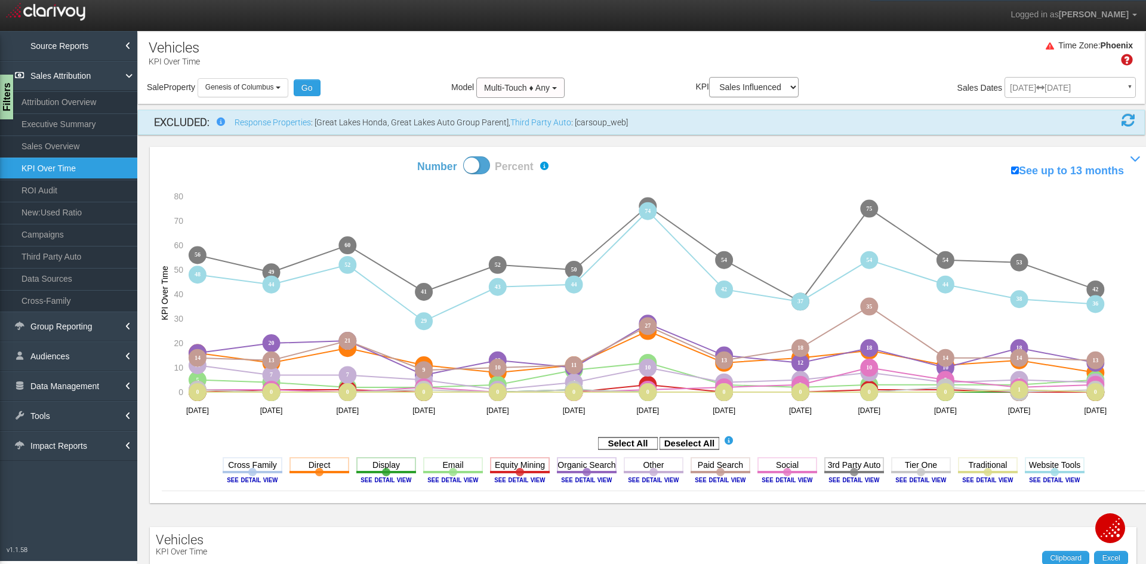
select select "object:3988"
drag, startPoint x: 413, startPoint y: 167, endPoint x: 433, endPoint y: 170, distance: 20.5
click at [433, 170] on div "Number Percent See up to 13 months Show / Hide Performance Chart 0 0 0 0 0 0 0 …" at bounding box center [653, 325] width 1007 height 356
click at [392, 171] on div "Number Percent See up to 13 months Show / Hide Performance Chart 0 0 0 0 0 0 0 …" at bounding box center [653, 325] width 1007 height 356
click at [700, 446] on rect at bounding box center [690, 444] width 60 height 12
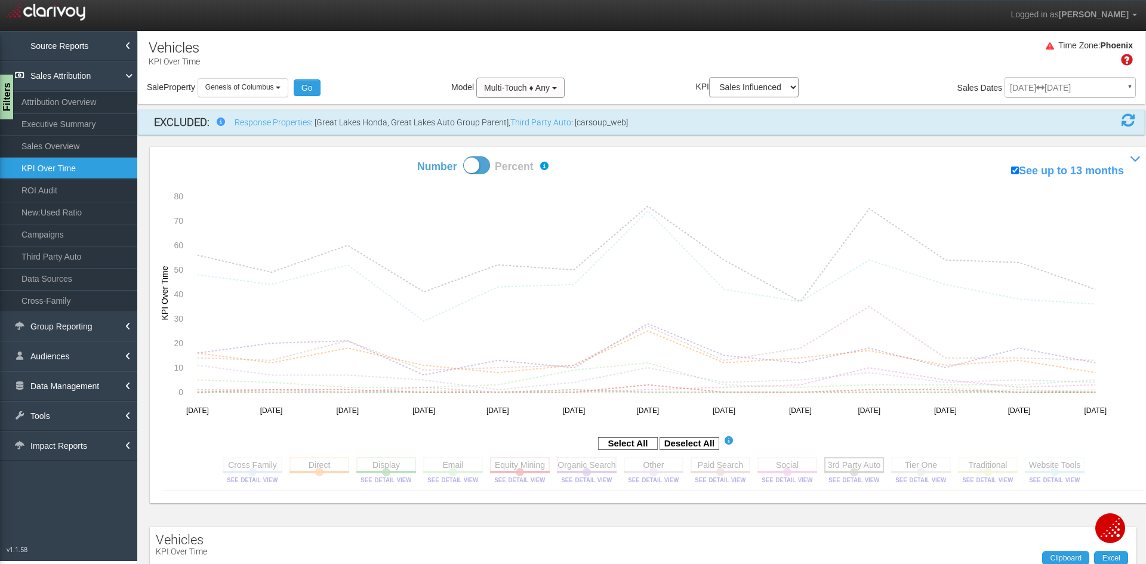
click at [863, 465] on rect at bounding box center [854, 464] width 60 height 15
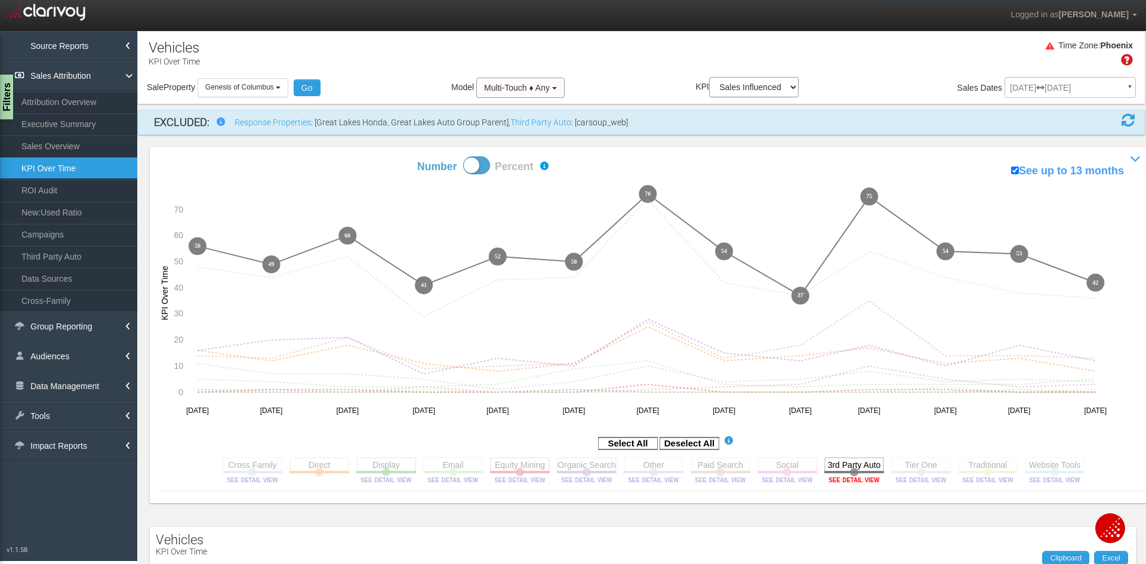
click at [844, 482] on image at bounding box center [854, 479] width 54 height 7
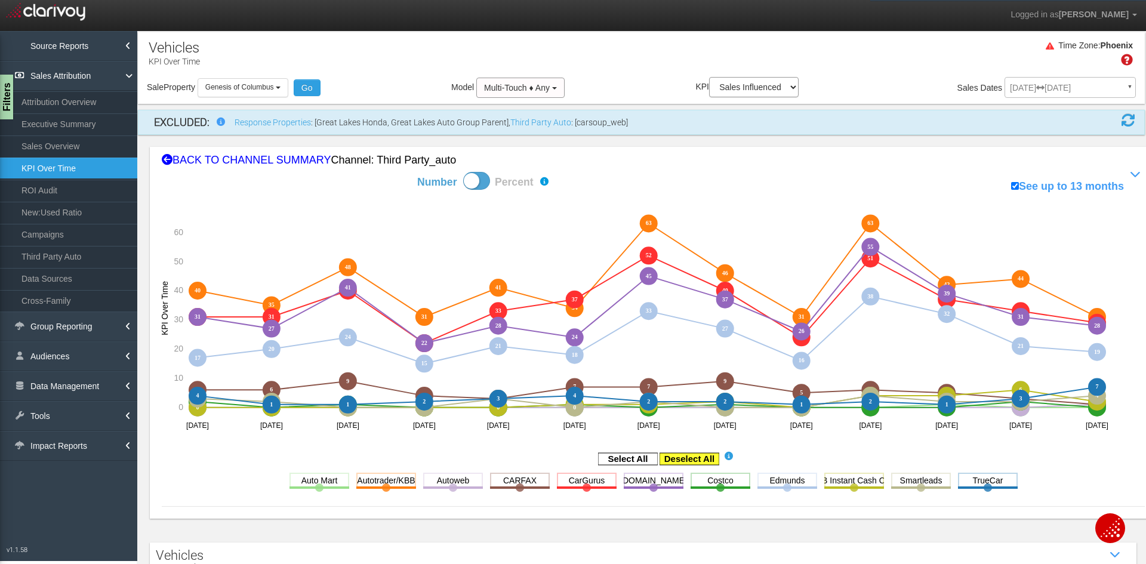
click at [682, 458] on rect at bounding box center [690, 459] width 60 height 12
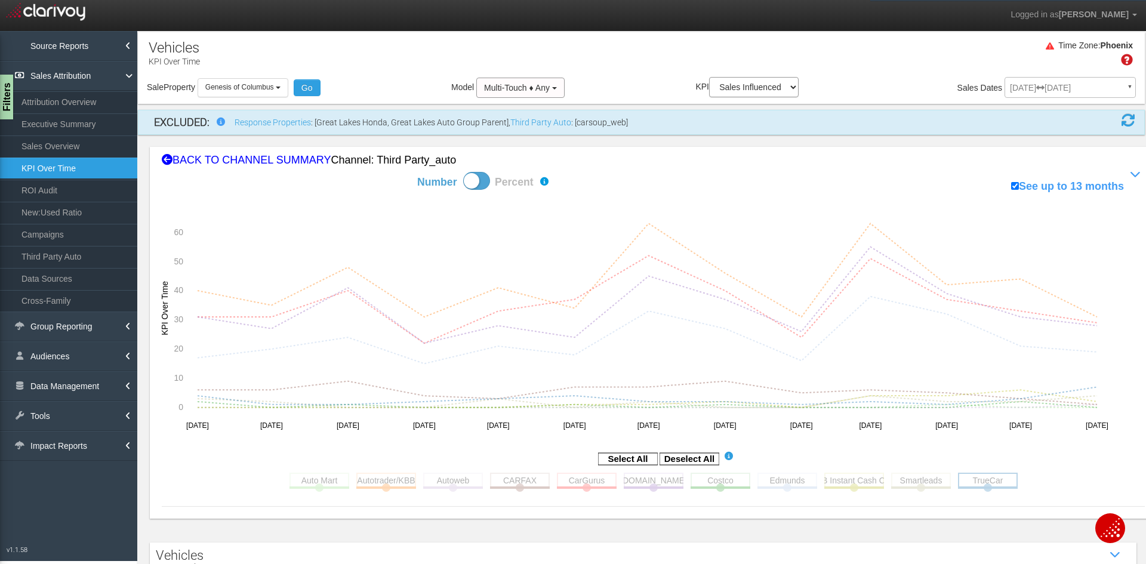
click at [999, 480] on rect at bounding box center [988, 480] width 60 height 15
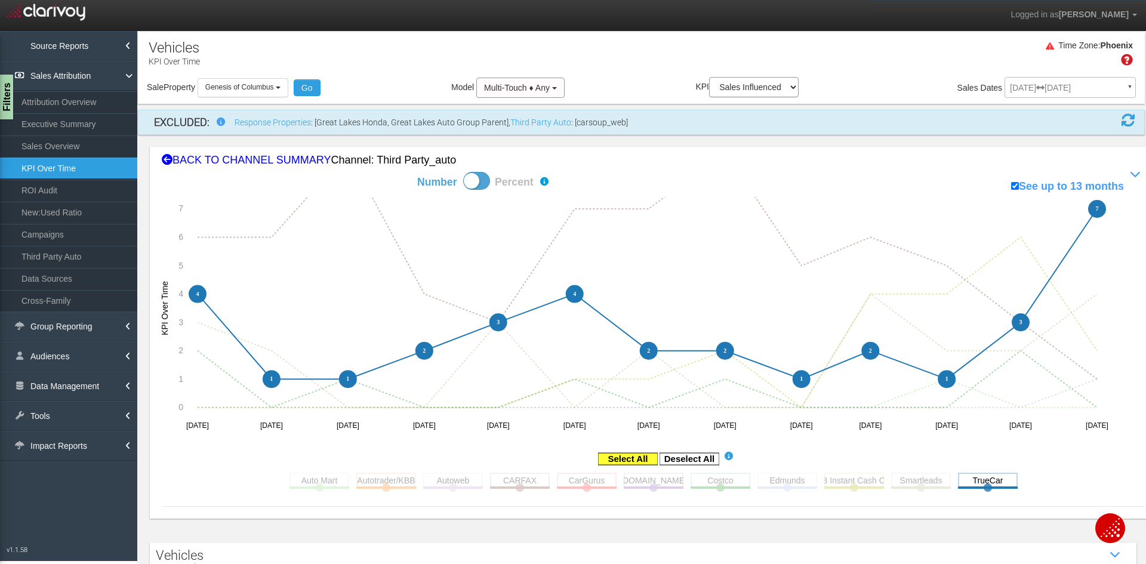
click at [616, 457] on rect at bounding box center [628, 459] width 60 height 12
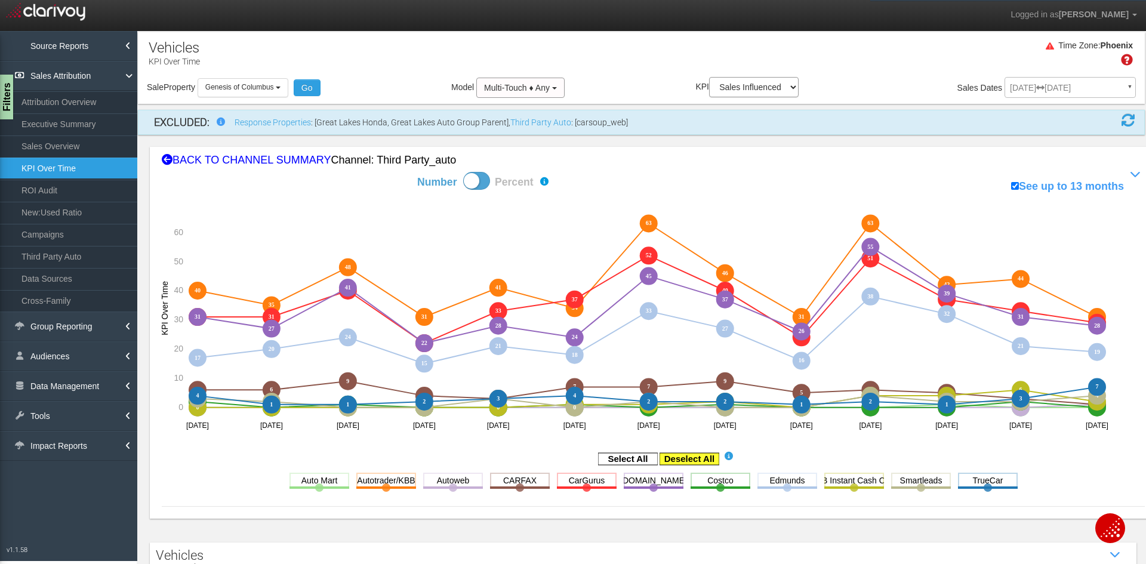
click at [678, 457] on rect at bounding box center [690, 459] width 60 height 12
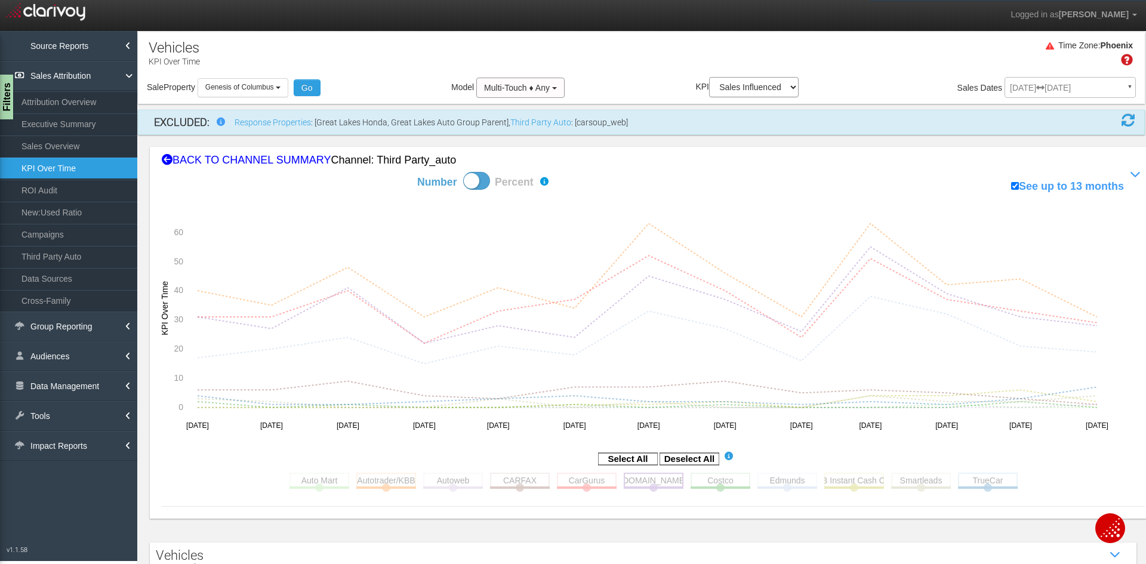
click at [638, 484] on rect at bounding box center [654, 480] width 60 height 15
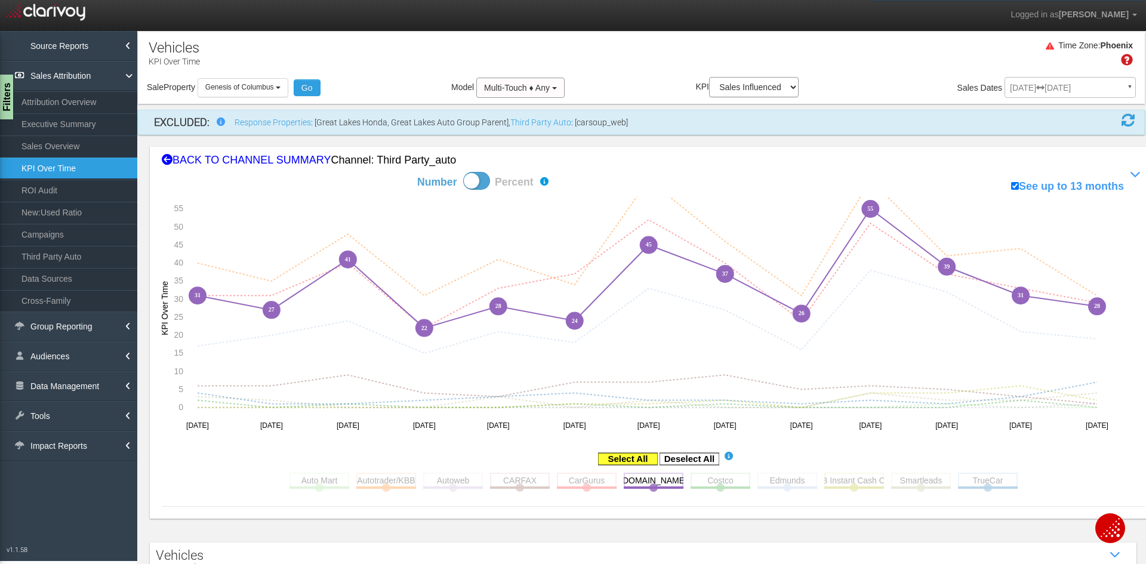
click at [630, 461] on rect at bounding box center [628, 459] width 60 height 12
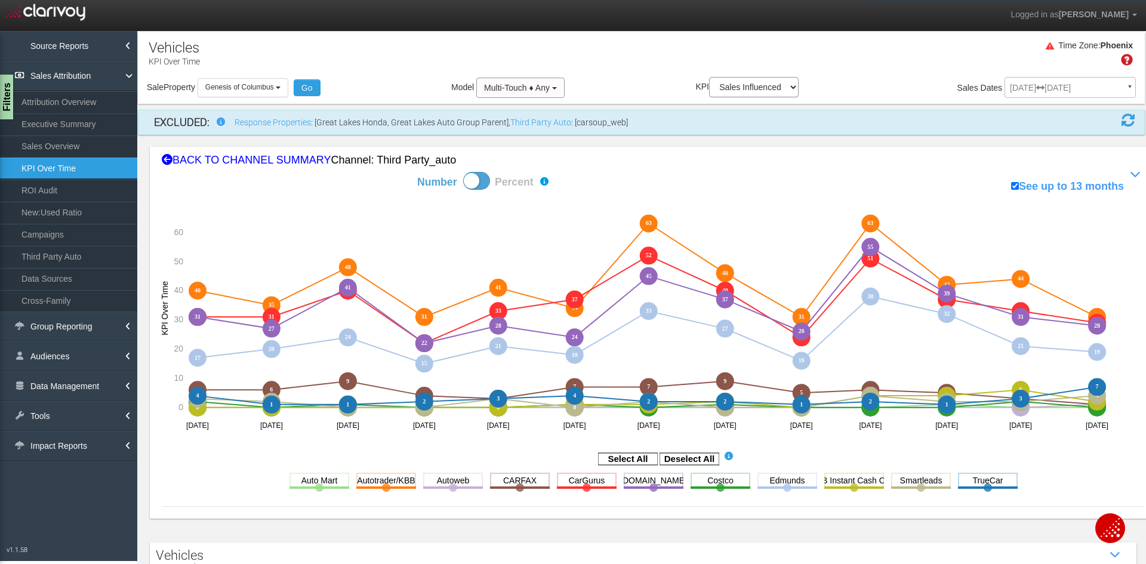
click at [478, 184] on span at bounding box center [476, 181] width 27 height 18
click at [376, 172] on input "Number Percent" at bounding box center [375, 171] width 1 height 1
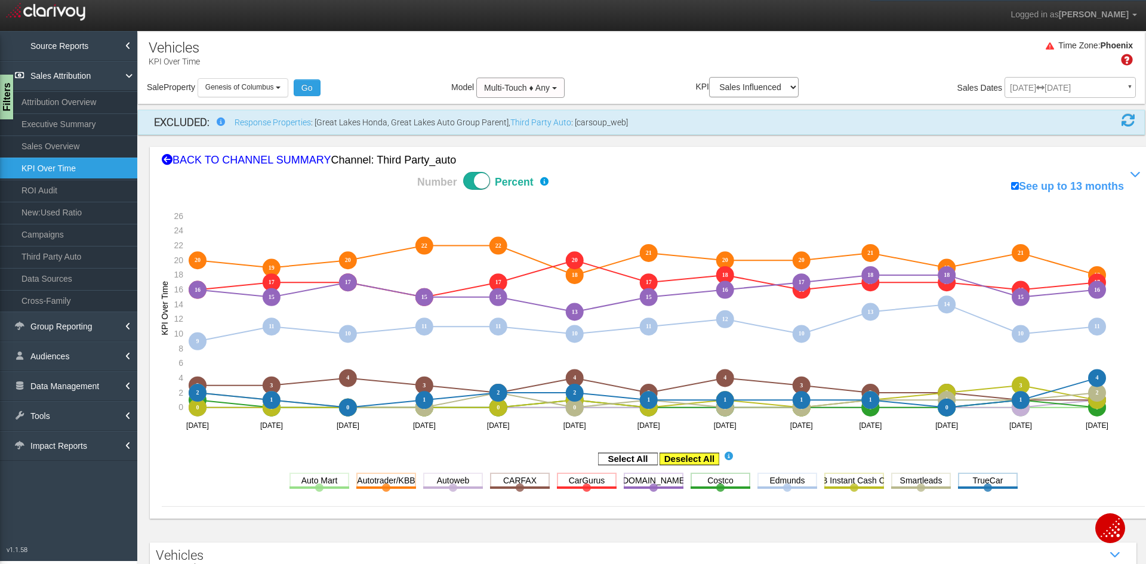
click at [691, 460] on rect at bounding box center [690, 459] width 60 height 12
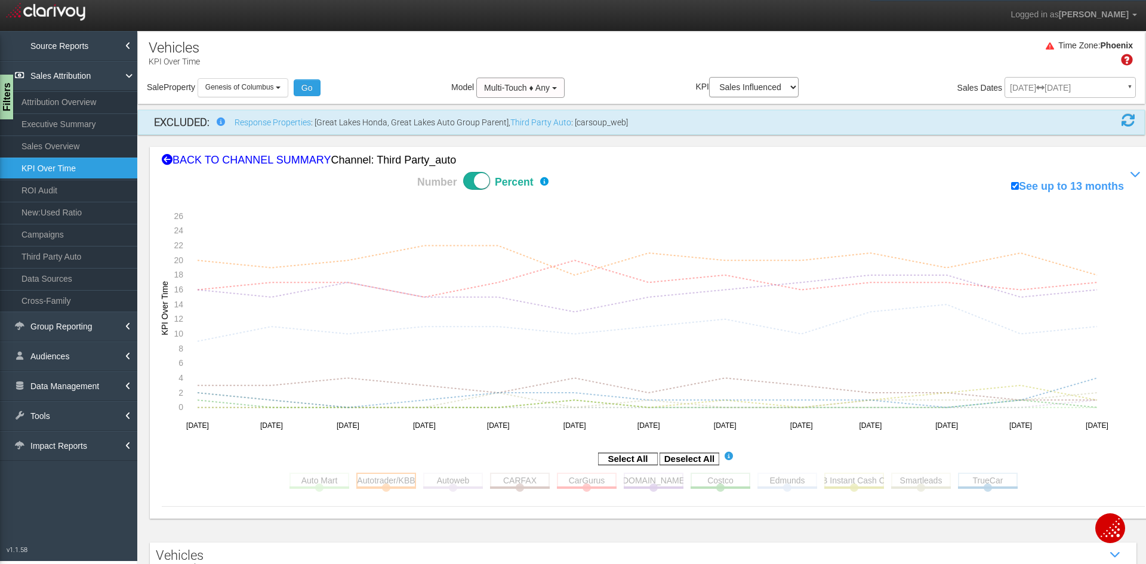
click at [394, 478] on rect at bounding box center [386, 480] width 60 height 15
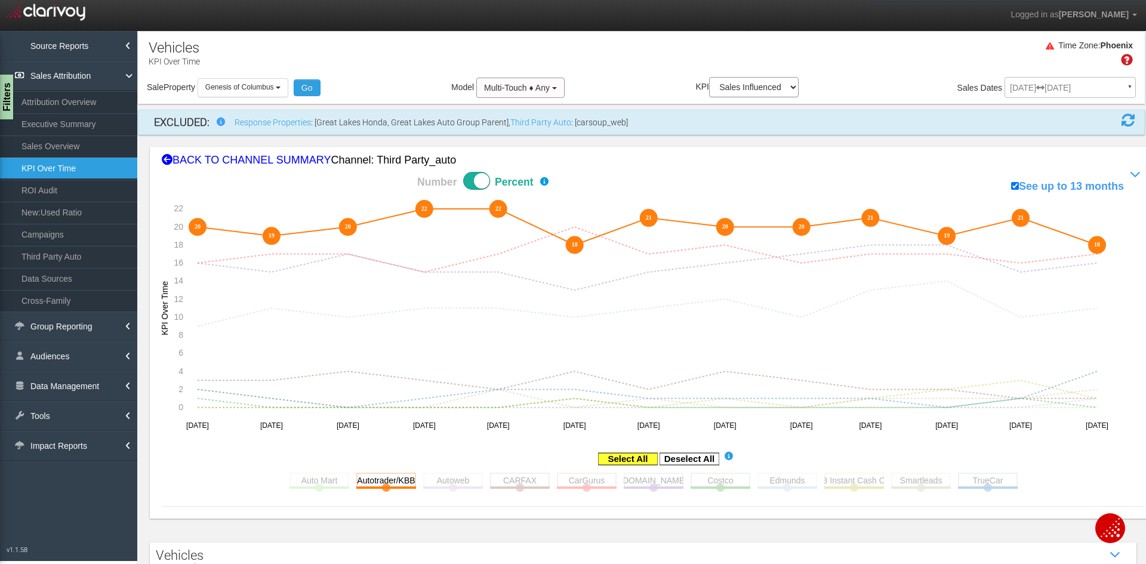
click at [606, 459] on rect at bounding box center [628, 459] width 60 height 12
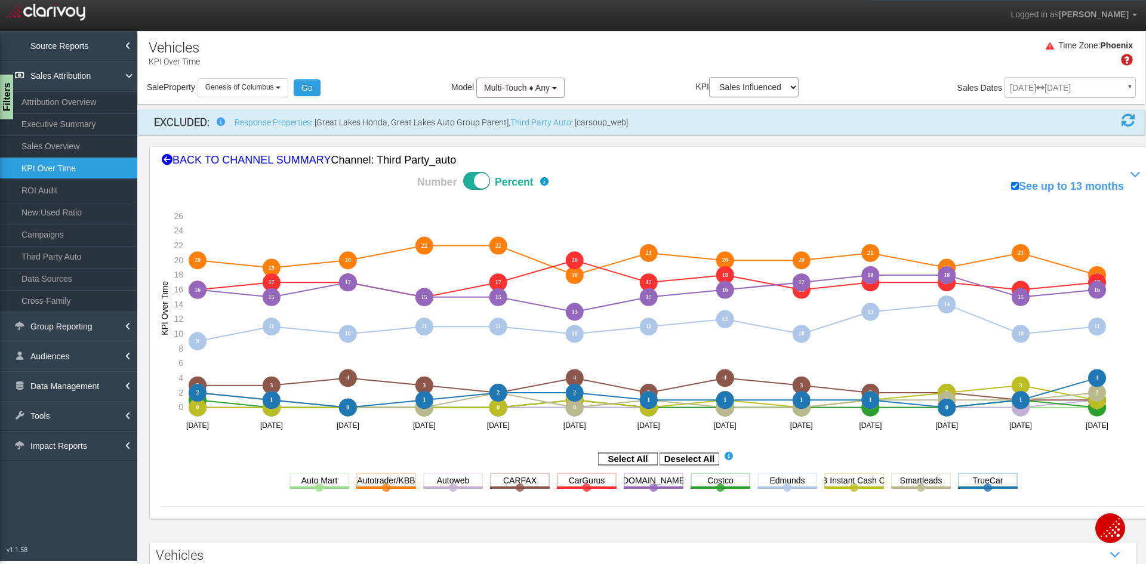
click at [475, 183] on span at bounding box center [476, 181] width 27 height 18
click at [376, 172] on input "Number Percent" at bounding box center [375, 171] width 1 height 1
checkbox input "false"
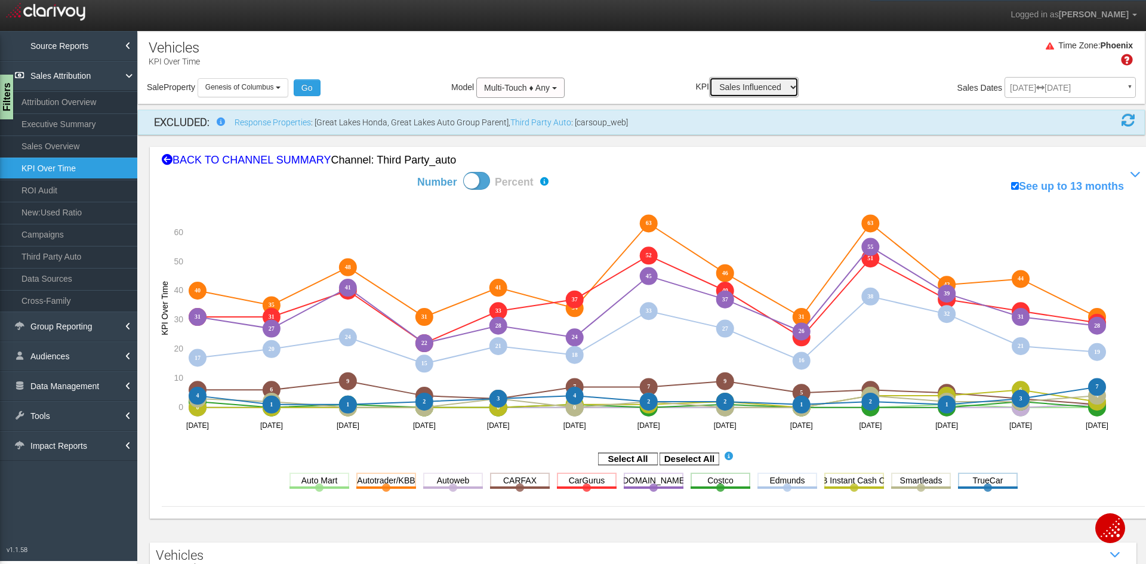
click at [765, 84] on select "Sales Influenced Ad Spend Cost Per Sale" at bounding box center [754, 87] width 90 height 20
click at [709, 77] on select "Sales Influenced Ad Spend Cost Per Sale" at bounding box center [754, 87] width 90 height 20
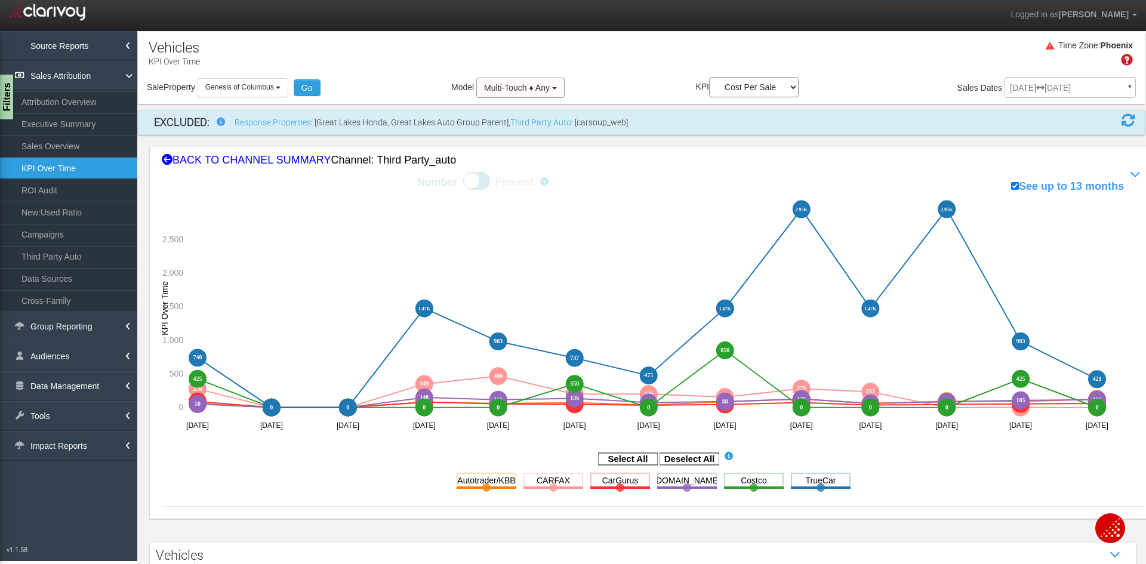
click at [691, 460] on rect at bounding box center [690, 459] width 60 height 12
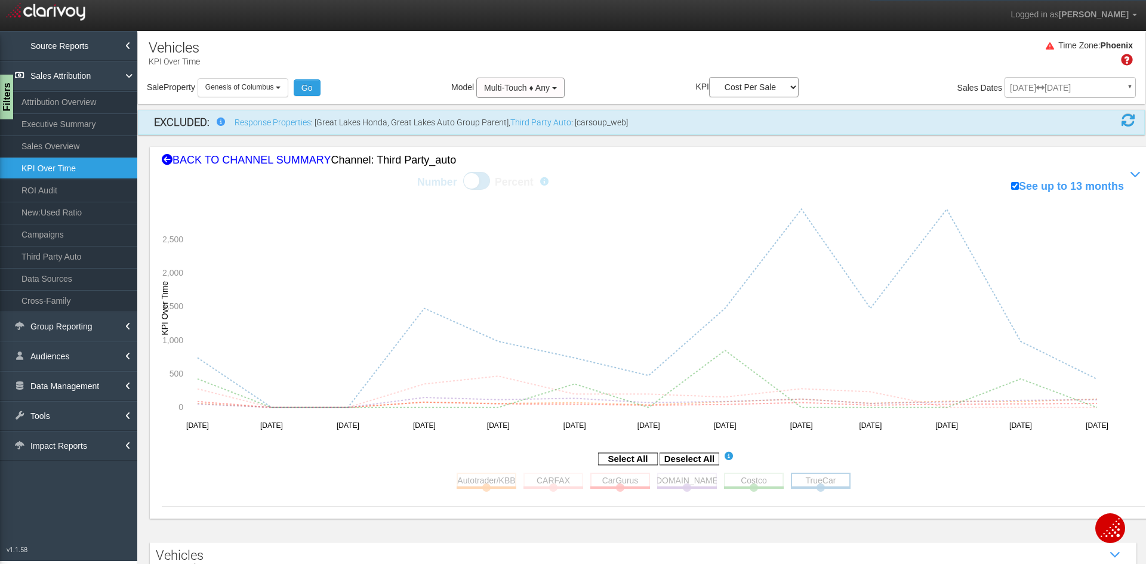
click at [805, 482] on rect at bounding box center [821, 480] width 60 height 15
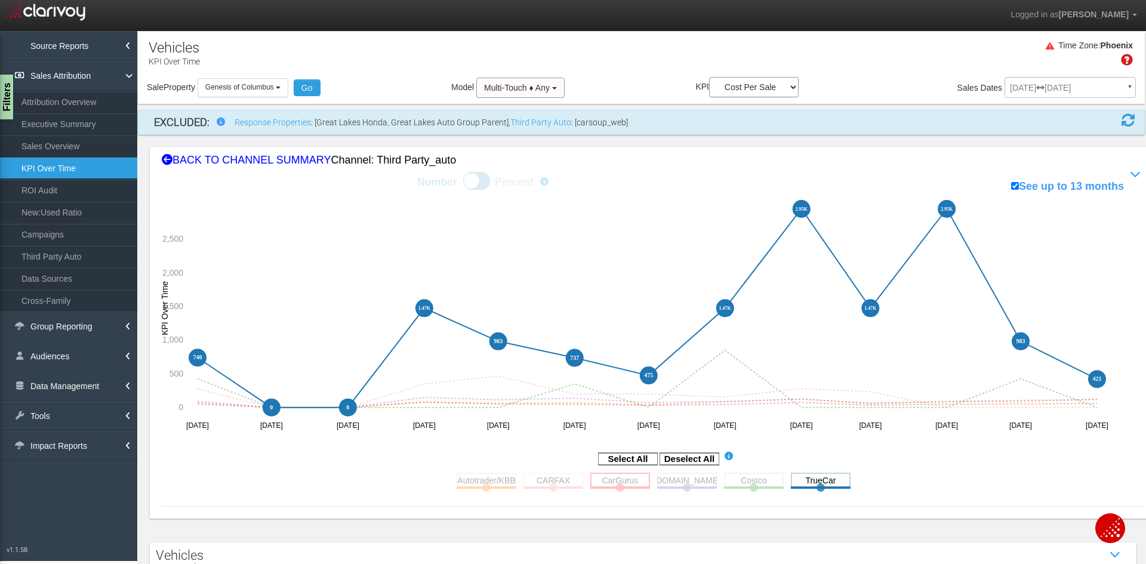
click at [624, 481] on rect at bounding box center [620, 480] width 60 height 15
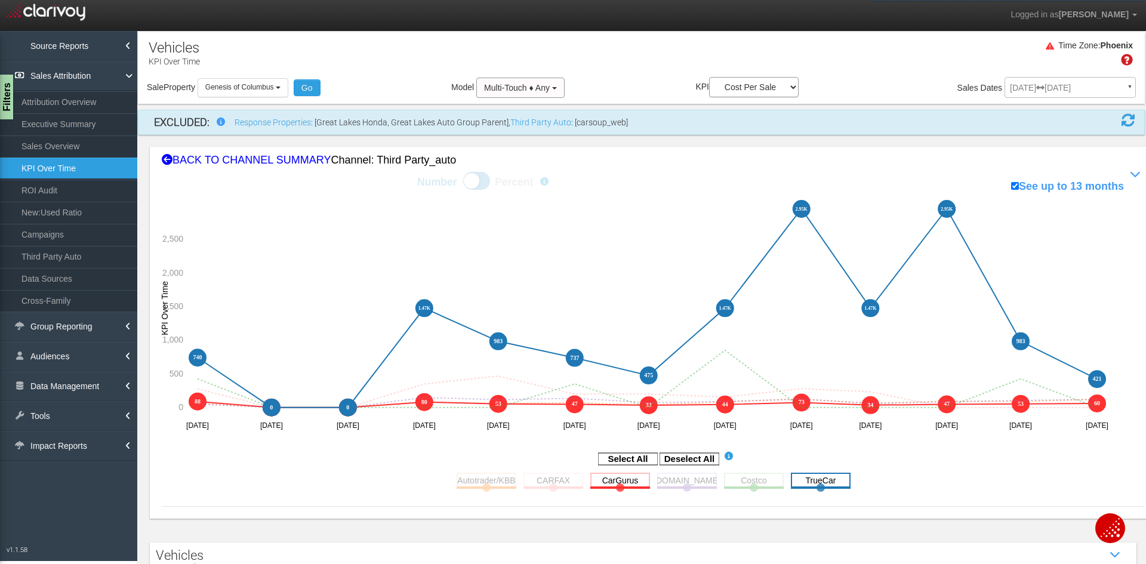
click at [820, 483] on rect at bounding box center [821, 480] width 60 height 15
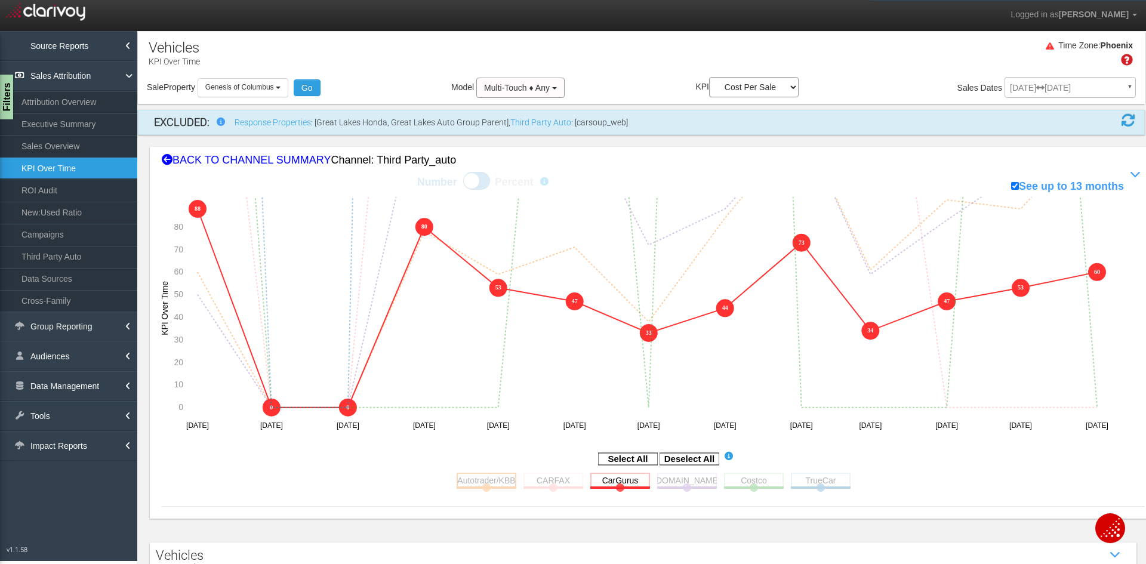
click at [473, 483] on rect at bounding box center [487, 480] width 60 height 15
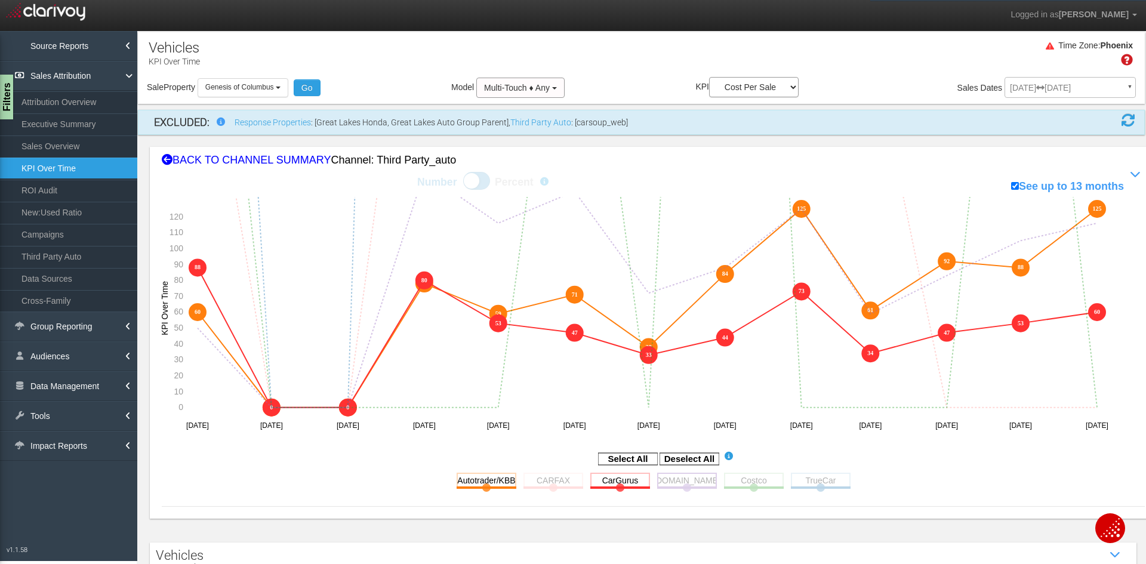
click at [673, 484] on rect at bounding box center [687, 480] width 60 height 15
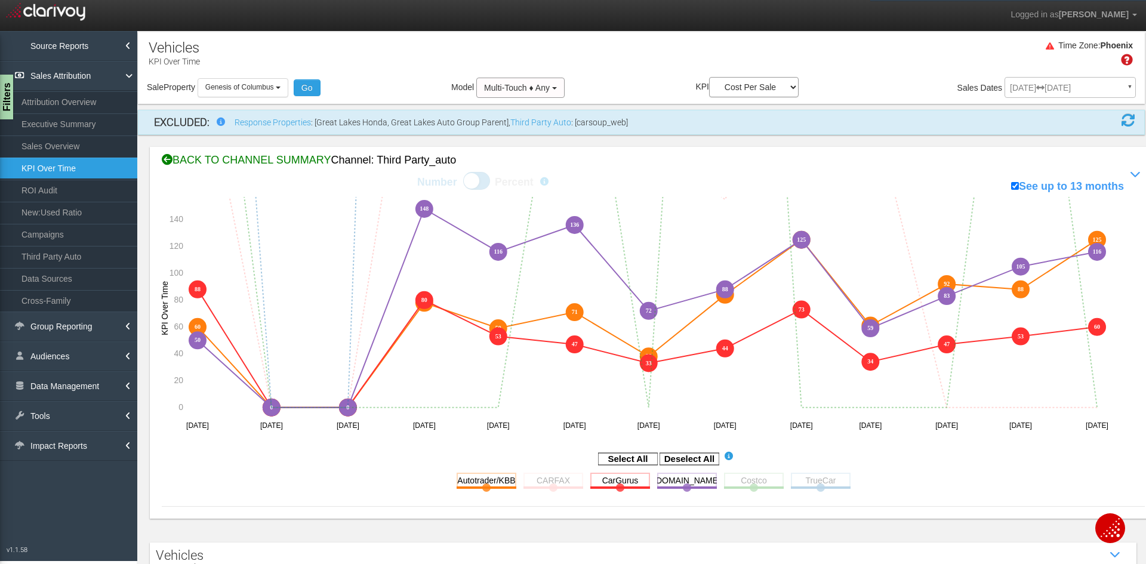
click at [286, 161] on div "BACK TO CHANNEL SUMMARY Channel: third party_auto" at bounding box center [653, 161] width 983 height 16
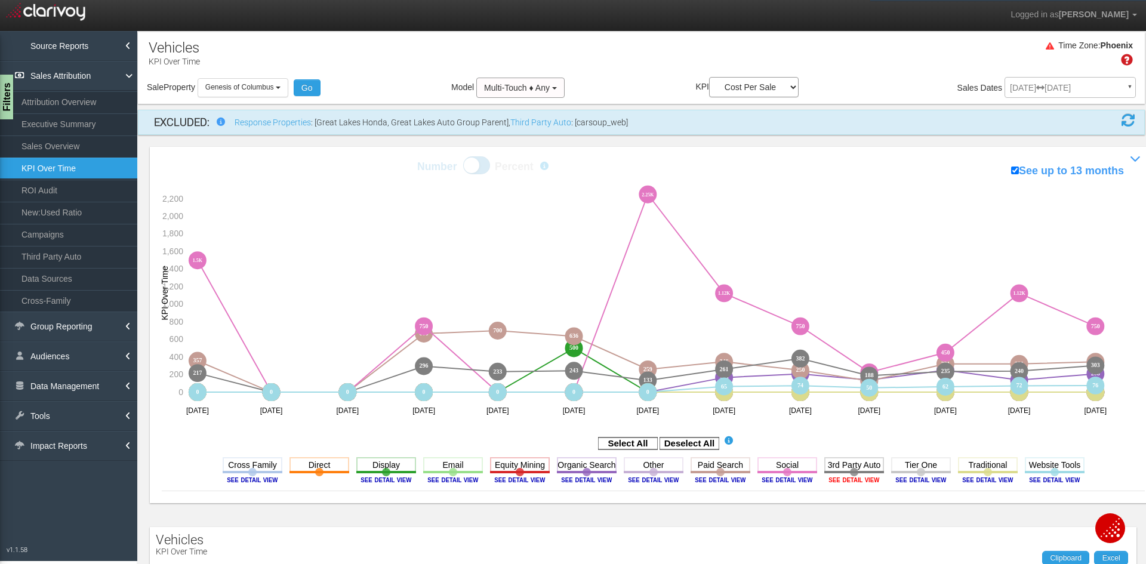
click at [852, 479] on image at bounding box center [854, 479] width 54 height 7
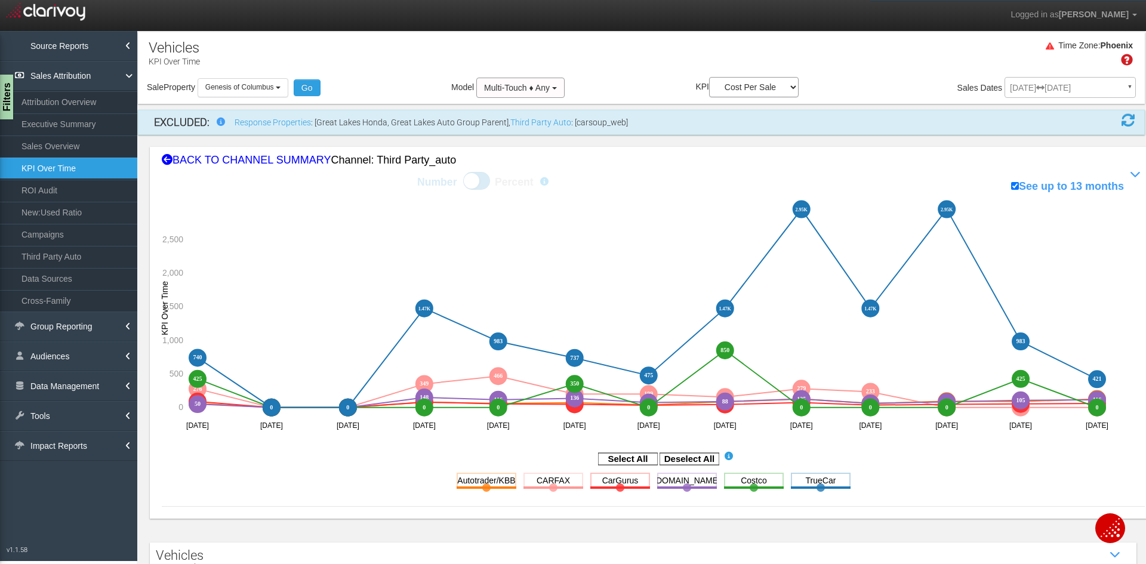
click at [8, 89] on div "Filters" at bounding box center [5, 97] width 15 height 45
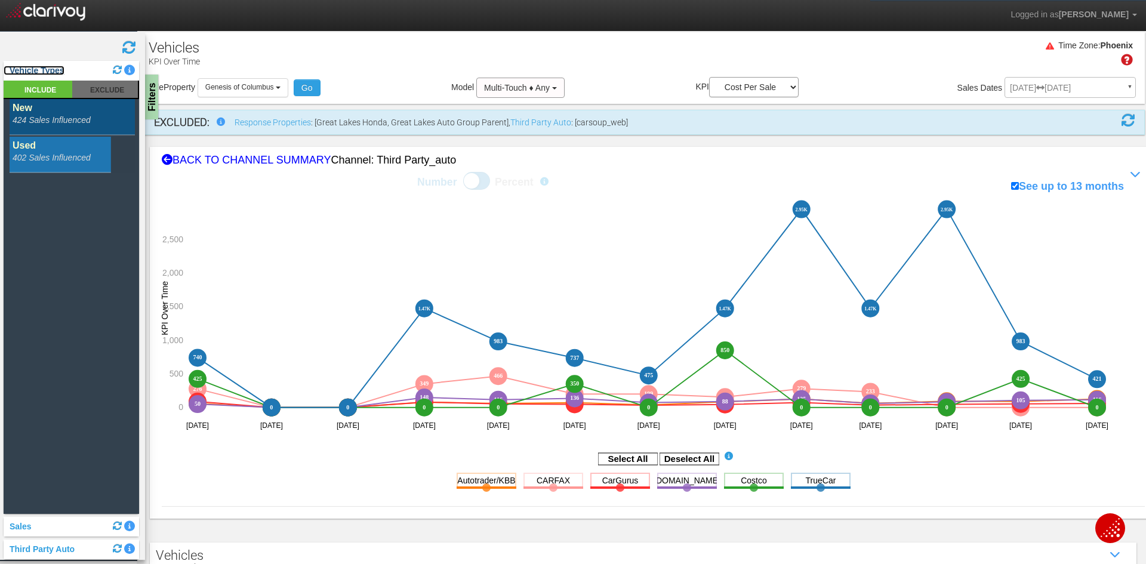
click at [39, 69] on link "Vehicle Types" at bounding box center [34, 71] width 61 height 10
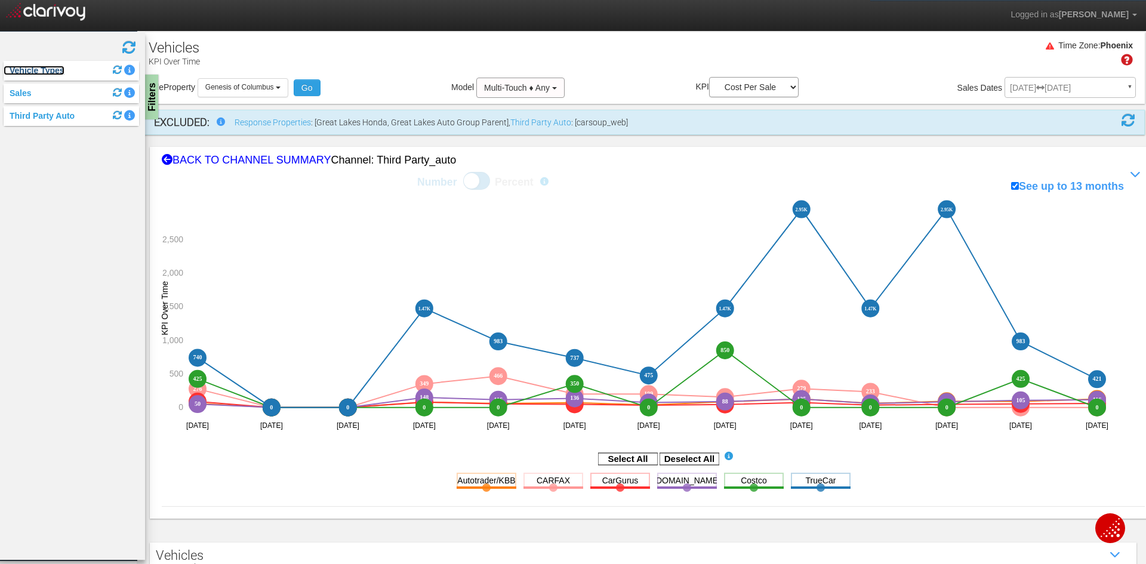
click at [39, 69] on link "Vehicle Types" at bounding box center [34, 71] width 61 height 10
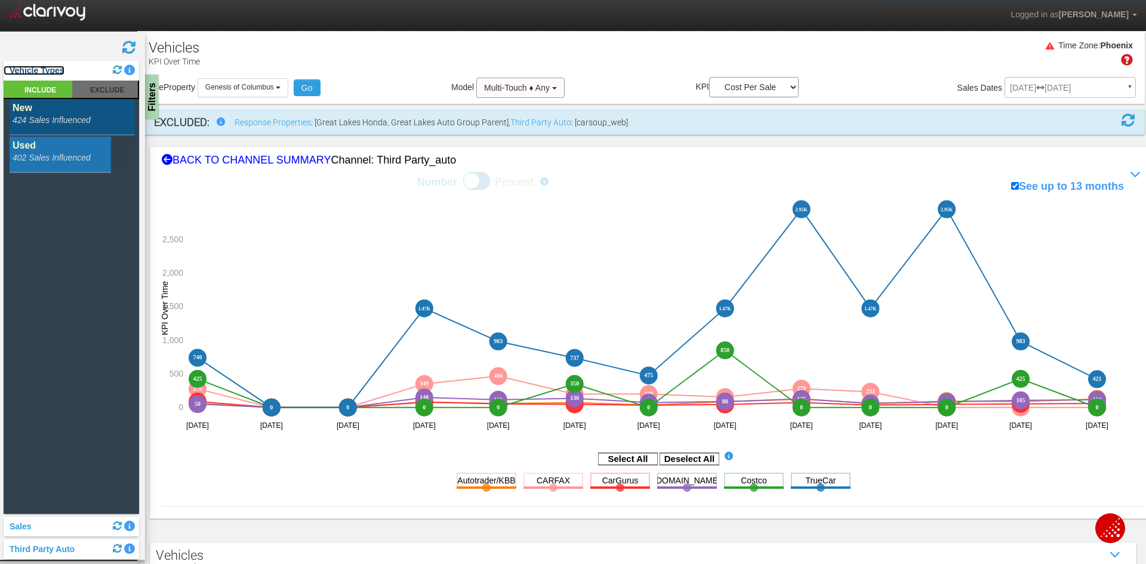
click at [43, 68] on link "Vehicle Types" at bounding box center [34, 71] width 61 height 10
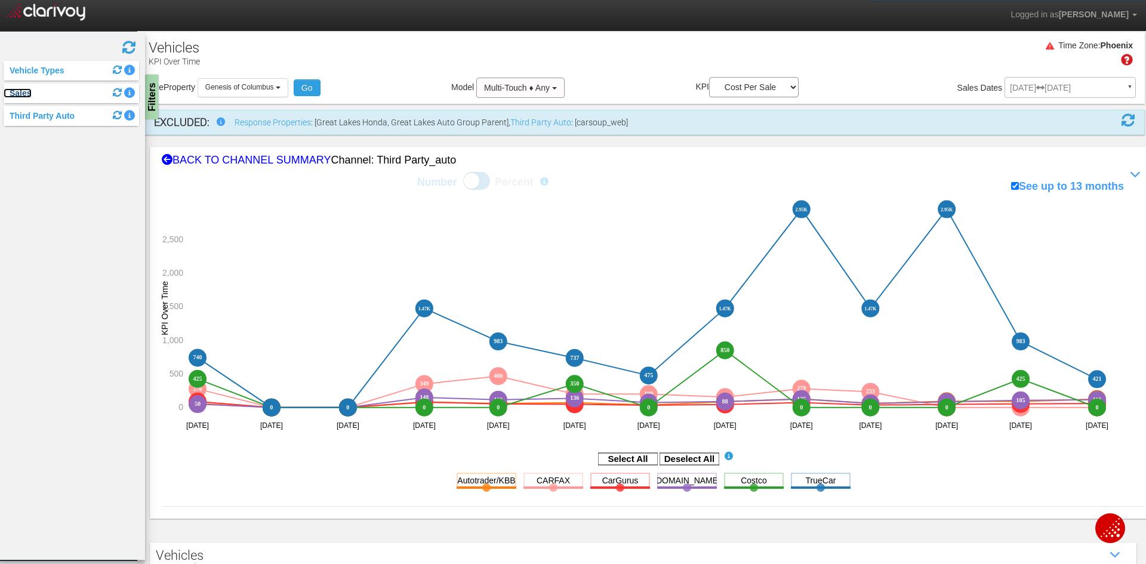
click at [24, 97] on link "Sales" at bounding box center [18, 93] width 28 height 10
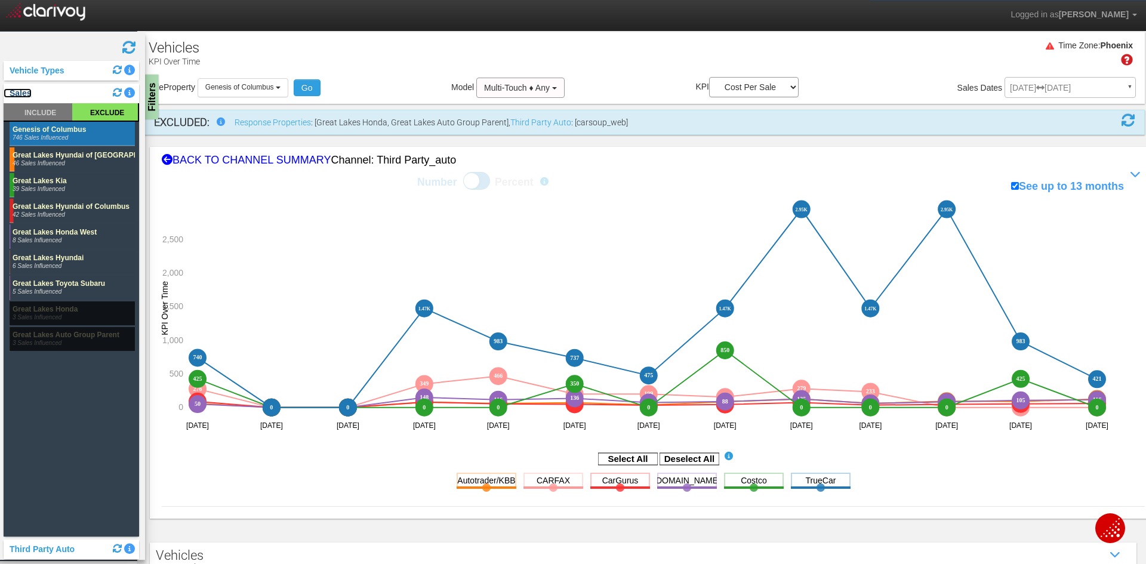
click at [27, 94] on link "Sales" at bounding box center [18, 93] width 28 height 10
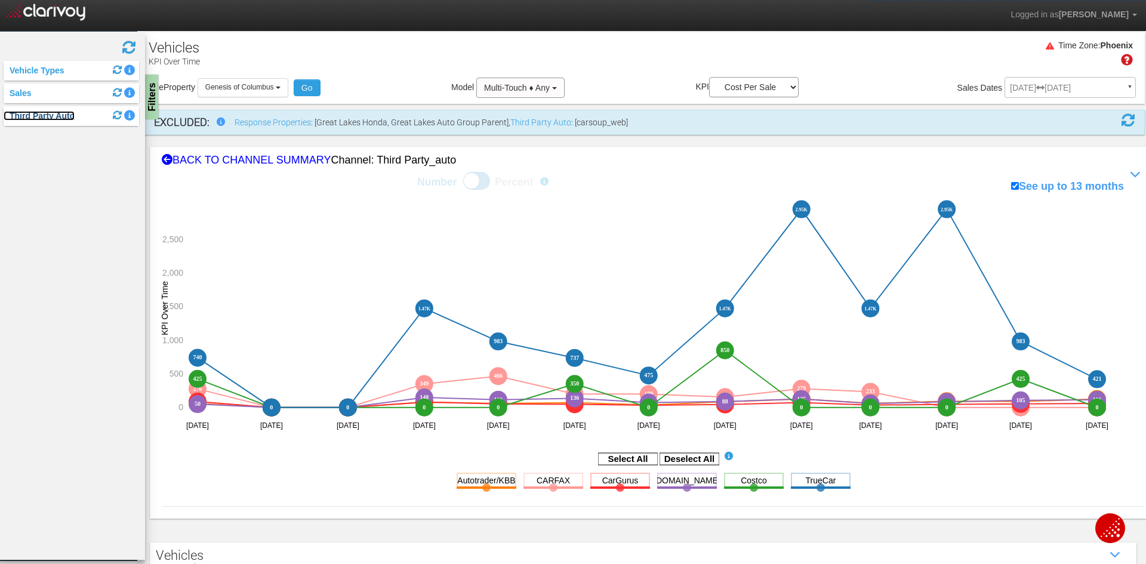
click at [31, 115] on link "Third Party Auto" at bounding box center [39, 116] width 71 height 10
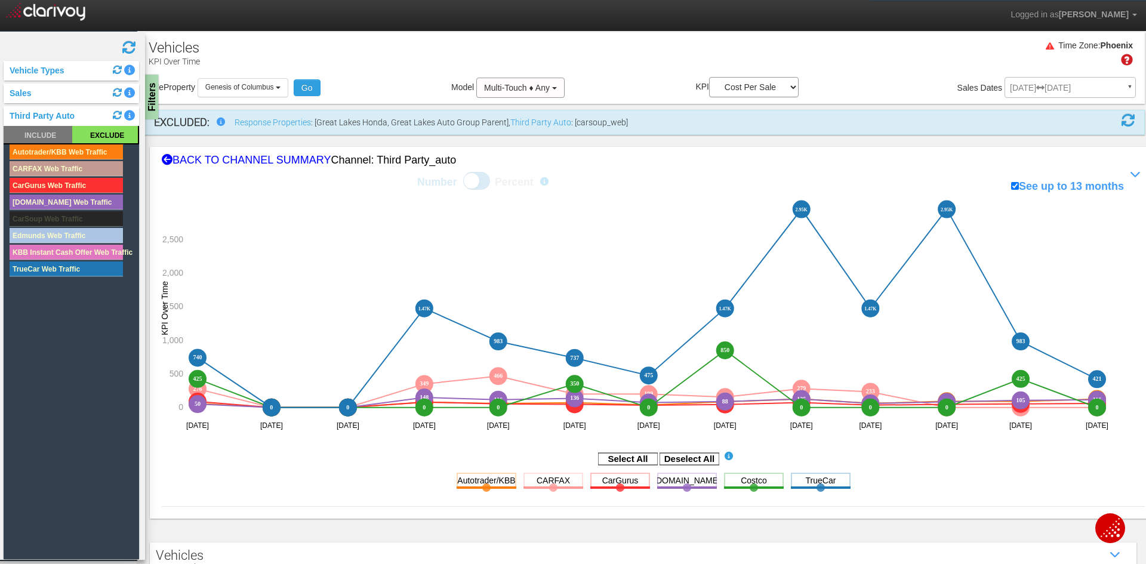
click at [97, 131] on rect at bounding box center [105, 134] width 66 height 17
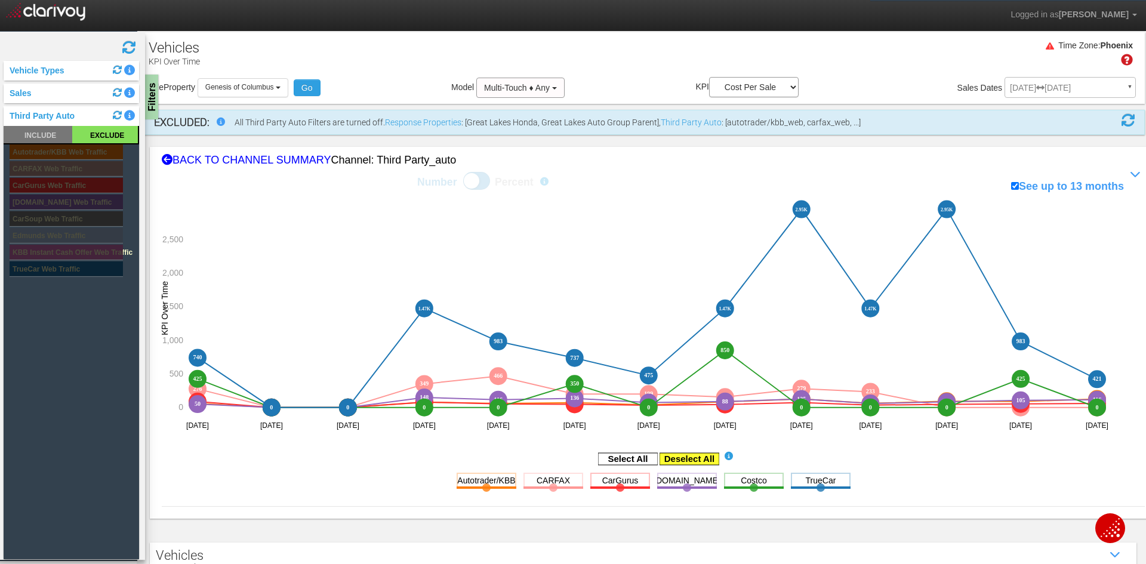
click at [690, 458] on rect at bounding box center [690, 459] width 60 height 12
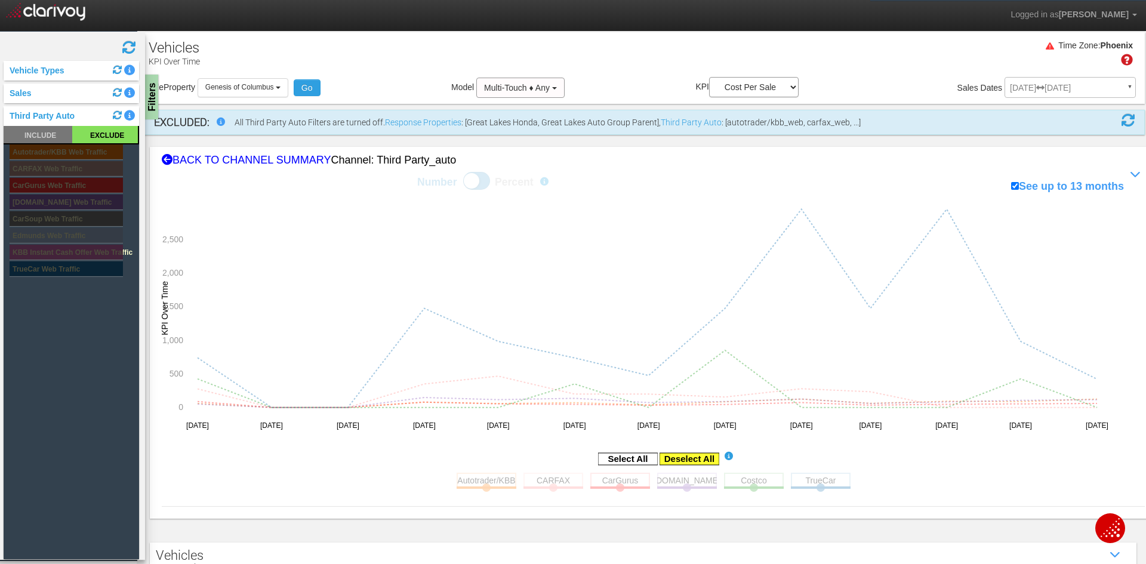
click at [690, 458] on rect at bounding box center [690, 459] width 60 height 12
click at [470, 478] on rect at bounding box center [487, 480] width 60 height 15
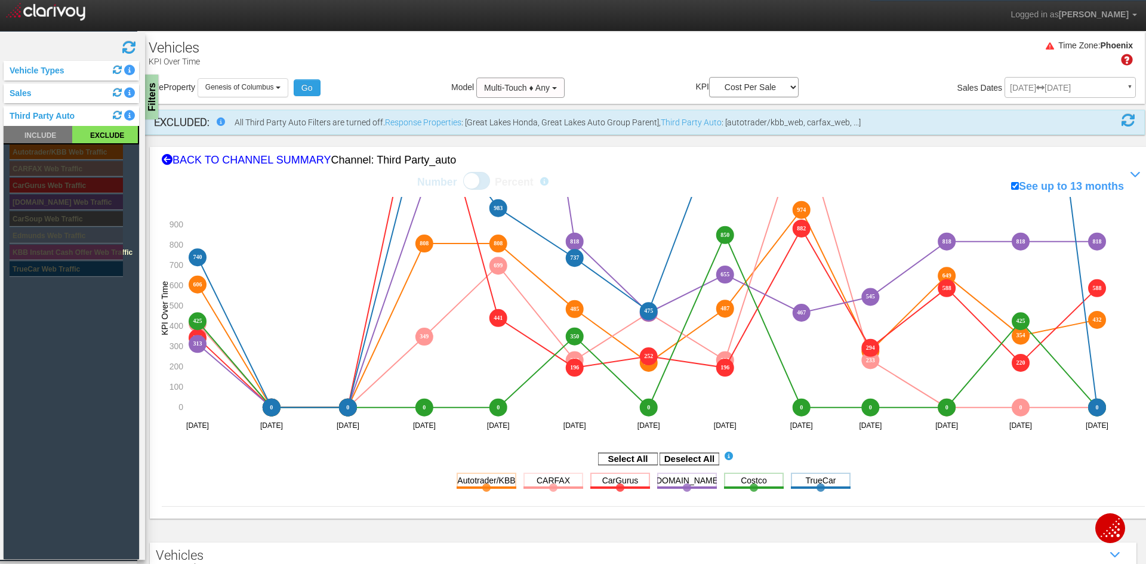
click at [50, 133] on rect at bounding box center [38, 134] width 69 height 17
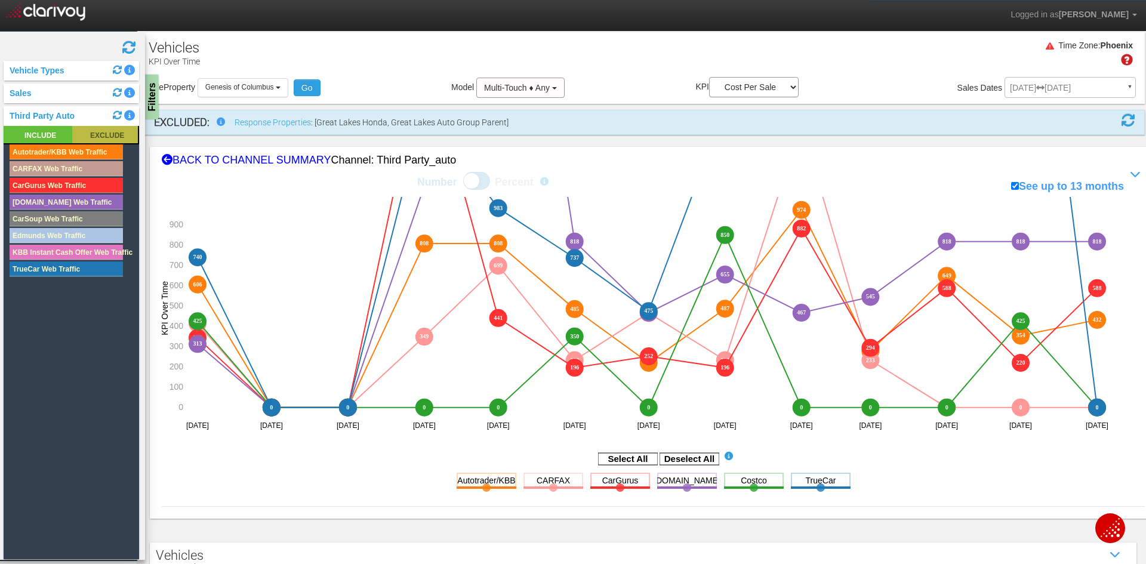
click at [114, 131] on rect at bounding box center [105, 134] width 66 height 17
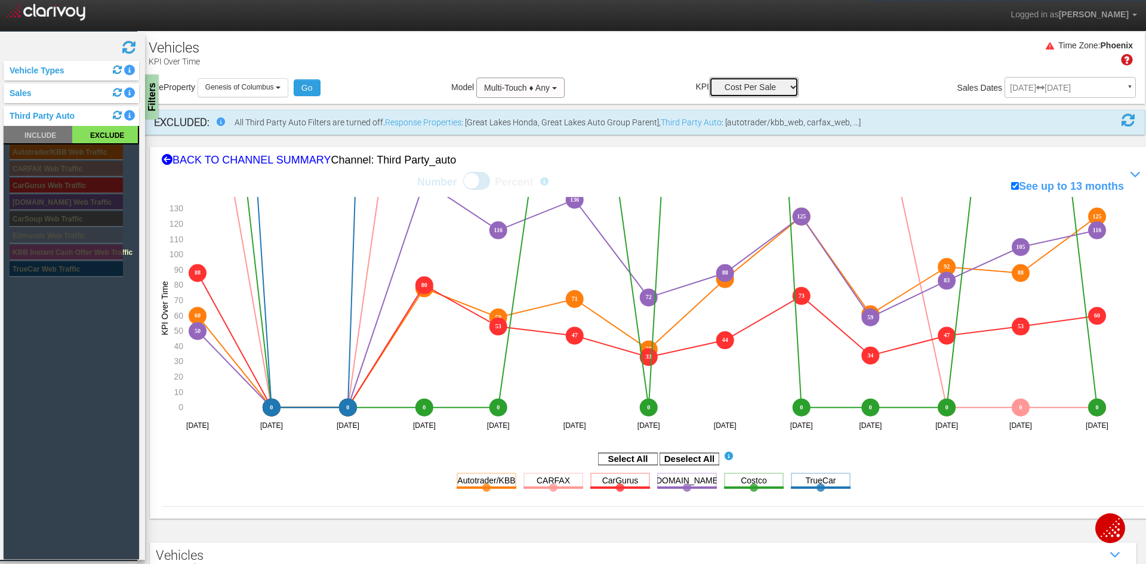
click at [773, 81] on select "Sales Influenced Ad Spend Cost Per Sale" at bounding box center [754, 87] width 90 height 20
select select "string:Sales Influenced"
click at [709, 77] on select "Sales Influenced Ad Spend Cost Per Sale" at bounding box center [754, 87] width 90 height 20
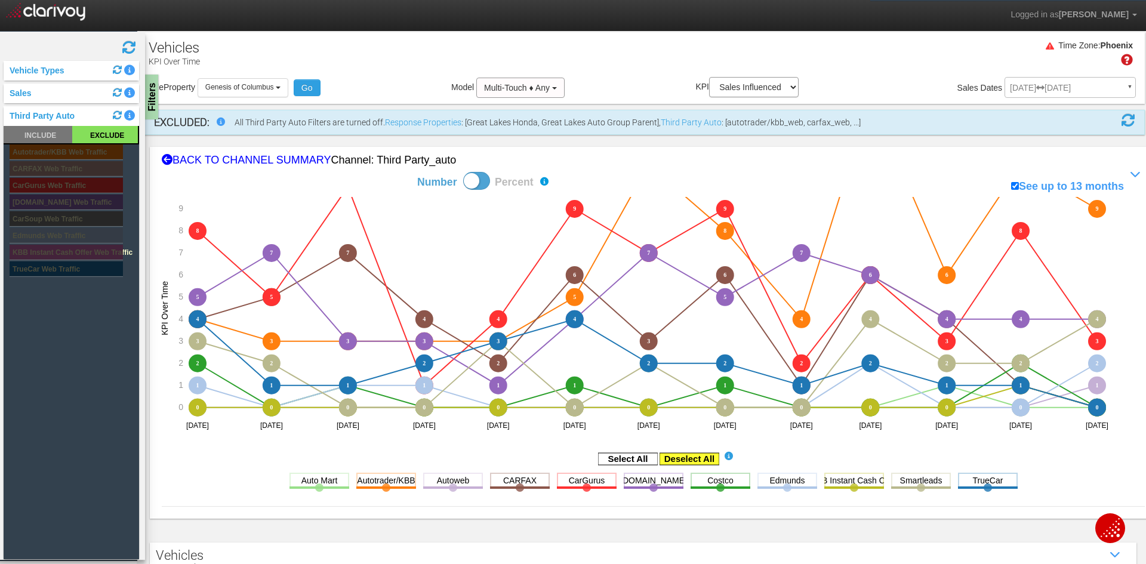
click at [697, 456] on rect at bounding box center [690, 459] width 60 height 12
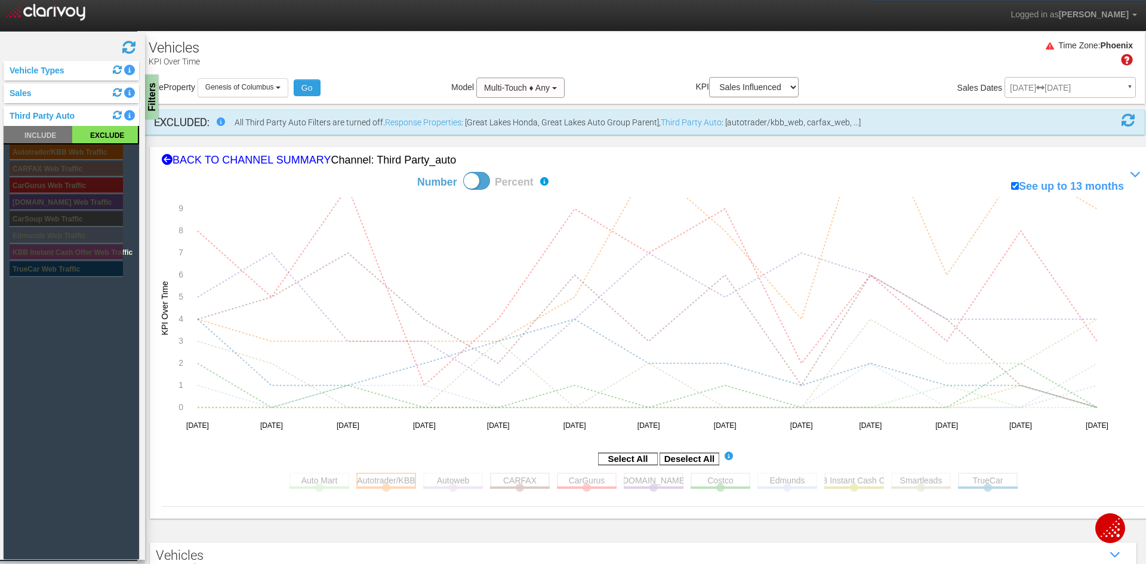
click at [384, 486] on rect at bounding box center [386, 480] width 60 height 15
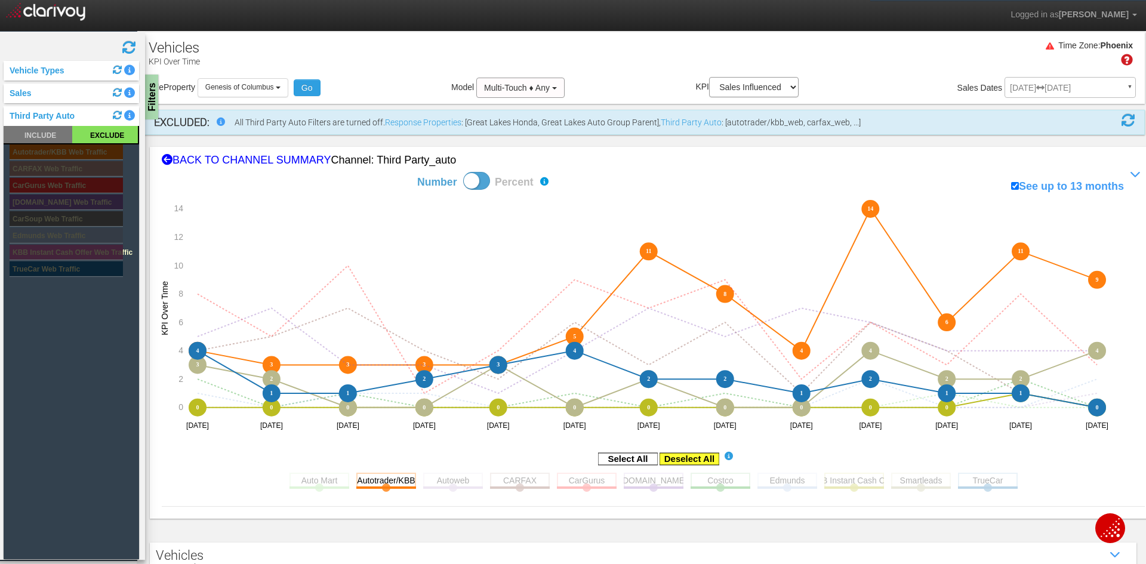
click at [689, 455] on rect at bounding box center [690, 459] width 60 height 12
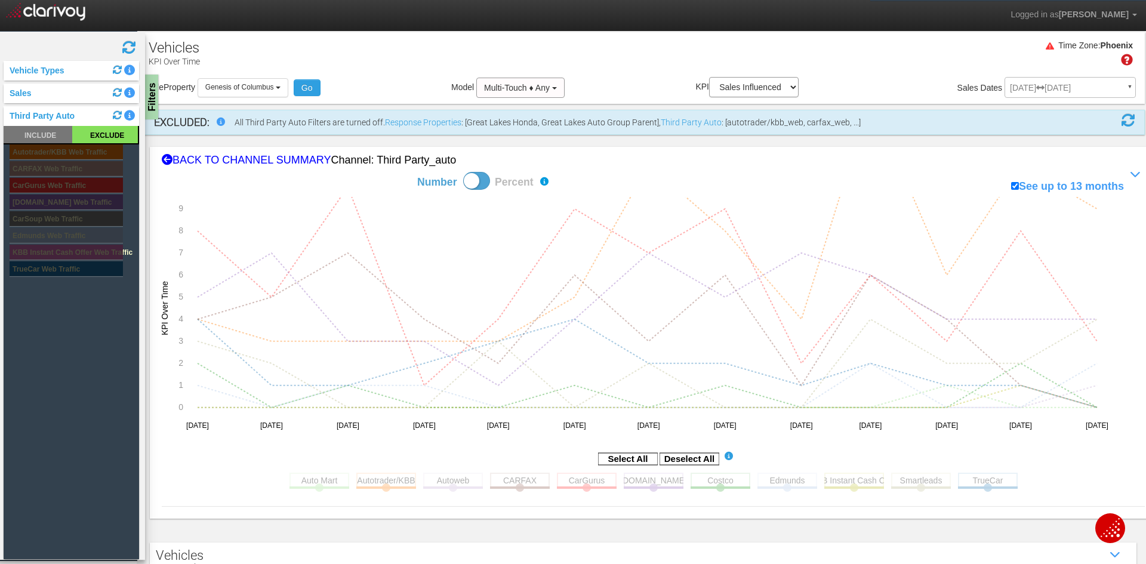
click at [382, 472] on section "Auto Mart Toggle this line chart on/off View this Channel's Sources bar chart A…" at bounding box center [653, 487] width 735 height 37
click at [378, 479] on rect at bounding box center [386, 480] width 60 height 15
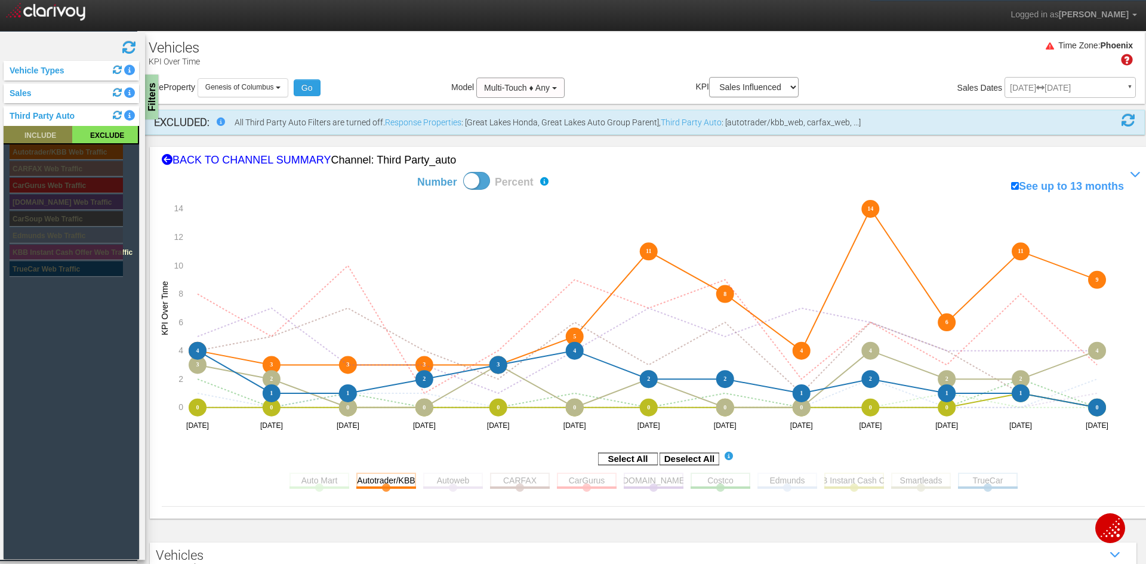
click at [26, 134] on rect at bounding box center [38, 134] width 69 height 17
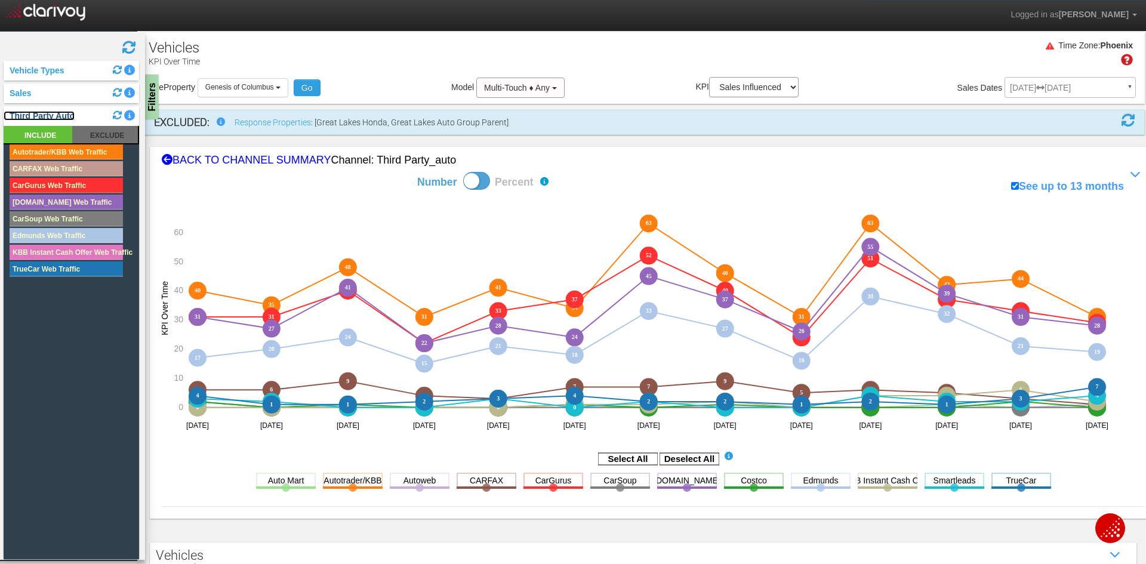
click at [29, 119] on link "Third Party Auto" at bounding box center [39, 116] width 71 height 10
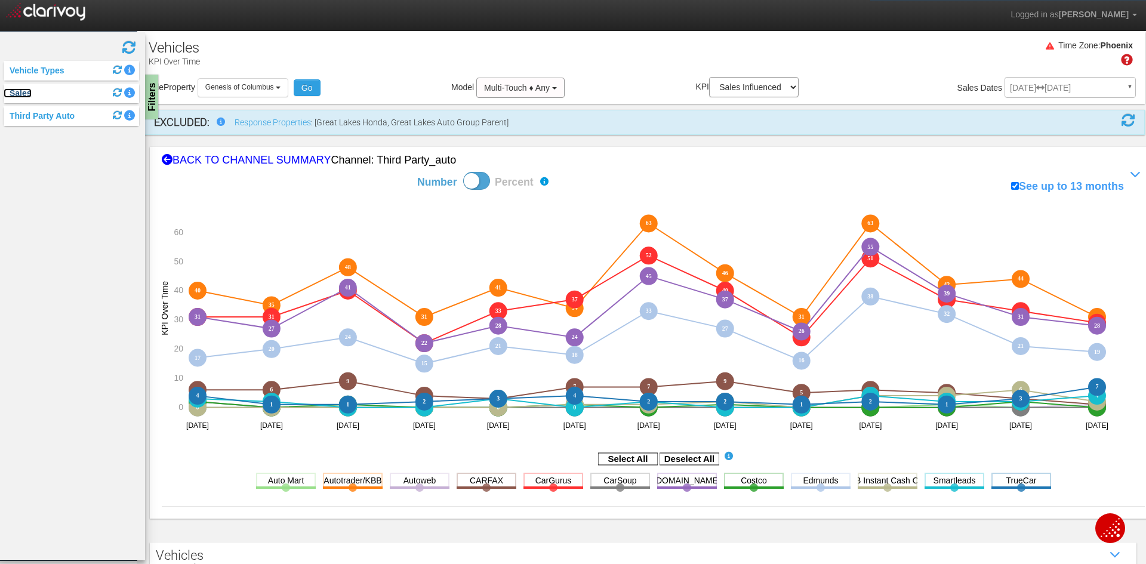
click at [16, 91] on link "Sales" at bounding box center [18, 93] width 28 height 10
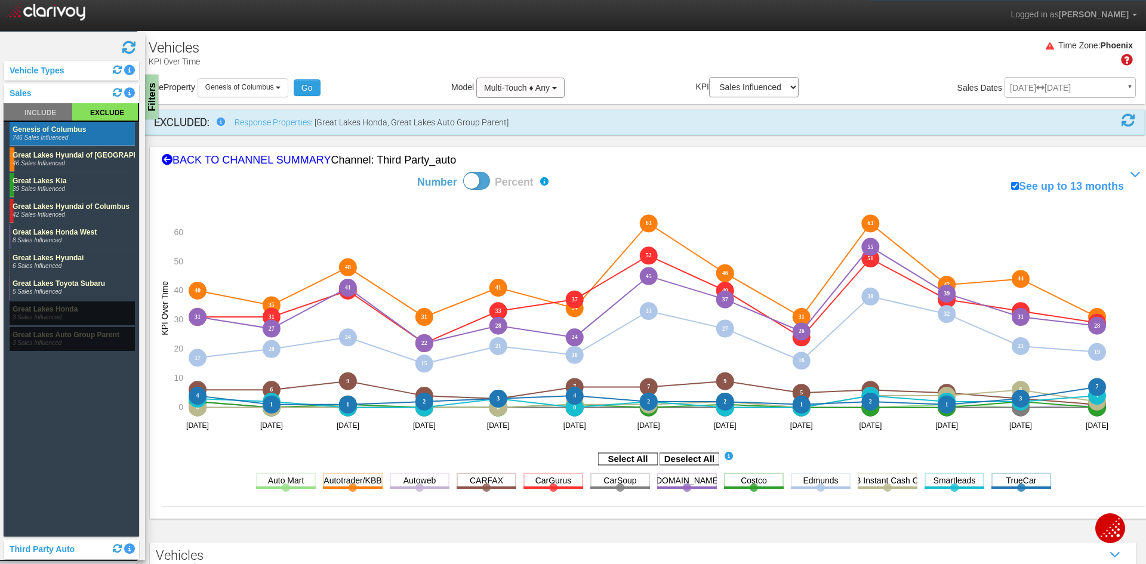
click at [98, 112] on rect at bounding box center [105, 111] width 66 height 17
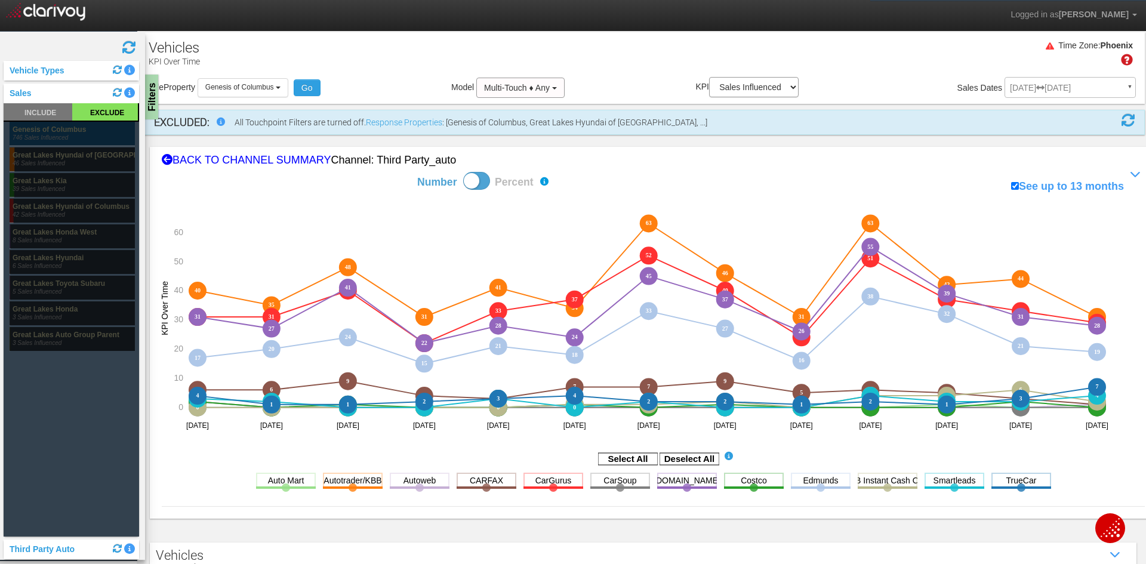
click at [50, 137] on rect at bounding box center [72, 134] width 125 height 24
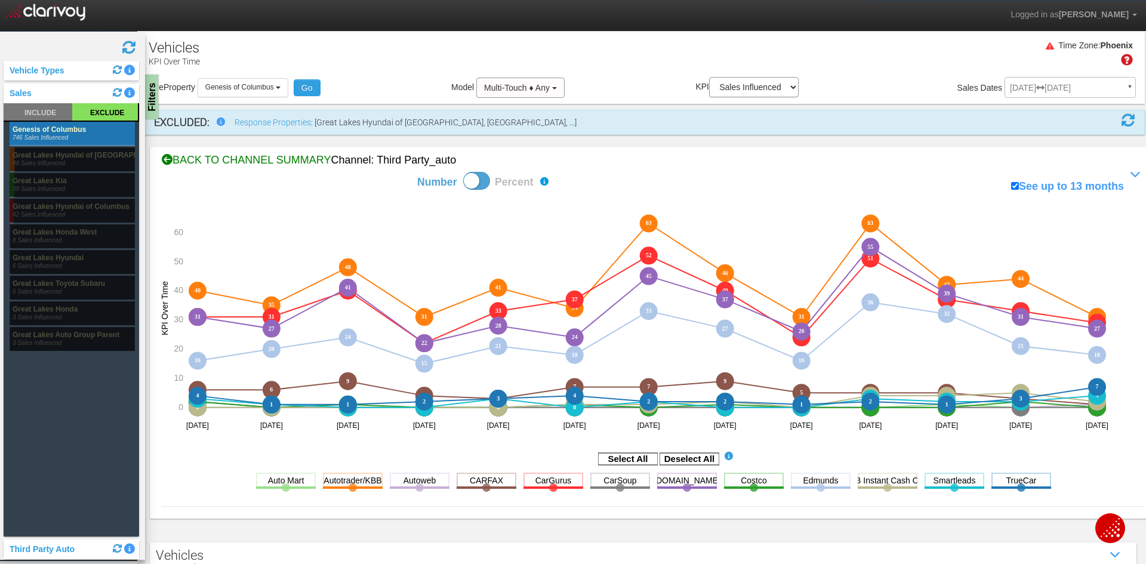
click at [220, 161] on div "BACK TO CHANNEL SUMMARY Channel: third party_auto" at bounding box center [653, 161] width 983 height 16
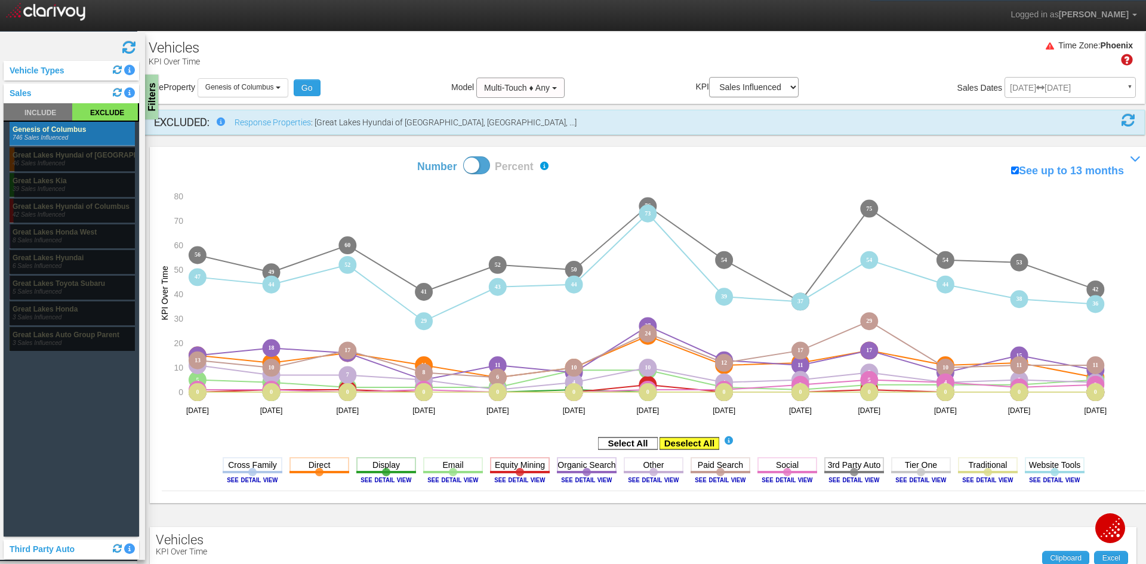
click at [677, 441] on rect at bounding box center [690, 444] width 60 height 12
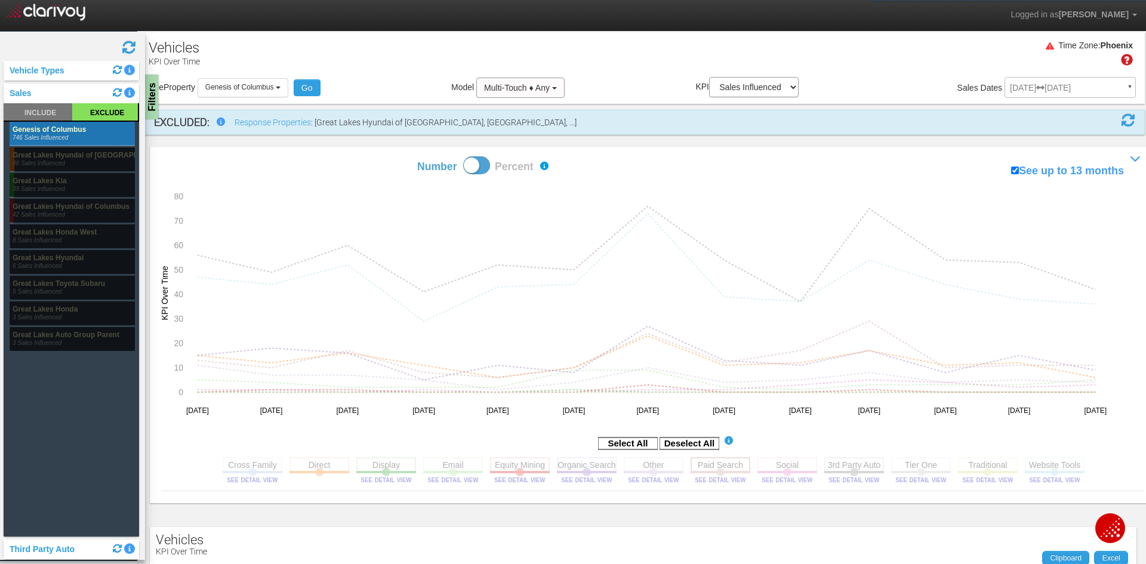
click at [708, 468] on rect at bounding box center [721, 464] width 60 height 15
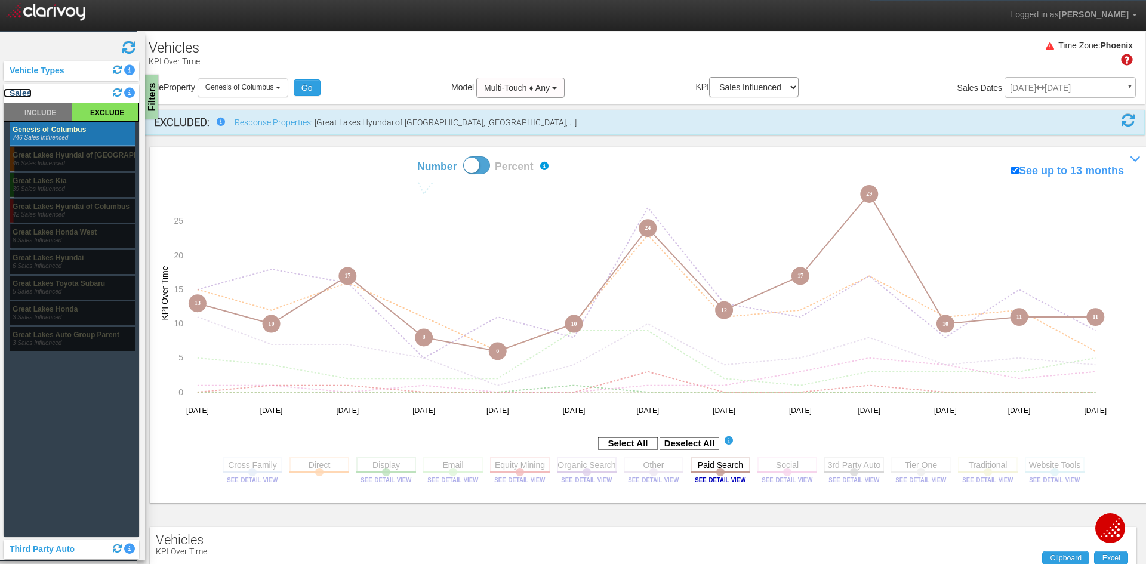
click at [26, 95] on link "Sales" at bounding box center [18, 93] width 28 height 10
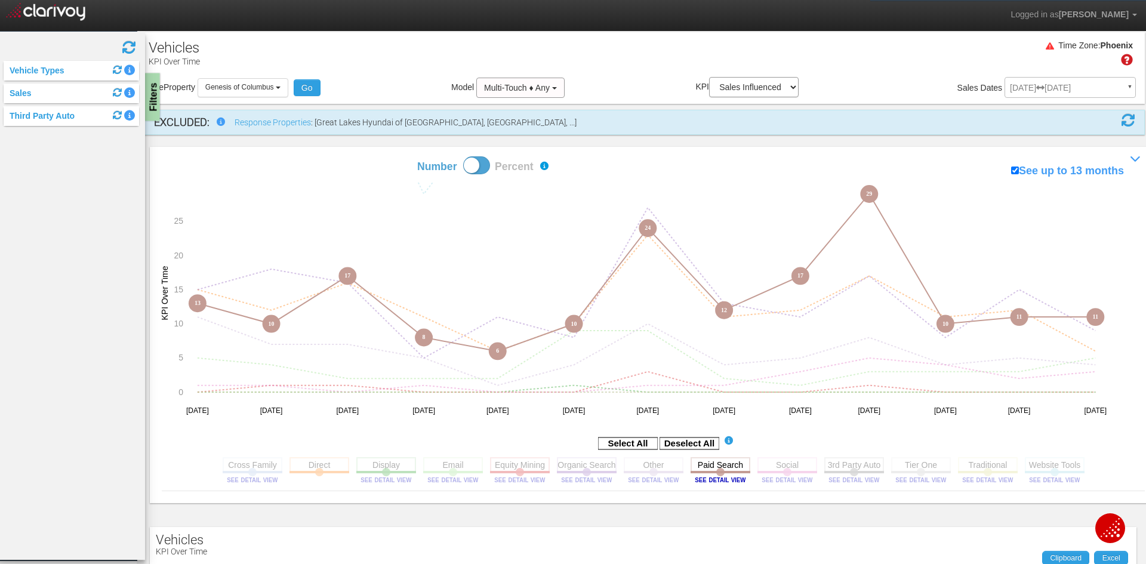
click at [154, 101] on div "Filters" at bounding box center [152, 97] width 15 height 48
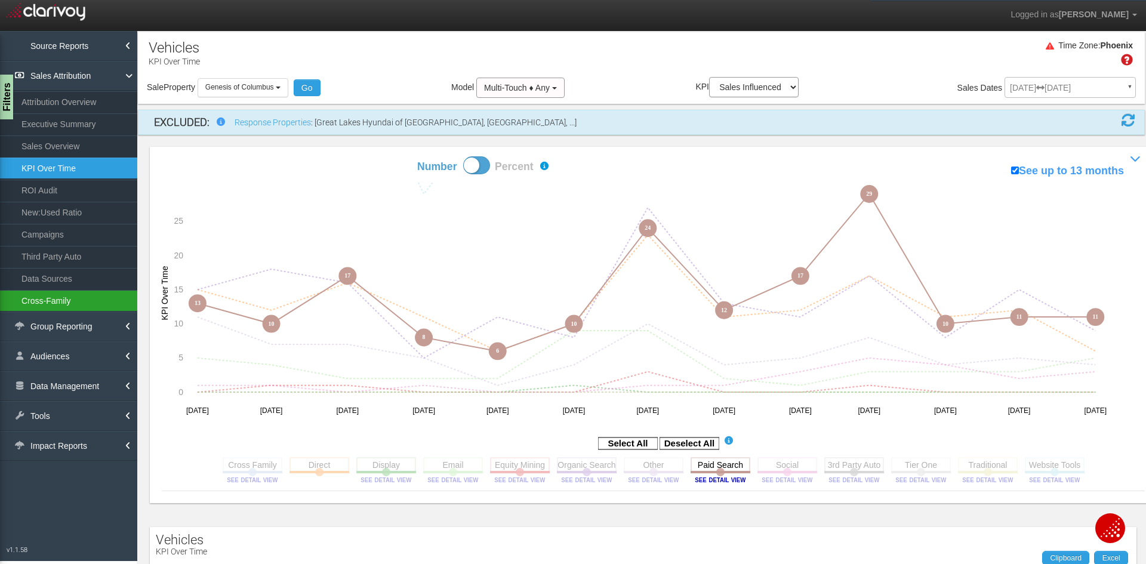
click at [56, 303] on link "Cross-Family" at bounding box center [68, 300] width 137 height 21
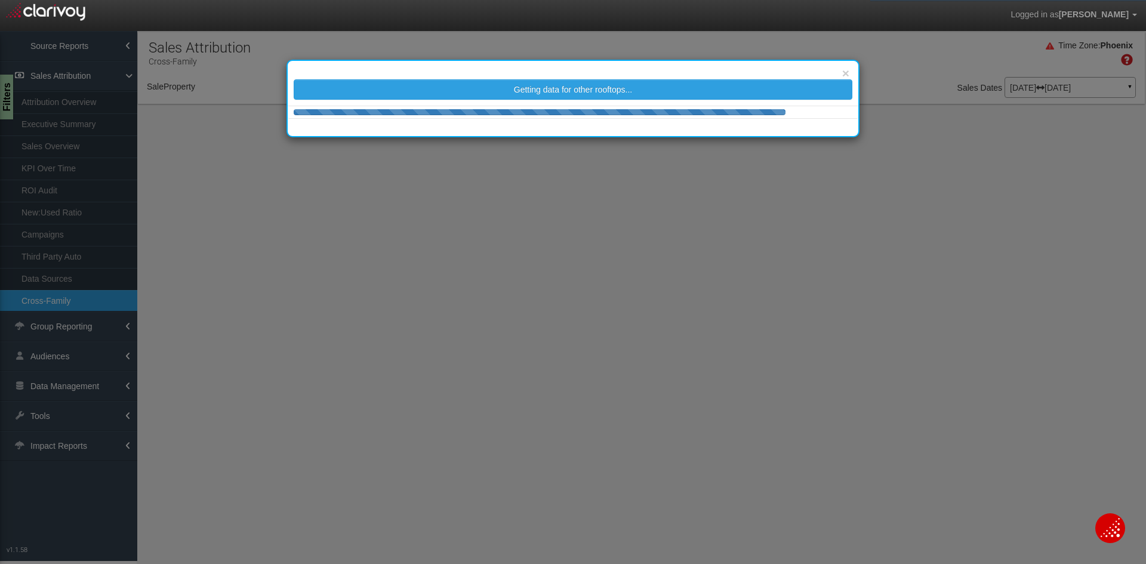
select select "25"
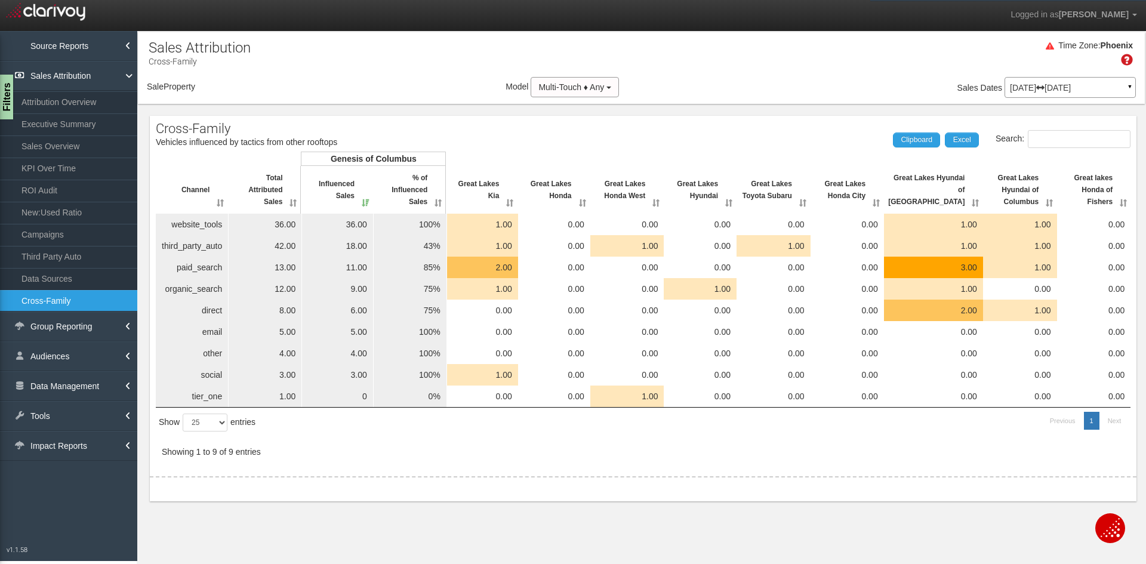
select select "object:7111"
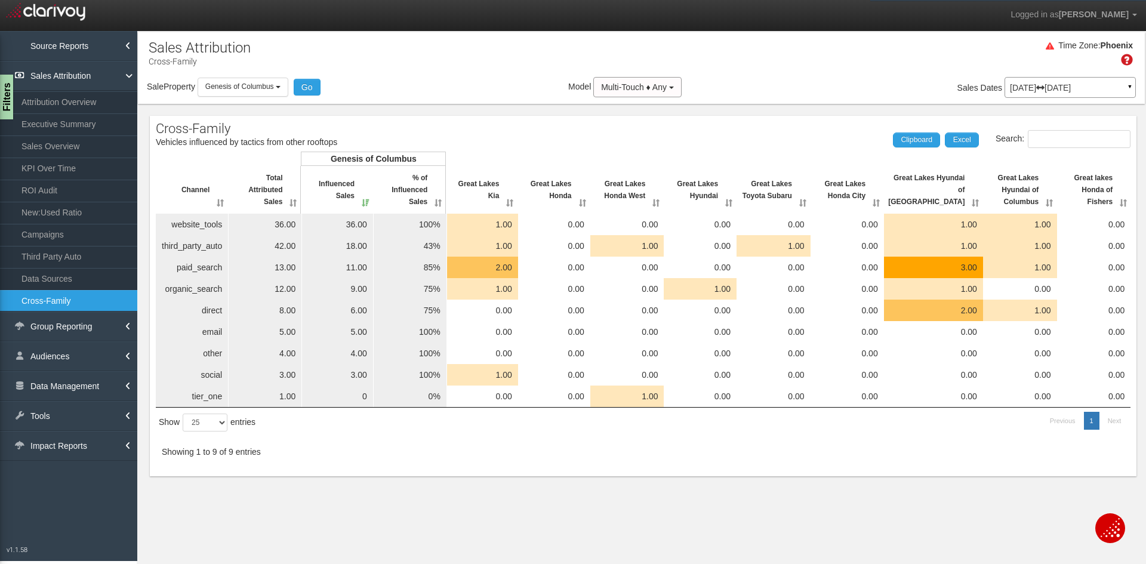
click at [284, 270] on td "13.00" at bounding box center [265, 267] width 73 height 21
click at [285, 270] on td "13.00" at bounding box center [265, 267] width 73 height 21
drag, startPoint x: 340, startPoint y: 270, endPoint x: 359, endPoint y: 270, distance: 19.1
click at [359, 270] on td "11.00" at bounding box center [338, 267] width 72 height 21
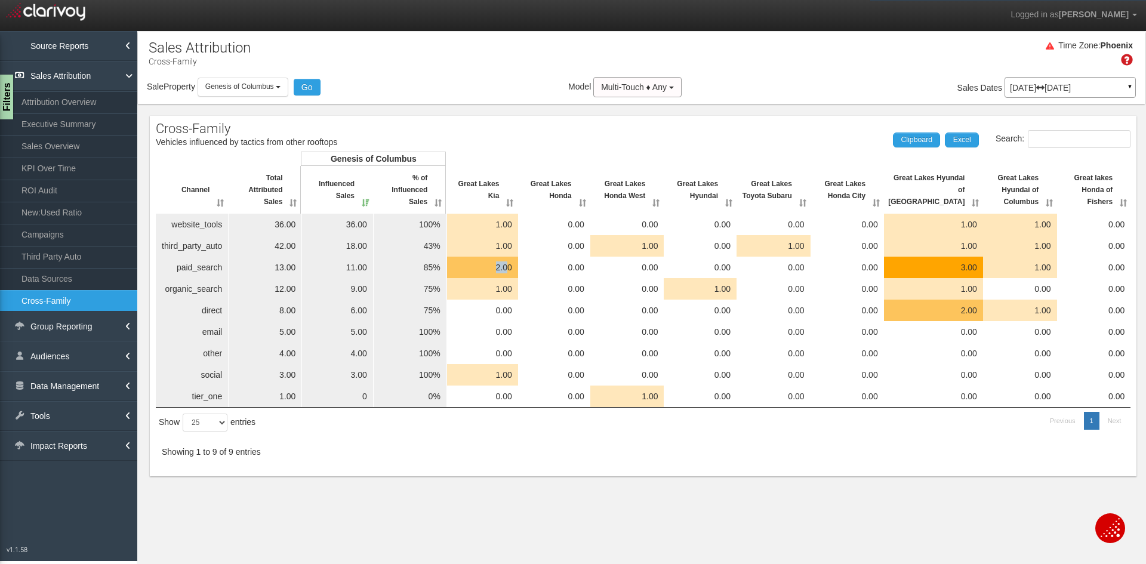
drag, startPoint x: 490, startPoint y: 270, endPoint x: 513, endPoint y: 267, distance: 24.1
click at [513, 267] on td "2.00" at bounding box center [482, 267] width 71 height 21
drag, startPoint x: 941, startPoint y: 270, endPoint x: 975, endPoint y: 269, distance: 34.6
click at [975, 269] on td "3.00" at bounding box center [933, 267] width 99 height 21
drag, startPoint x: 1014, startPoint y: 267, endPoint x: 1047, endPoint y: 264, distance: 33.0
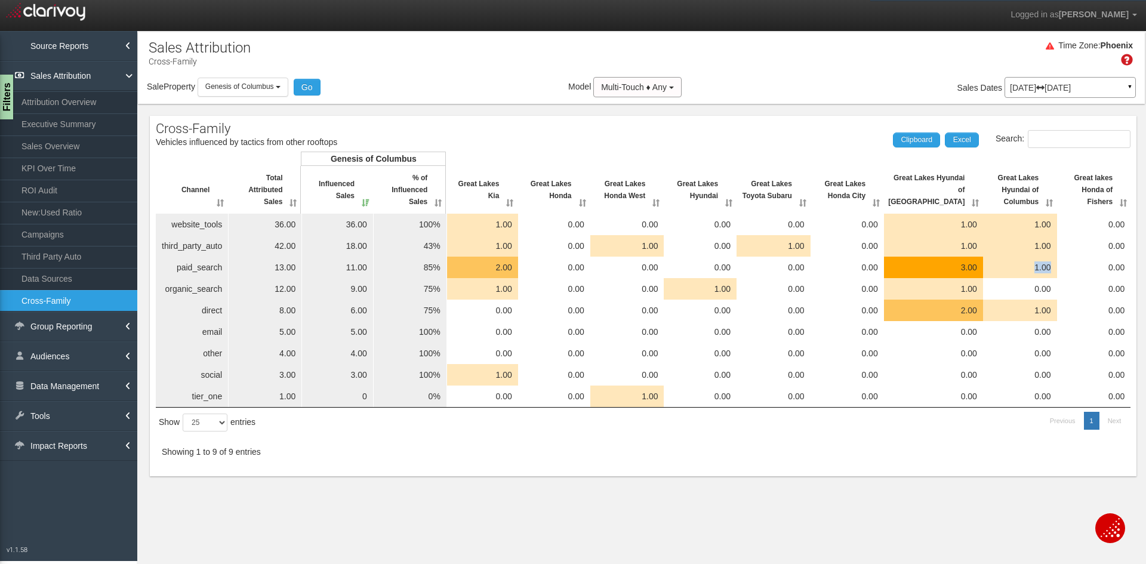
click at [1047, 264] on td "1.00" at bounding box center [1020, 267] width 74 height 21
drag, startPoint x: 490, startPoint y: 264, endPoint x: 519, endPoint y: 263, distance: 29.3
click at [518, 263] on td "2.00" at bounding box center [482, 267] width 71 height 21
click at [972, 264] on td "3.00" at bounding box center [933, 267] width 99 height 21
drag, startPoint x: 1001, startPoint y: 267, endPoint x: 1034, endPoint y: 266, distance: 33.5
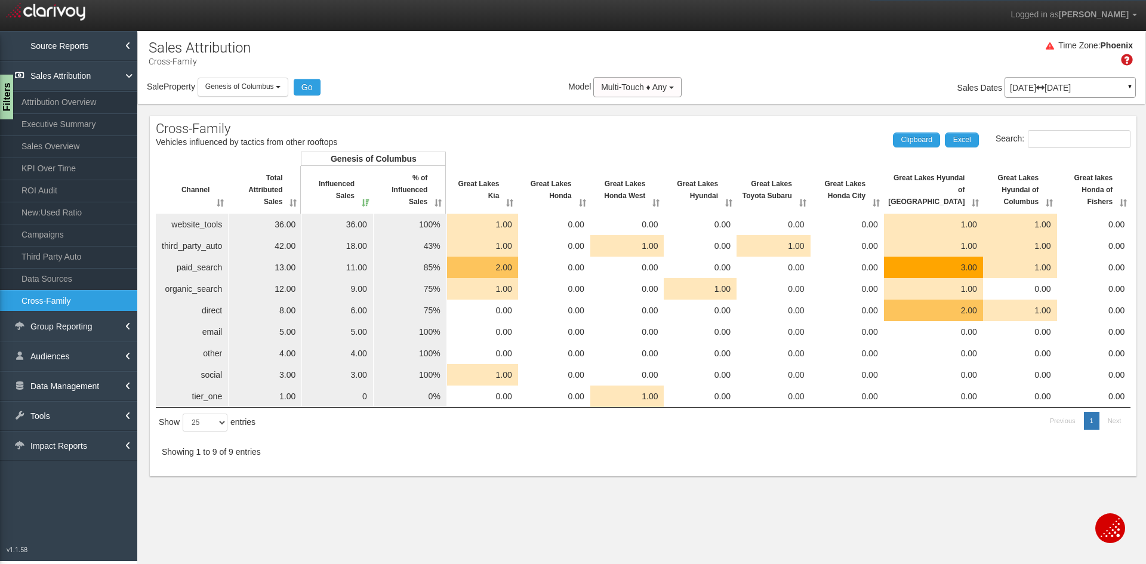
click at [1034, 266] on td "1.00" at bounding box center [1020, 267] width 74 height 21
